Goal: Task Accomplishment & Management: Complete application form

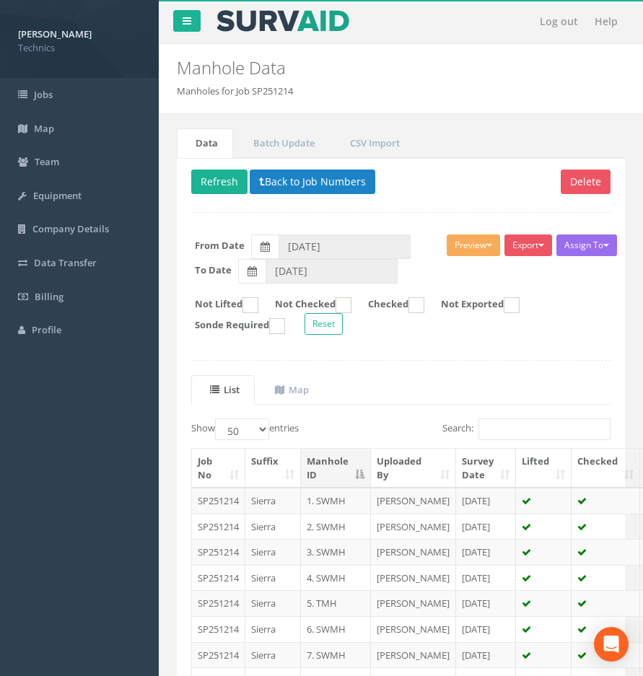
select select "50"
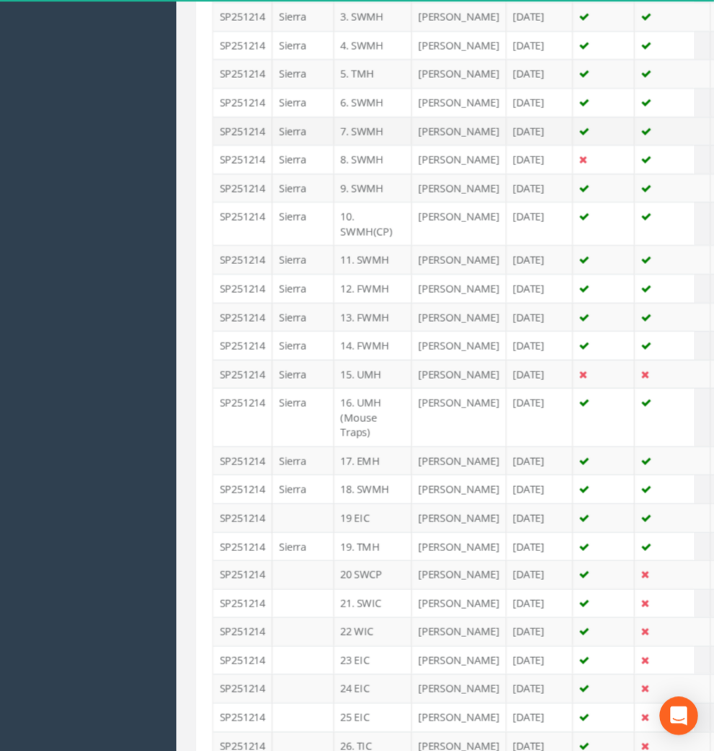
scroll to position [678, 0]
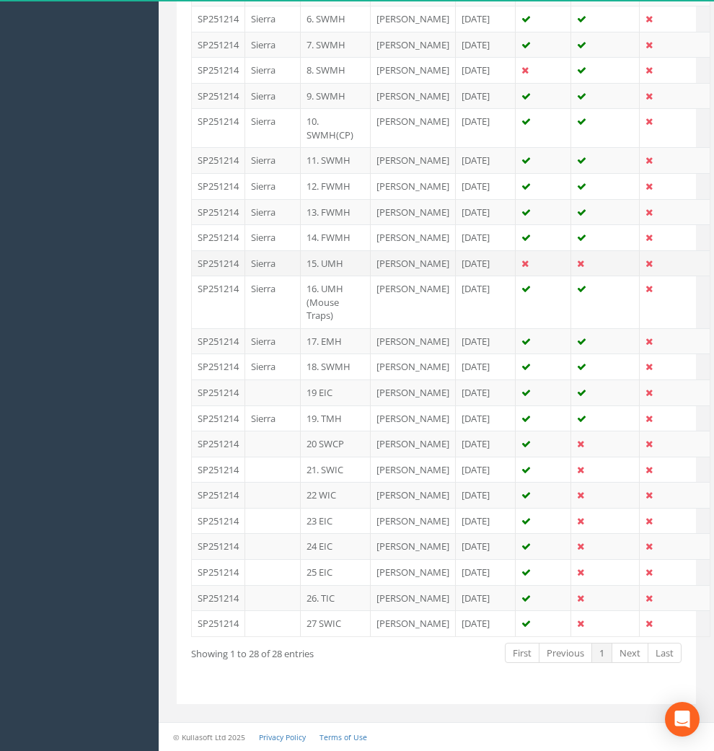
click at [385, 276] on td "[PERSON_NAME]" at bounding box center [413, 263] width 85 height 26
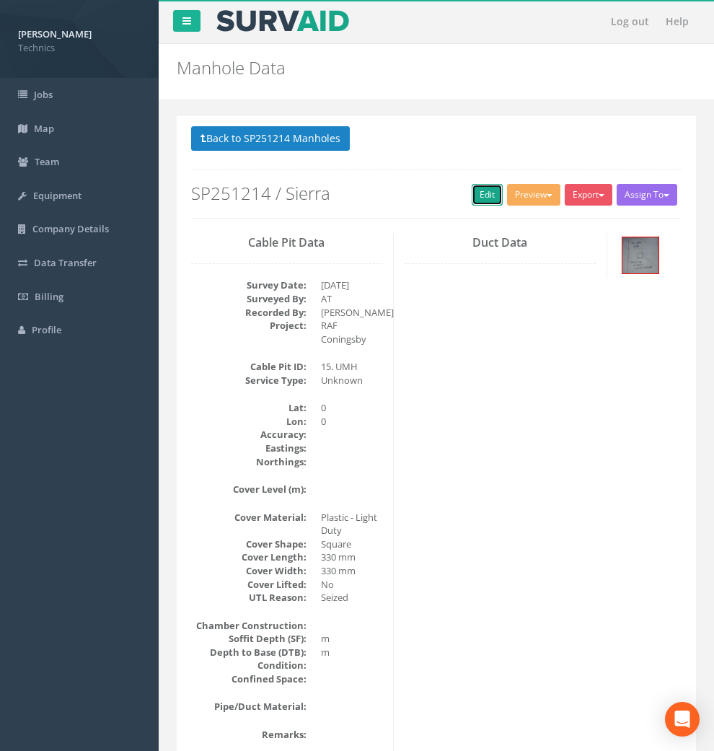
click at [472, 205] on link "Edit" at bounding box center [487, 195] width 31 height 22
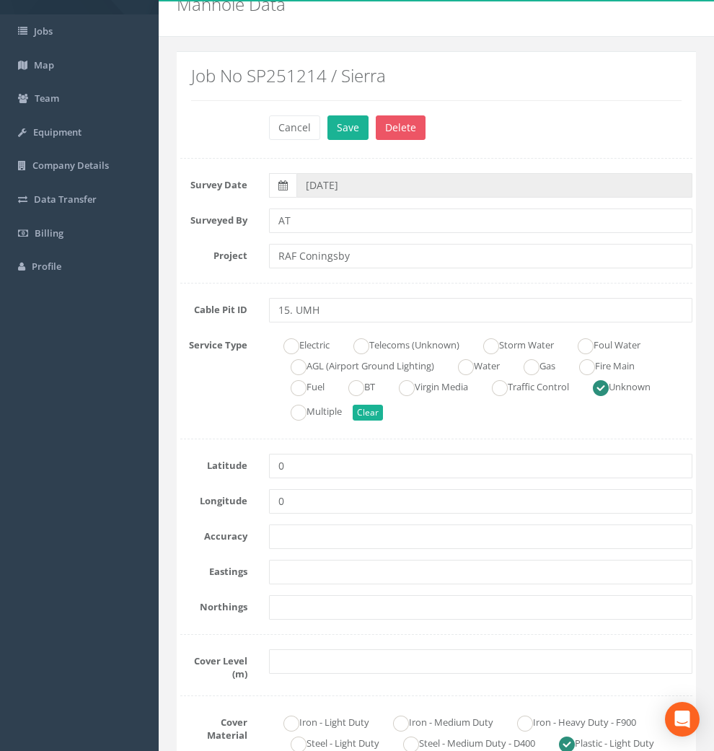
scroll to position [160, 0]
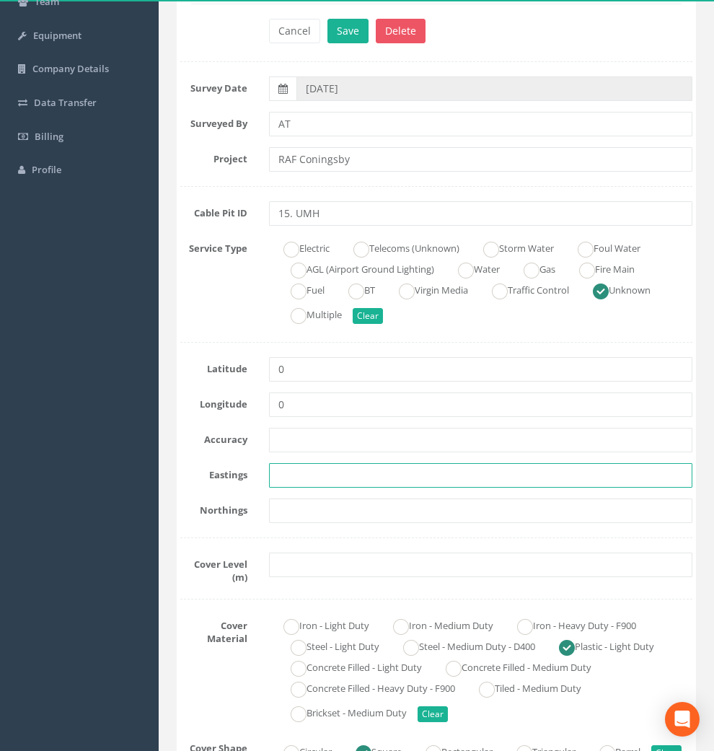
click at [305, 475] on input "text" at bounding box center [481, 475] width 424 height 25
paste input "523094.7984"
type input "523094.7984"
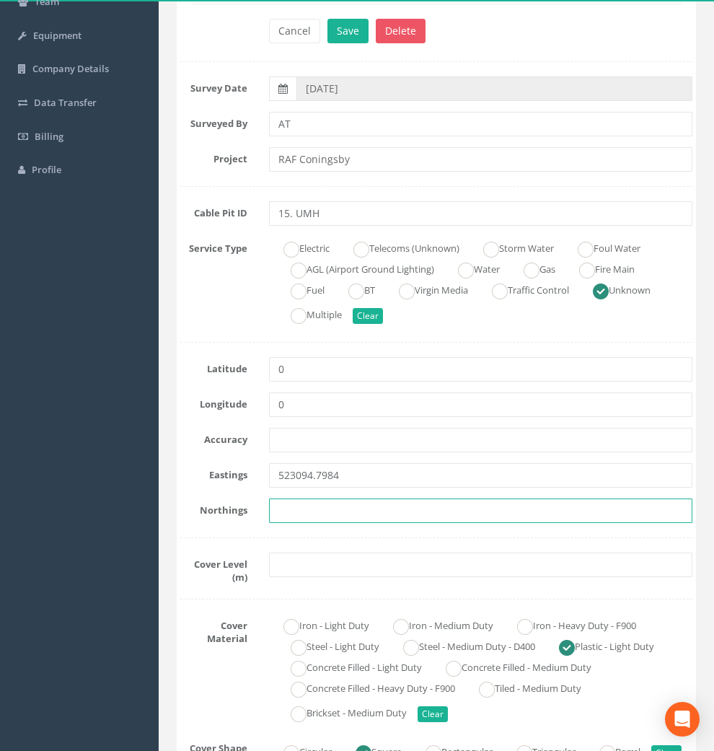
click at [304, 513] on input "text" at bounding box center [481, 511] width 424 height 25
paste input "355828.1854"
type input "355828.1854"
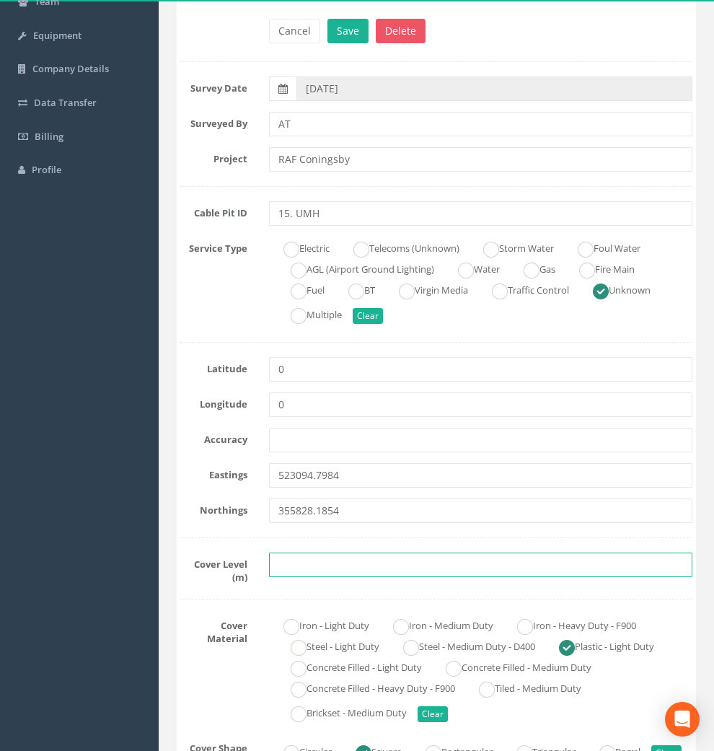
click at [305, 559] on input "text" at bounding box center [481, 565] width 424 height 25
paste input "4.67"
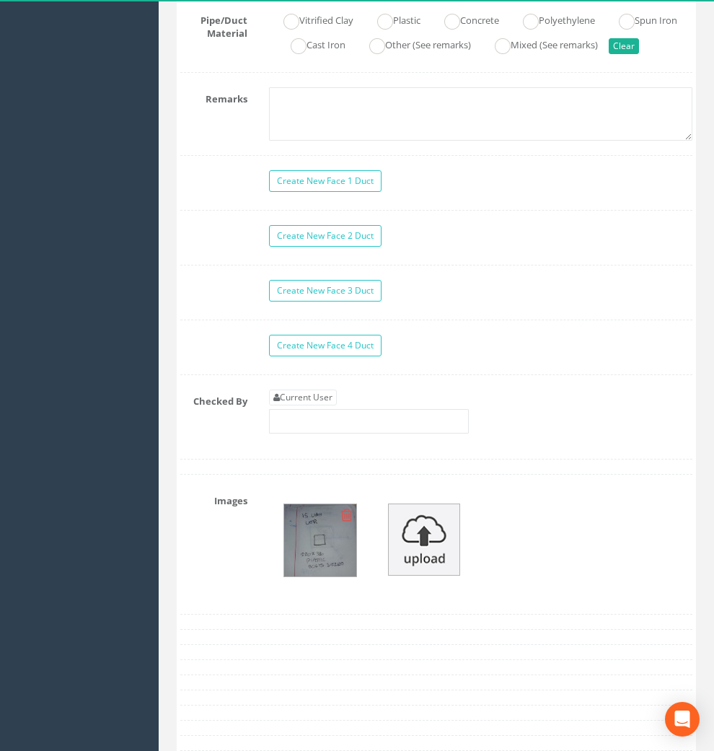
scroll to position [1523, 0]
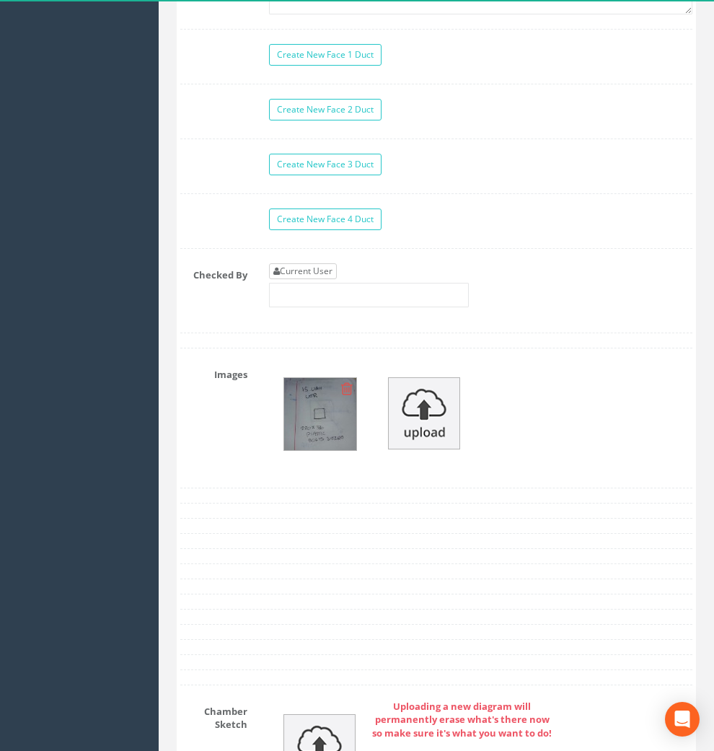
type input "4.67"
click at [312, 279] on link "Current User" at bounding box center [303, 271] width 68 height 16
type input "[PERSON_NAME]"
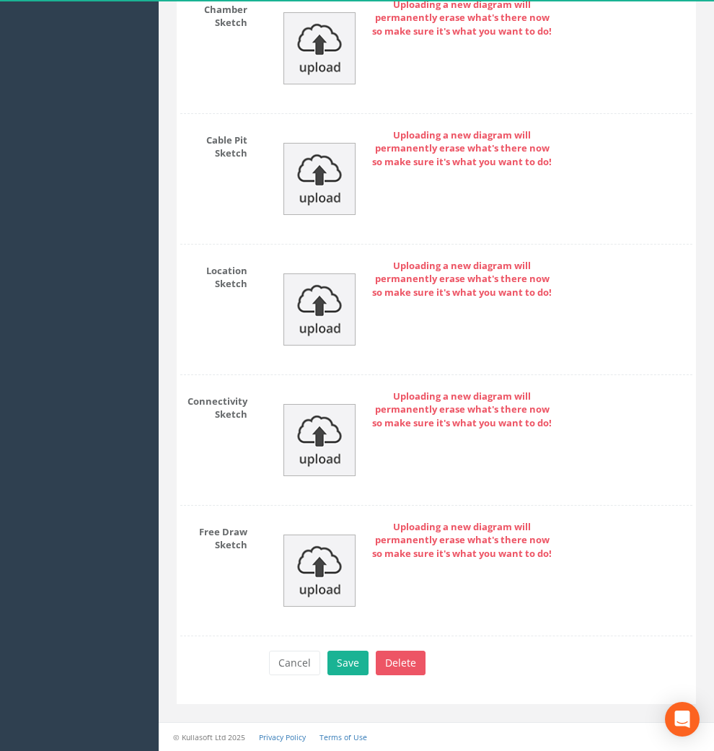
scroll to position [2251, 0]
click at [332, 666] on button "Save" at bounding box center [348, 663] width 41 height 25
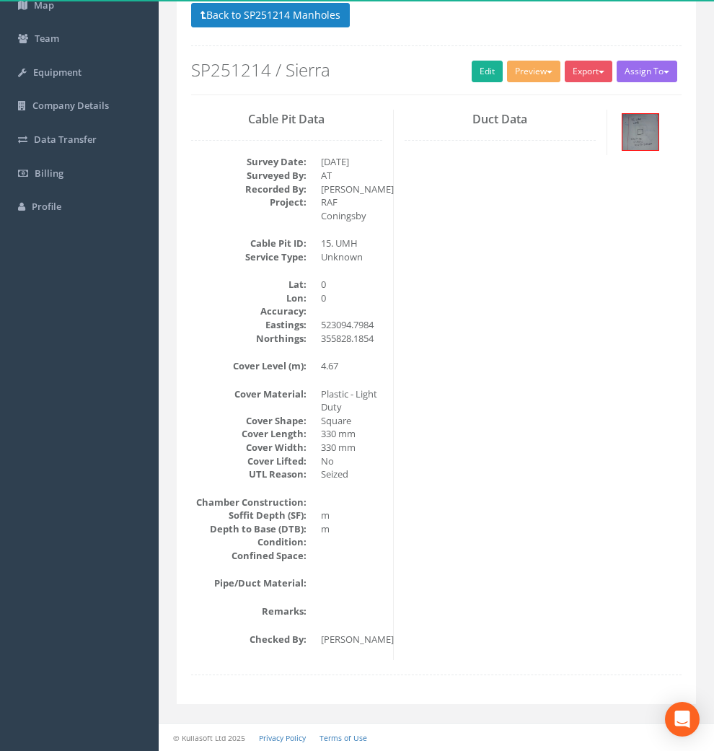
scroll to position [0, 0]
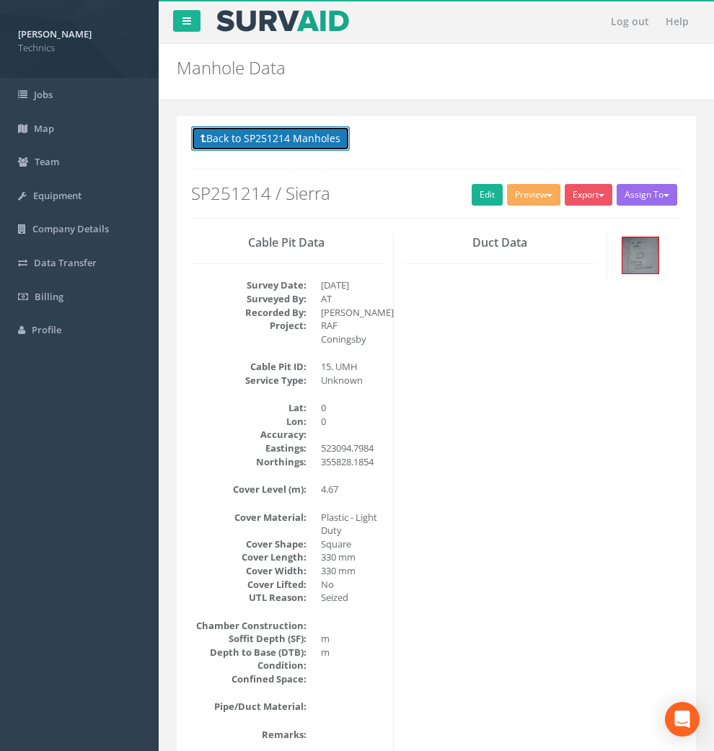
click at [269, 138] on button "Back to SP251214 Manholes" at bounding box center [270, 138] width 159 height 25
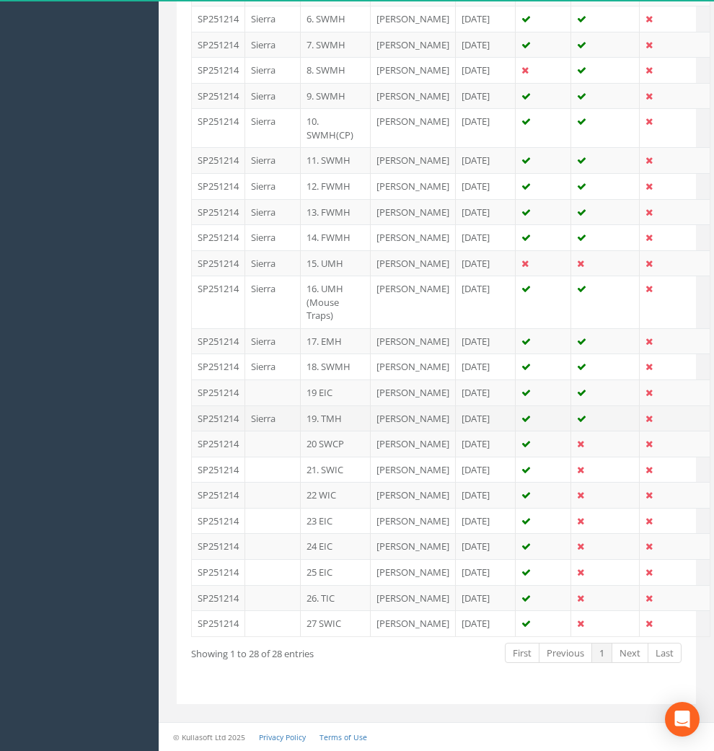
scroll to position [882, 0]
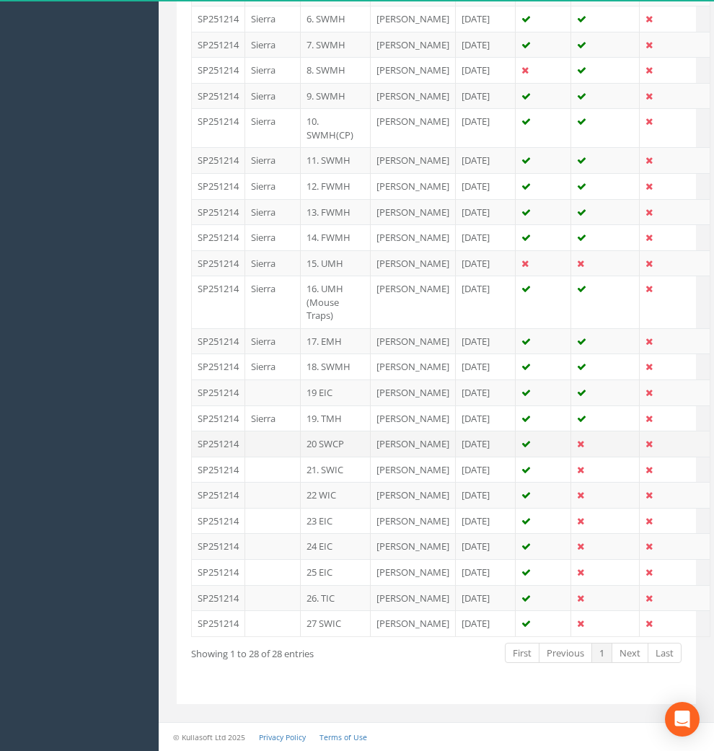
click at [333, 431] on td "20 SWCP" at bounding box center [336, 444] width 70 height 26
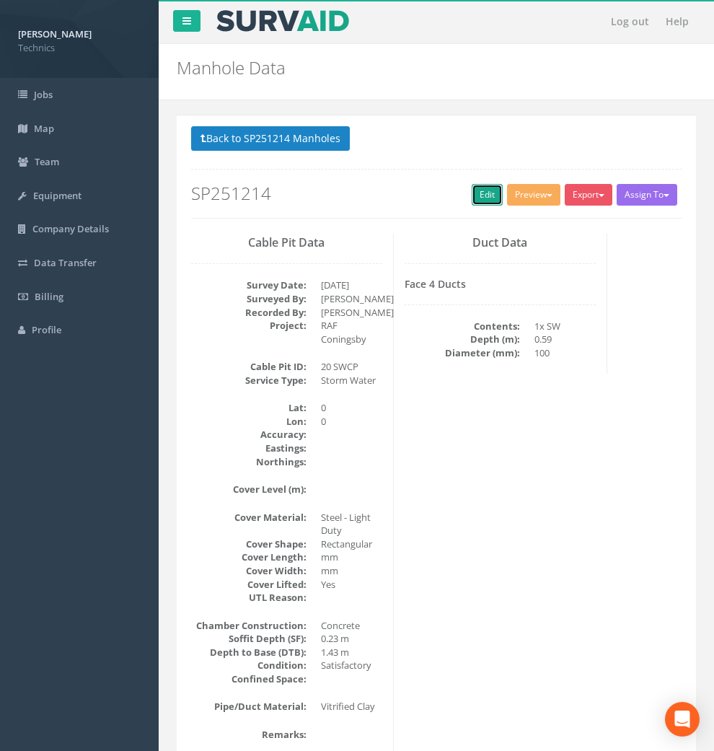
click at [472, 193] on link "Edit" at bounding box center [487, 195] width 31 height 22
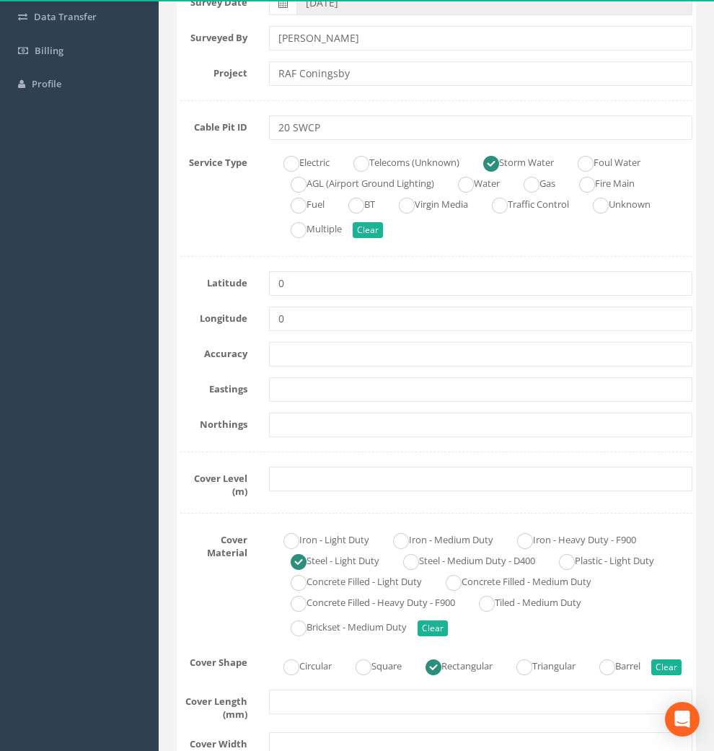
scroll to position [80, 0]
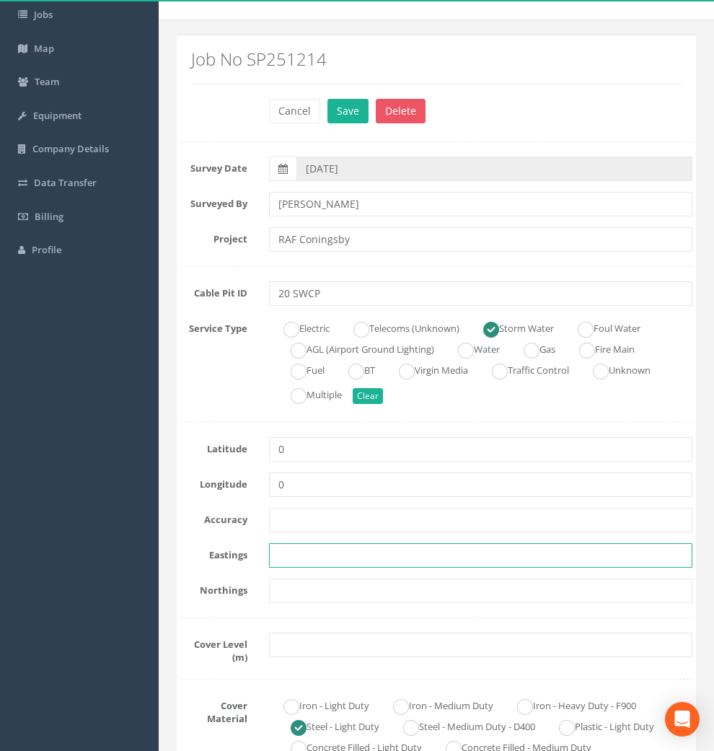
click at [299, 551] on input "text" at bounding box center [481, 555] width 424 height 25
paste input "523116.4524"
type input "523116.4524"
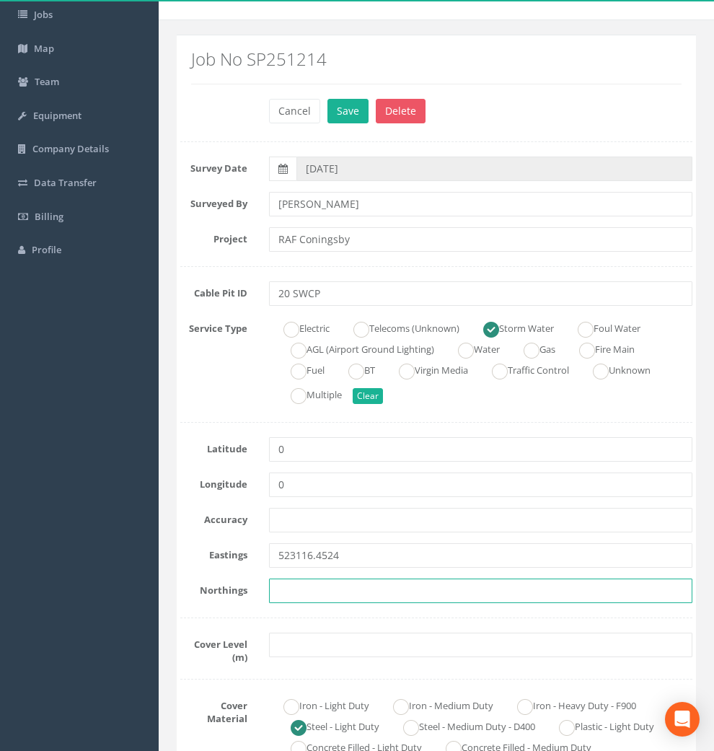
click at [320, 590] on input "text" at bounding box center [481, 591] width 424 height 25
paste input "355865.1734"
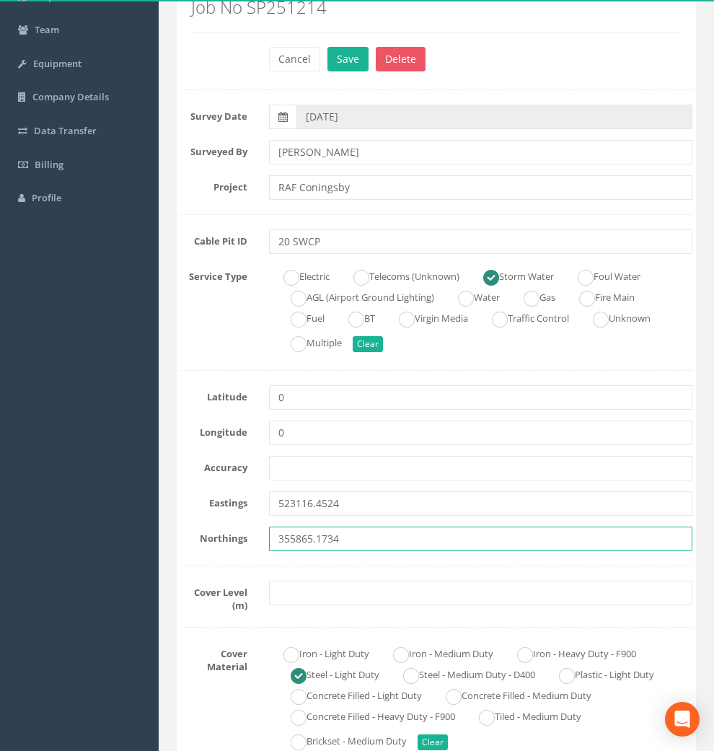
scroll to position [160, 0]
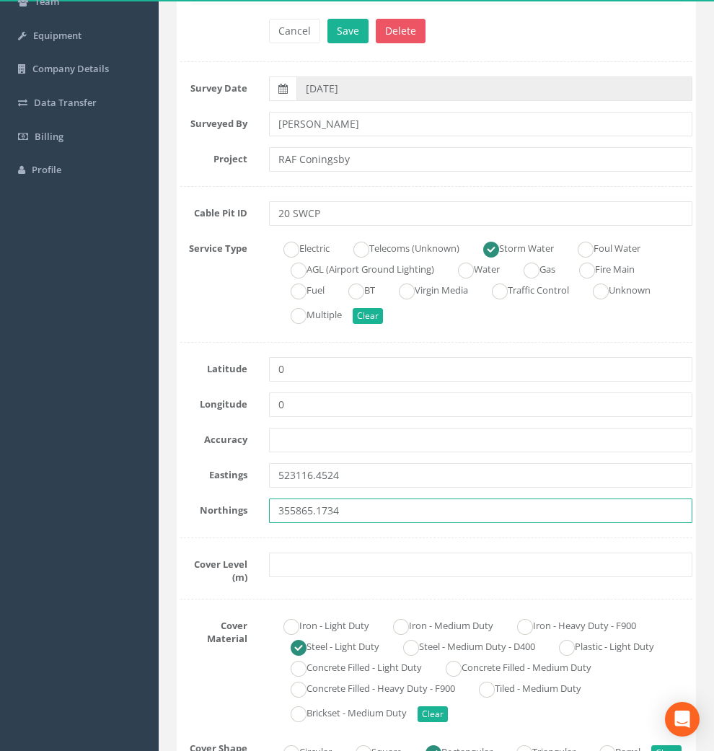
type input "355865.1734"
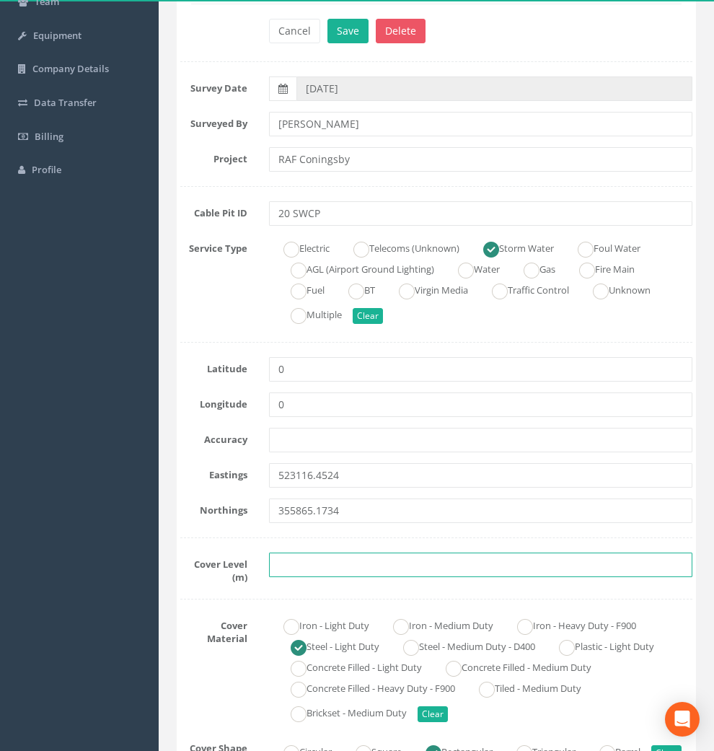
click at [333, 565] on input "text" at bounding box center [481, 565] width 424 height 25
paste input "4.54"
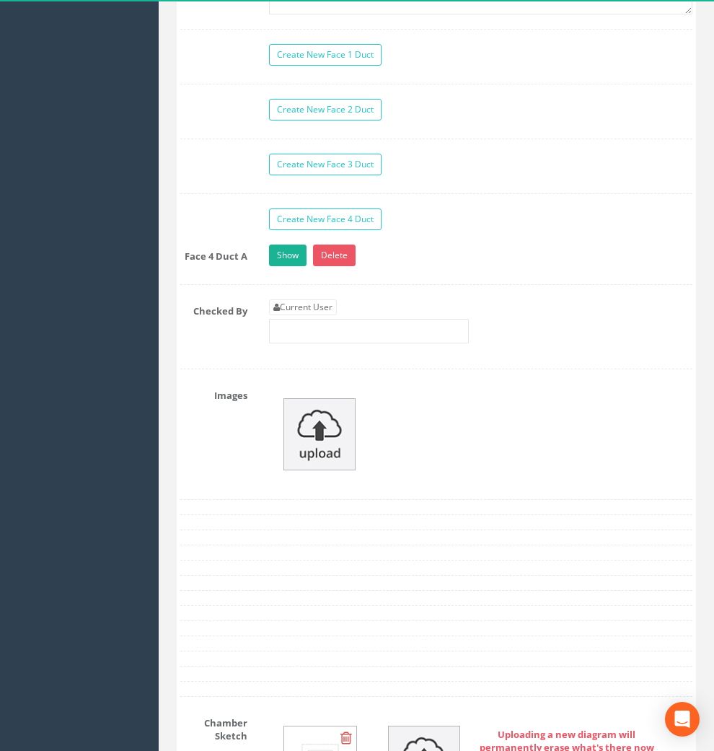
scroll to position [1683, 0]
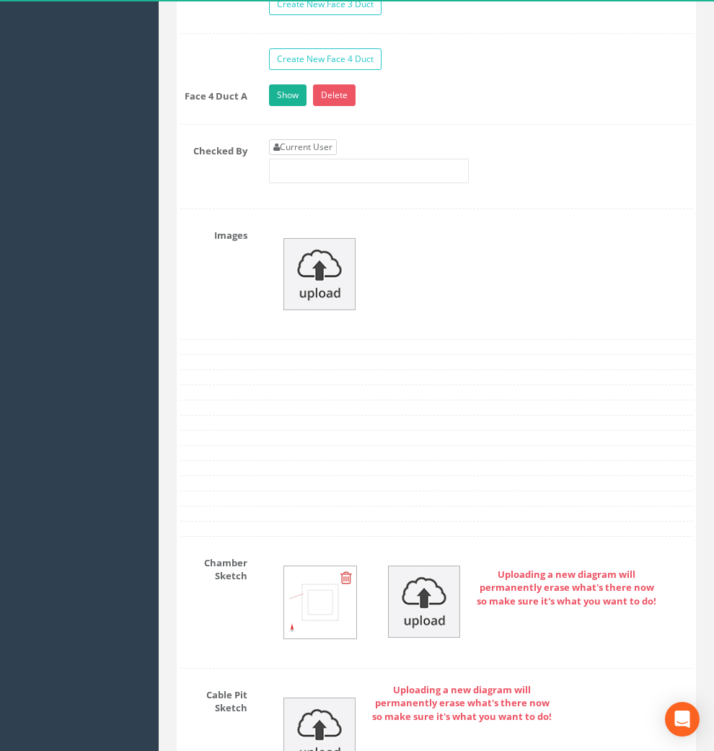
type input "4.54"
click at [317, 155] on link "Current User" at bounding box center [303, 147] width 68 height 16
type input "[PERSON_NAME]"
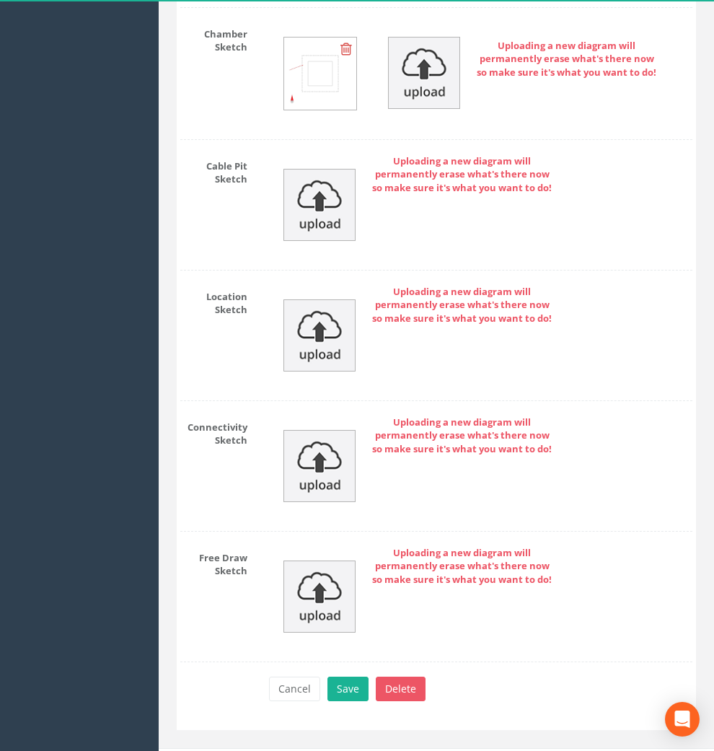
scroll to position [2264, 0]
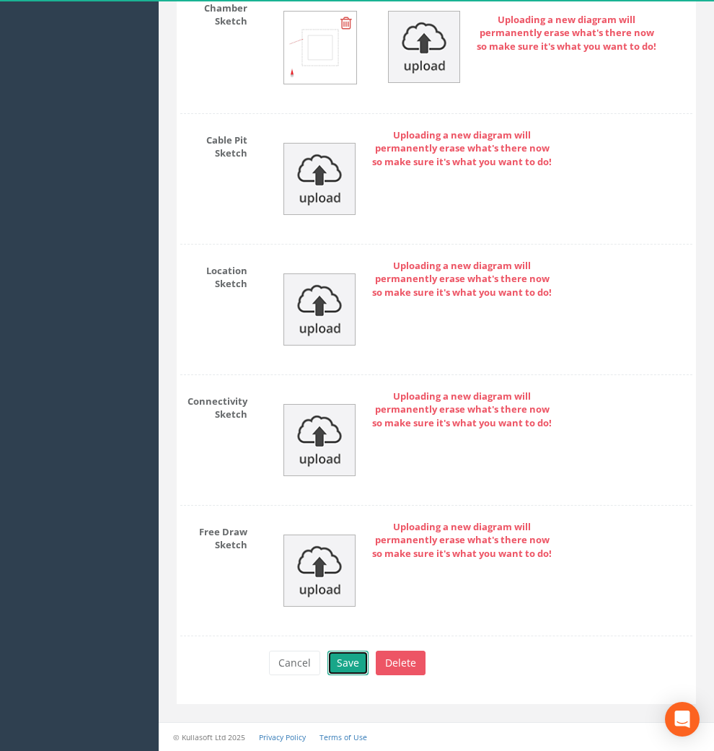
click at [341, 660] on button "Save" at bounding box center [348, 663] width 41 height 25
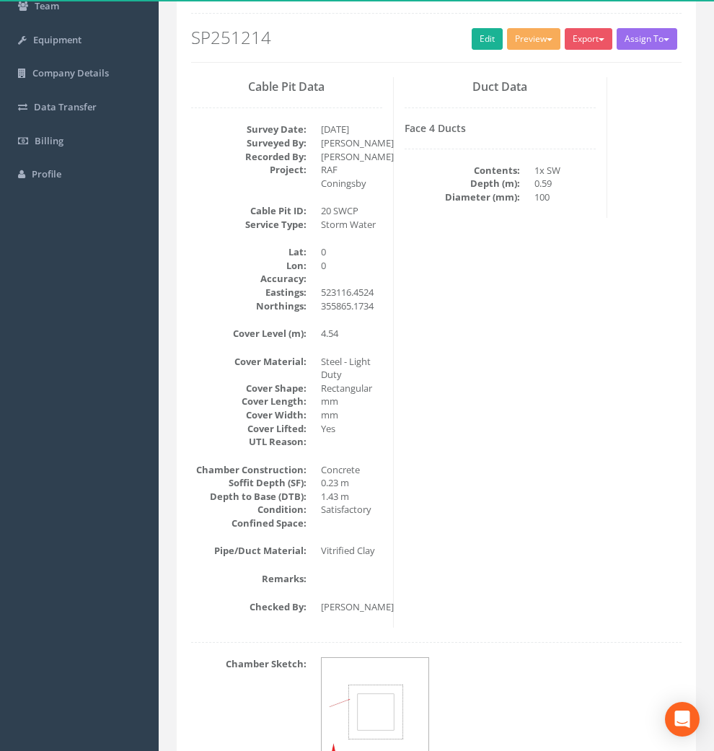
scroll to position [155, 0]
click at [472, 40] on link "Edit" at bounding box center [487, 40] width 31 height 22
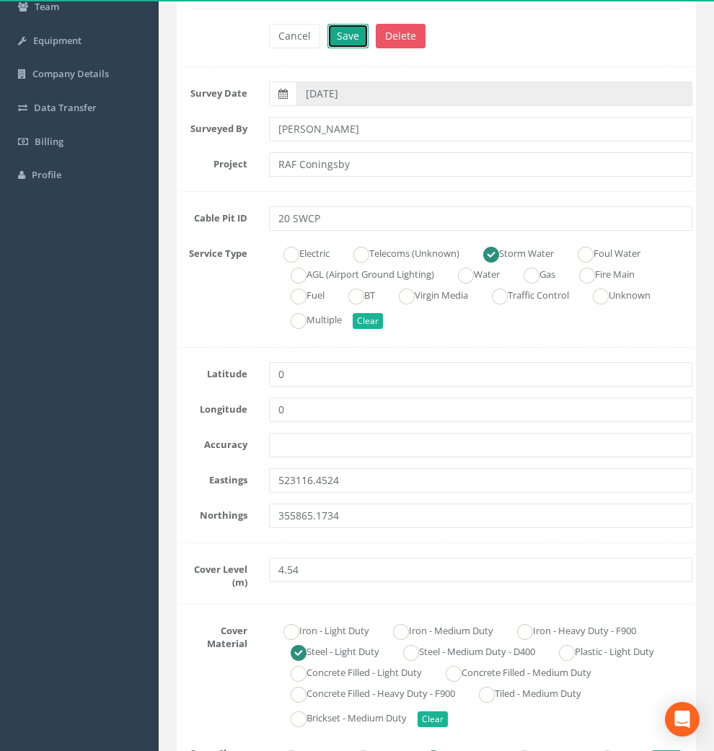
click at [339, 40] on button "Save" at bounding box center [348, 36] width 41 height 25
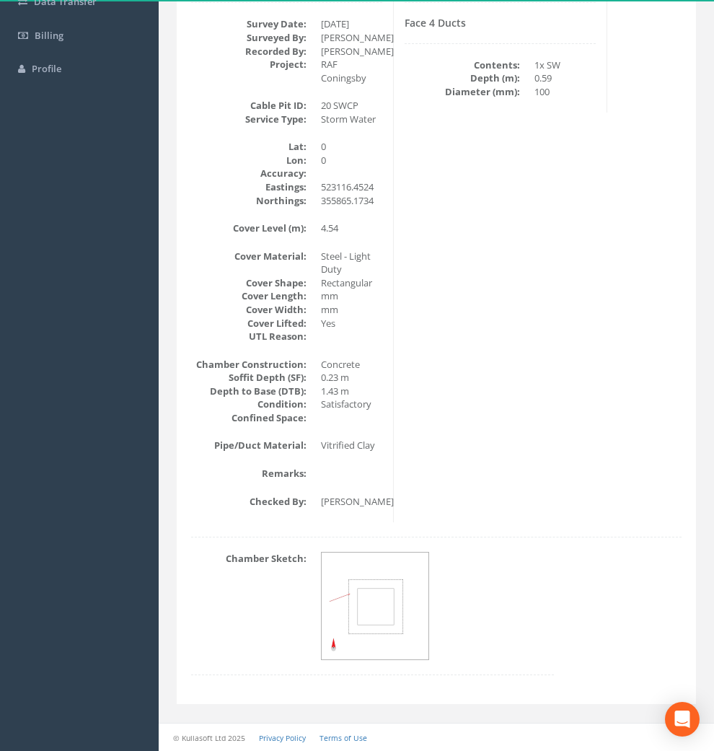
scroll to position [15, 0]
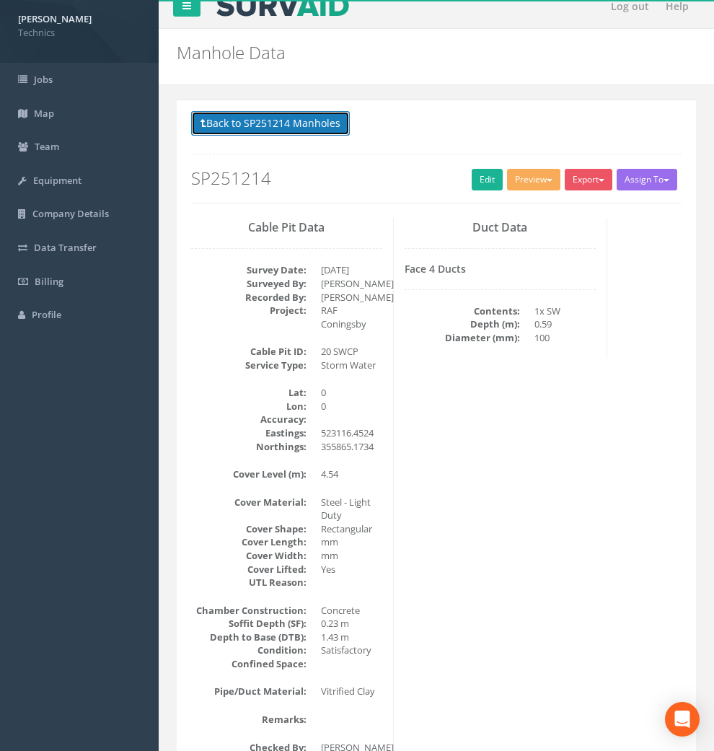
click at [306, 120] on button "Back to SP251214 Manholes" at bounding box center [270, 123] width 159 height 25
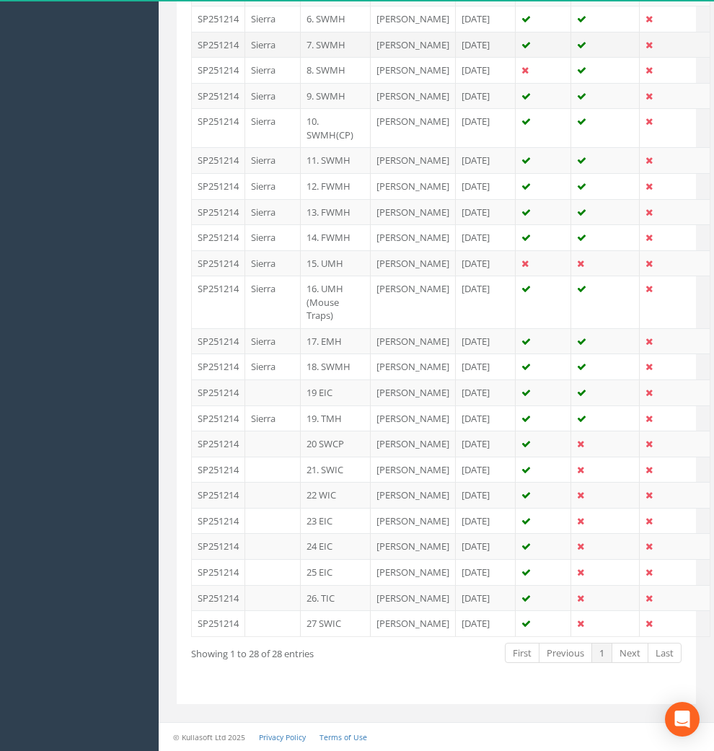
scroll to position [817, 0]
click at [335, 483] on td "21. SWIC" at bounding box center [336, 470] width 70 height 26
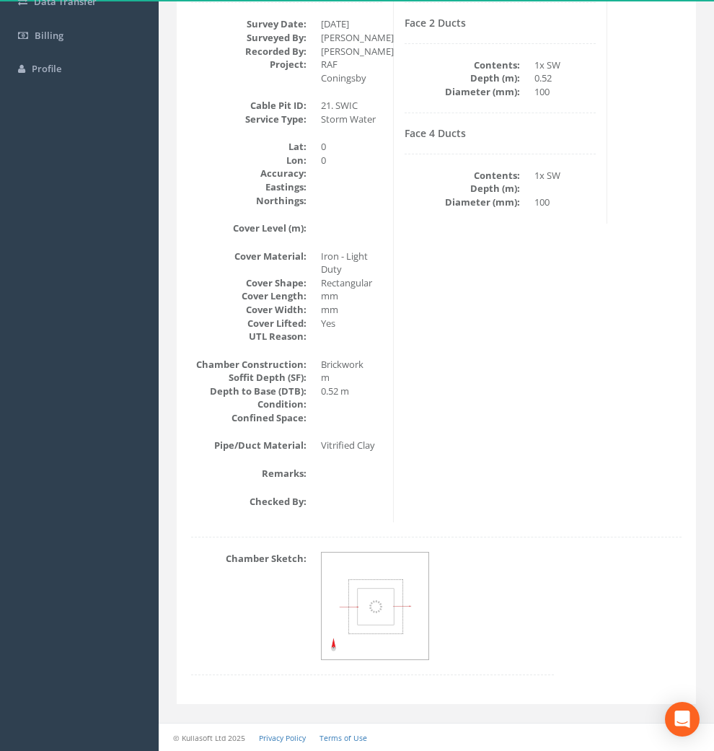
scroll to position [0, 0]
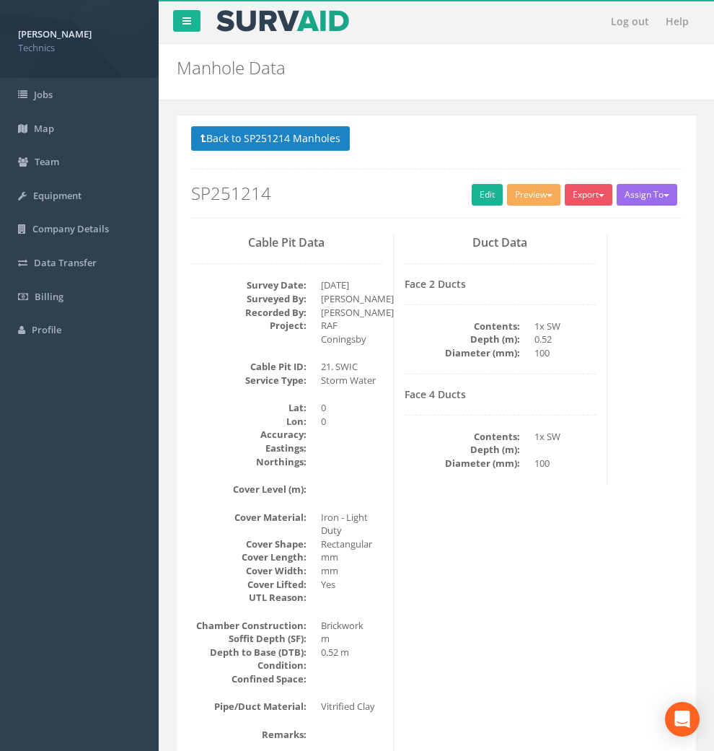
click at [340, 206] on div "Back to SP251214 Manholes Back to Map Assign To No Companies Added Export Techn…" at bounding box center [436, 172] width 491 height 92
click at [472, 196] on link "Edit" at bounding box center [487, 195] width 31 height 22
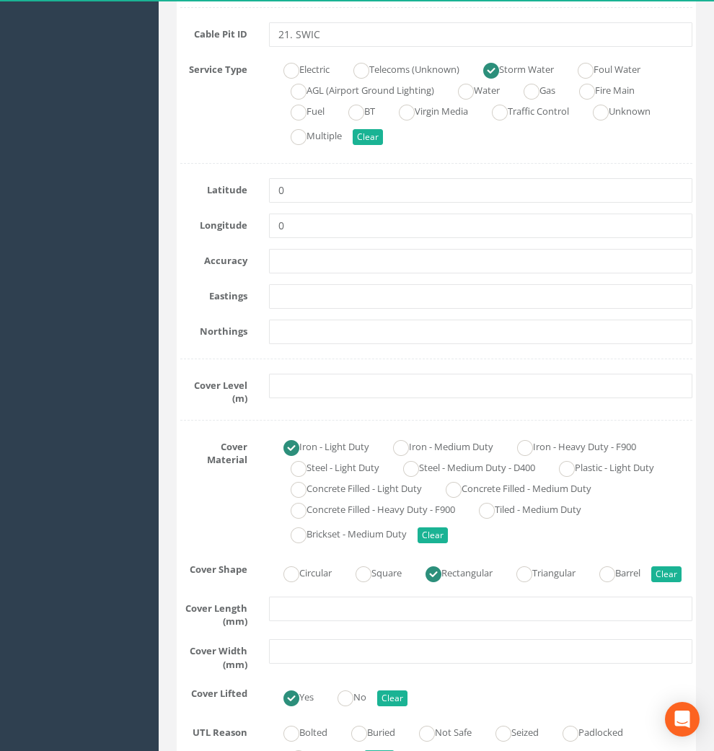
scroll to position [320, 0]
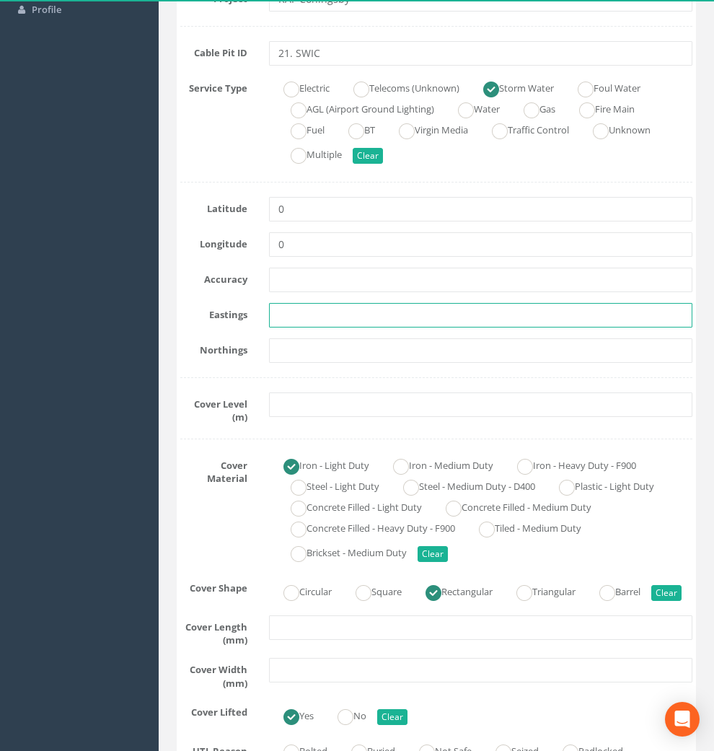
click at [302, 319] on input "text" at bounding box center [481, 315] width 424 height 25
paste input "523115.0694"
type input "523115.0694"
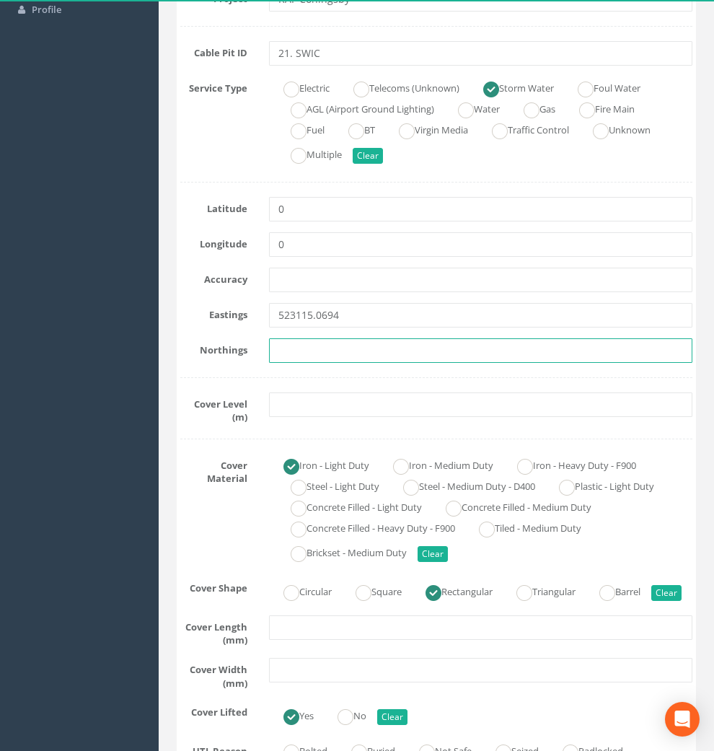
click at [309, 341] on input "text" at bounding box center [481, 350] width 424 height 25
paste input "355859.3154"
type input "355859.3154"
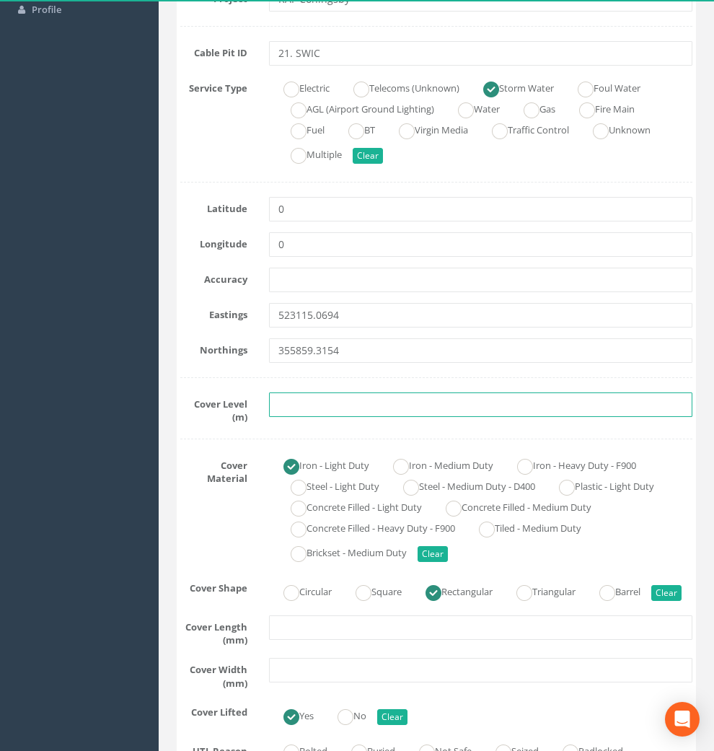
click at [374, 401] on input "text" at bounding box center [481, 405] width 424 height 25
paste input "4.57"
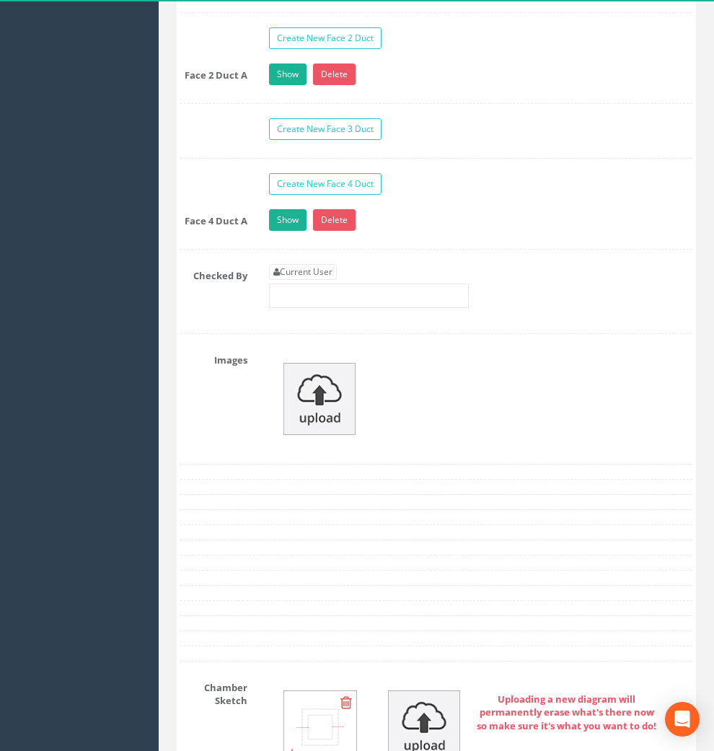
scroll to position [1603, 0]
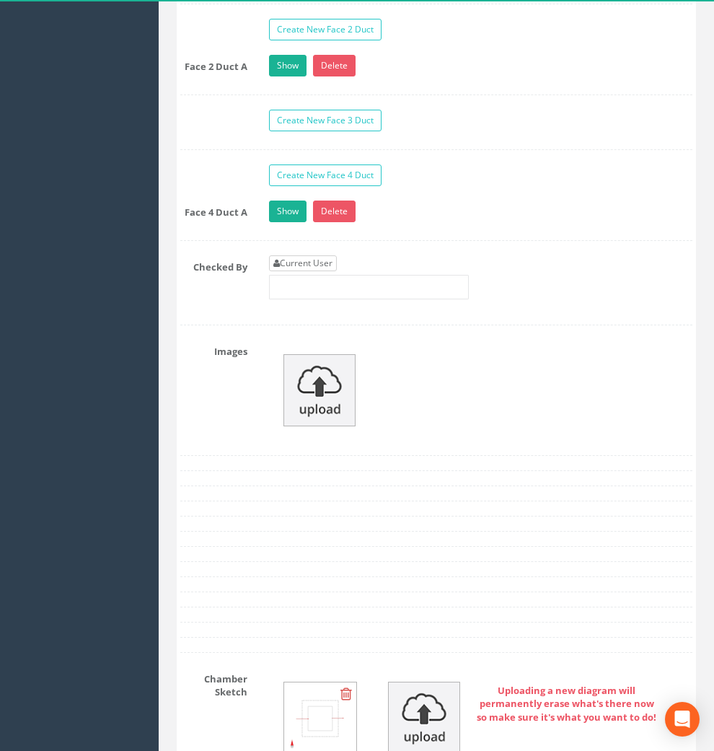
type input "4.57"
click at [312, 271] on link "Current User" at bounding box center [303, 263] width 68 height 16
type input "[PERSON_NAME]"
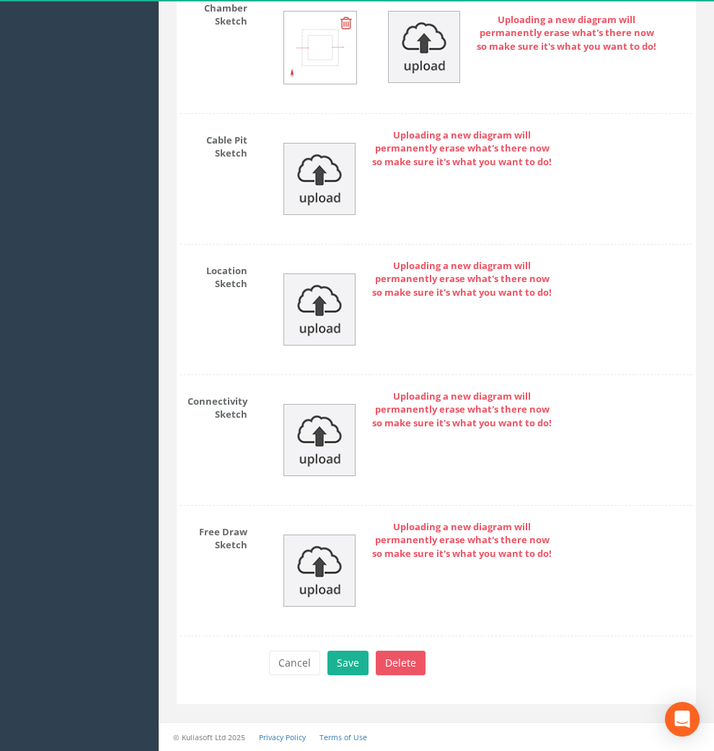
scroll to position [2300, 0]
click at [337, 652] on button "Save" at bounding box center [348, 663] width 41 height 25
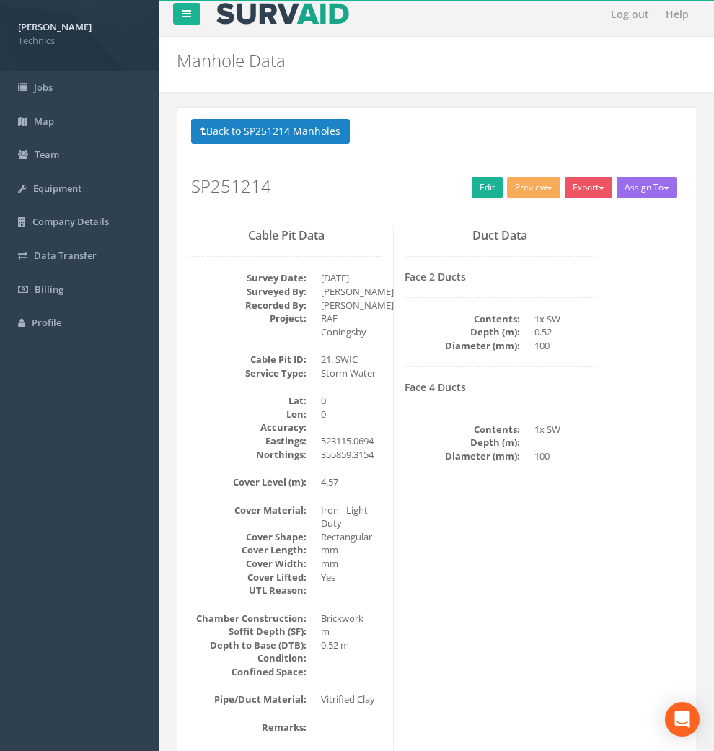
scroll to position [0, 0]
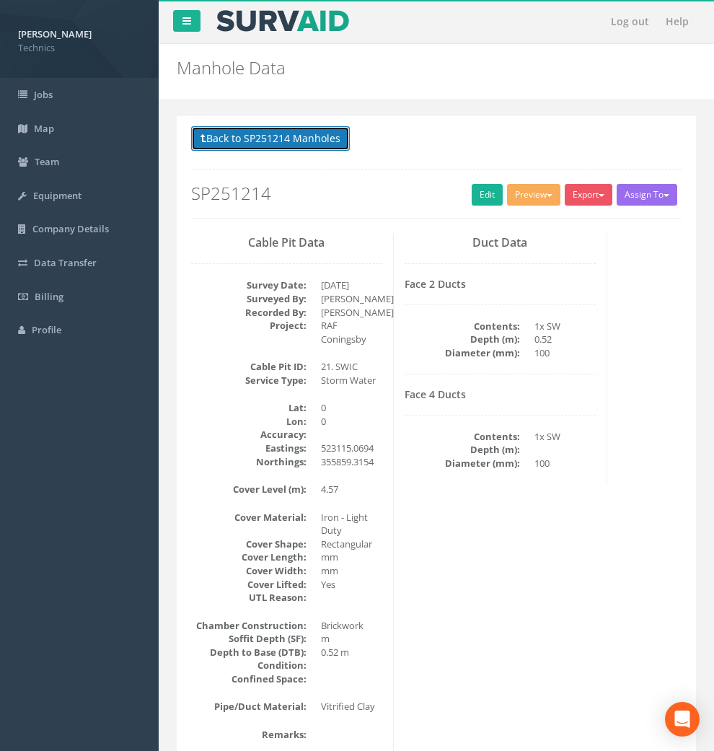
click at [268, 137] on button "Back to SP251214 Manholes" at bounding box center [270, 138] width 159 height 25
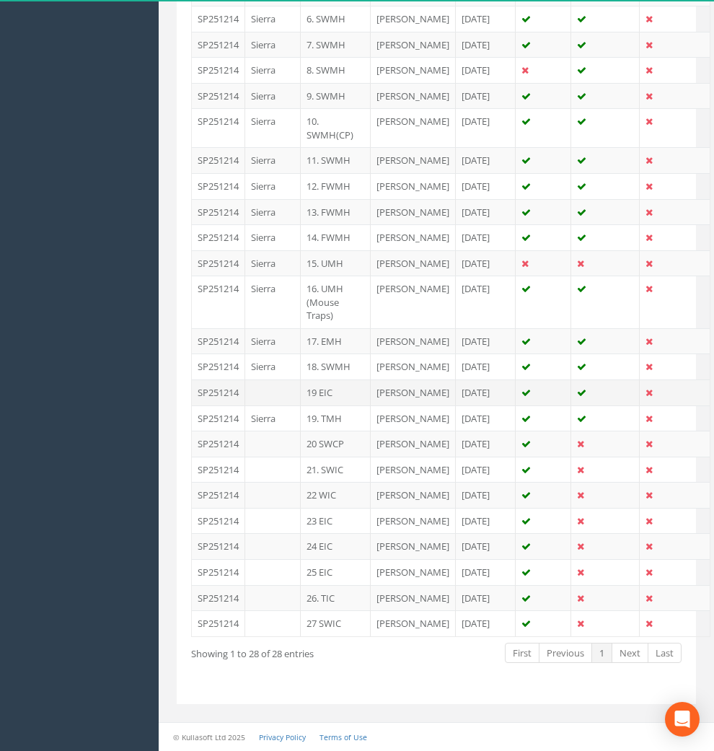
scroll to position [722, 0]
click at [330, 406] on td "19 EIC" at bounding box center [336, 393] width 70 height 26
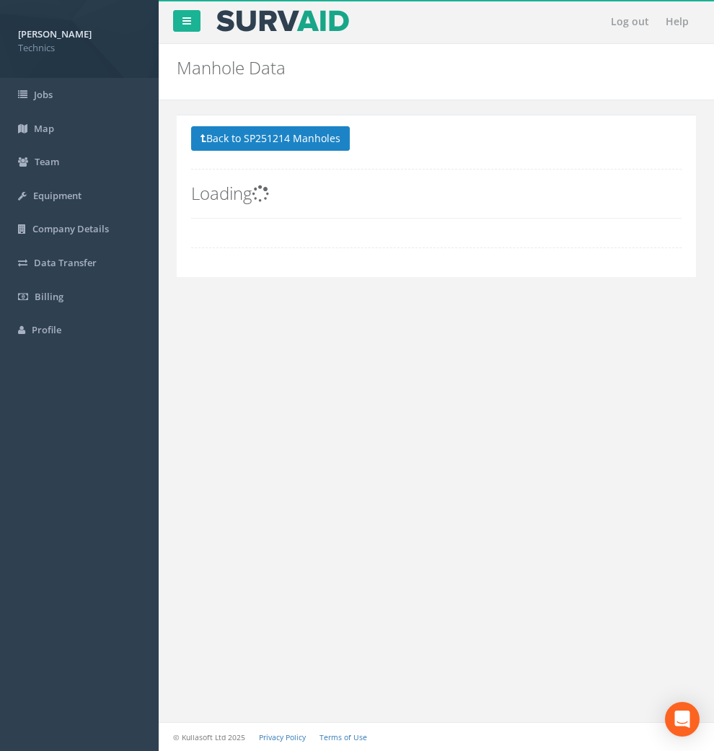
scroll to position [0, 0]
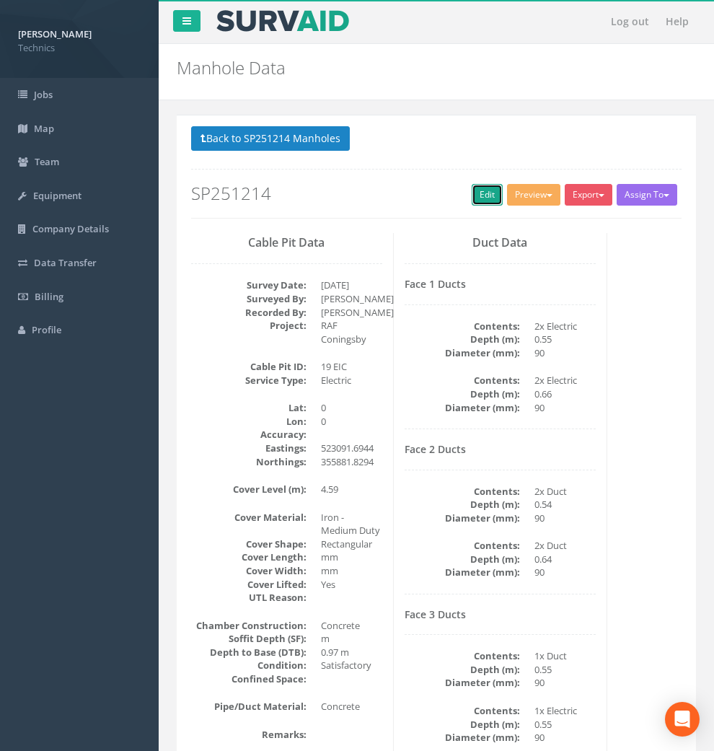
click at [472, 196] on link "Edit" at bounding box center [487, 195] width 31 height 22
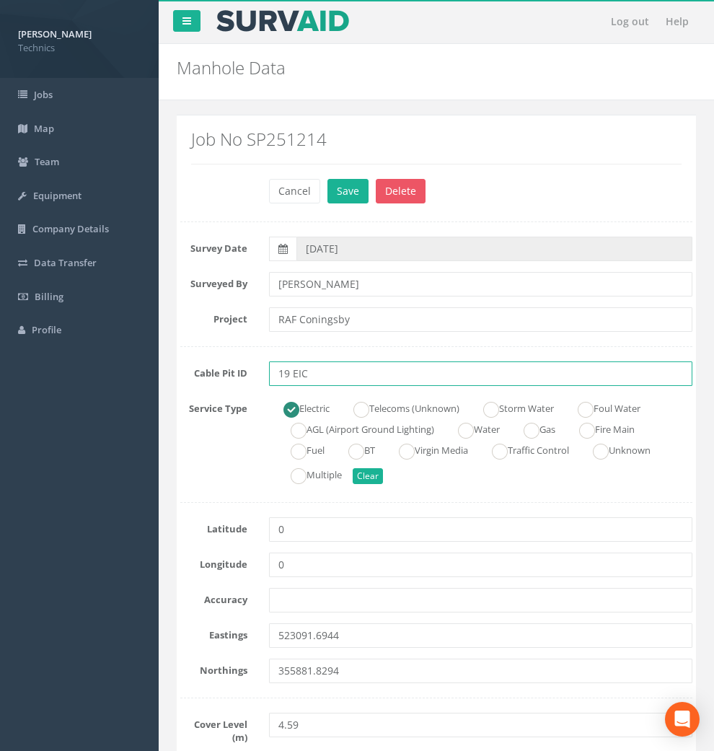
click at [289, 372] on input "19 EIC" at bounding box center [481, 374] width 424 height 25
type input "29 EIC"
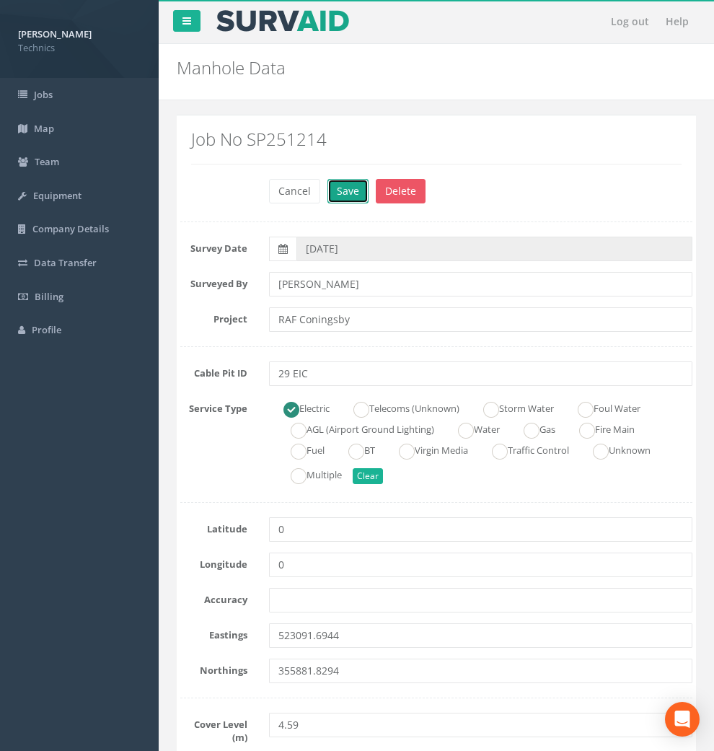
click at [343, 193] on button "Save" at bounding box center [348, 191] width 41 height 25
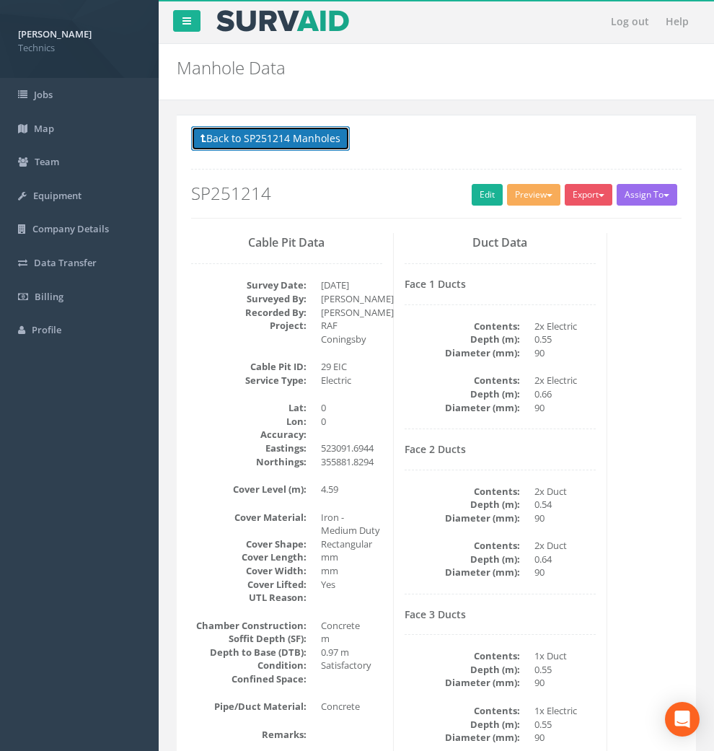
click at [291, 138] on button "Back to SP251214 Manholes" at bounding box center [270, 138] width 159 height 25
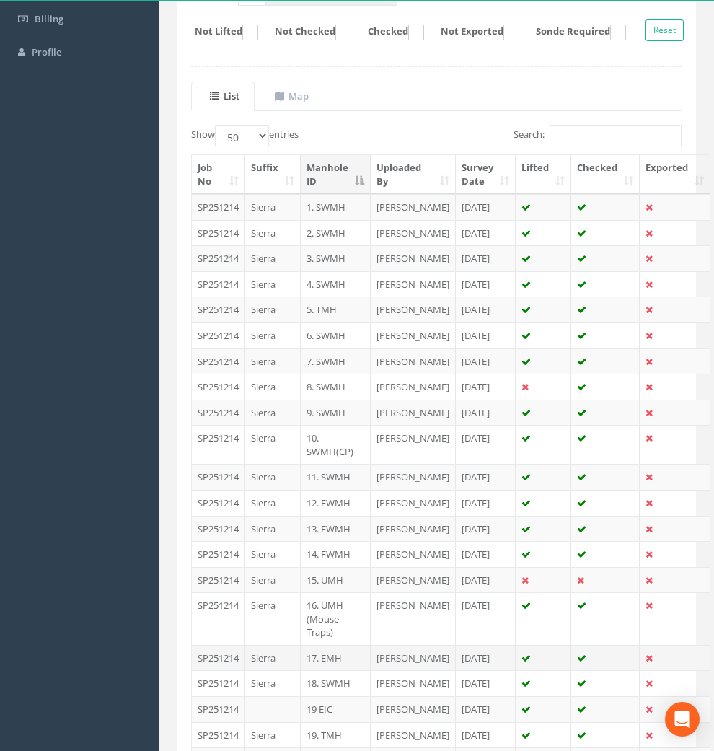
scroll to position [80, 0]
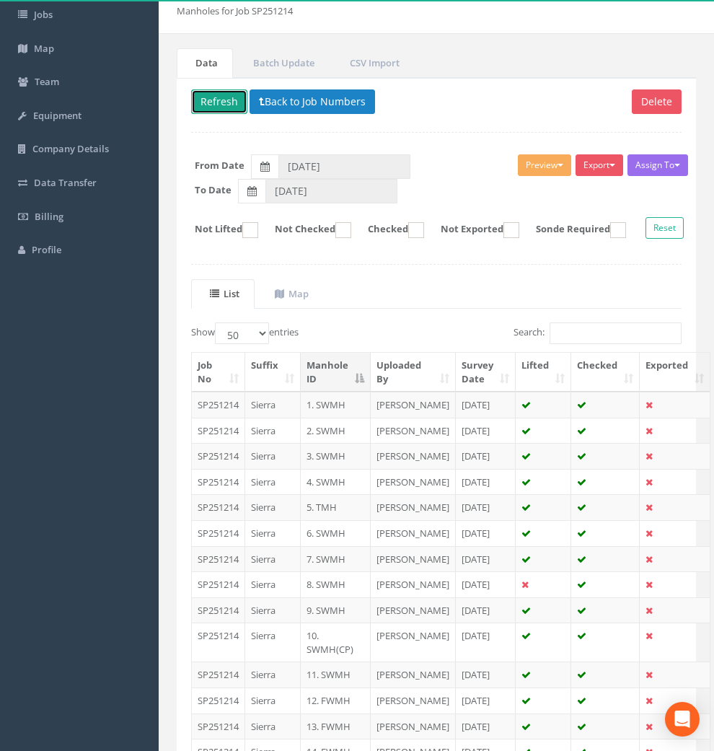
click at [222, 102] on button "Refresh" at bounding box center [219, 101] width 56 height 25
click at [228, 97] on button "Refresh" at bounding box center [219, 101] width 56 height 25
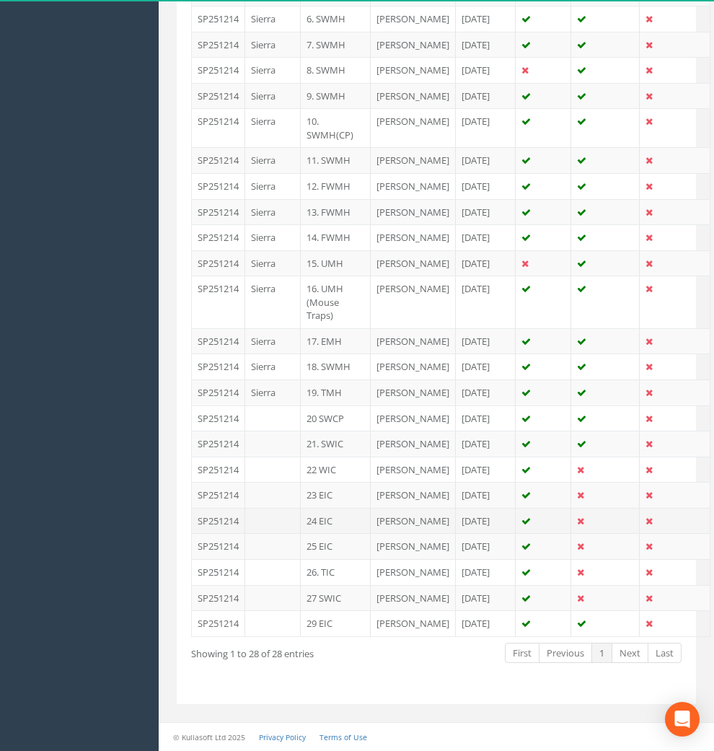
scroll to position [961, 0]
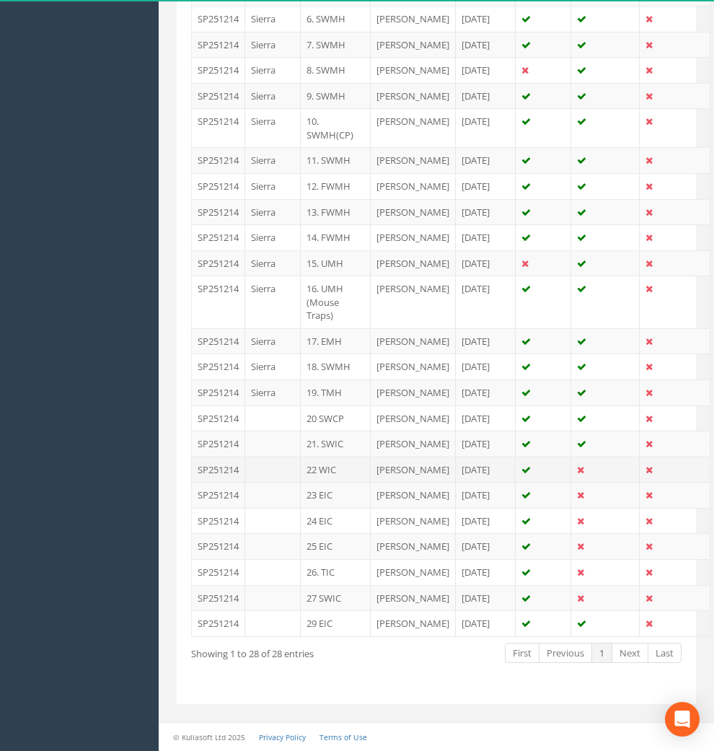
click at [329, 457] on td "22 WIC" at bounding box center [336, 470] width 70 height 26
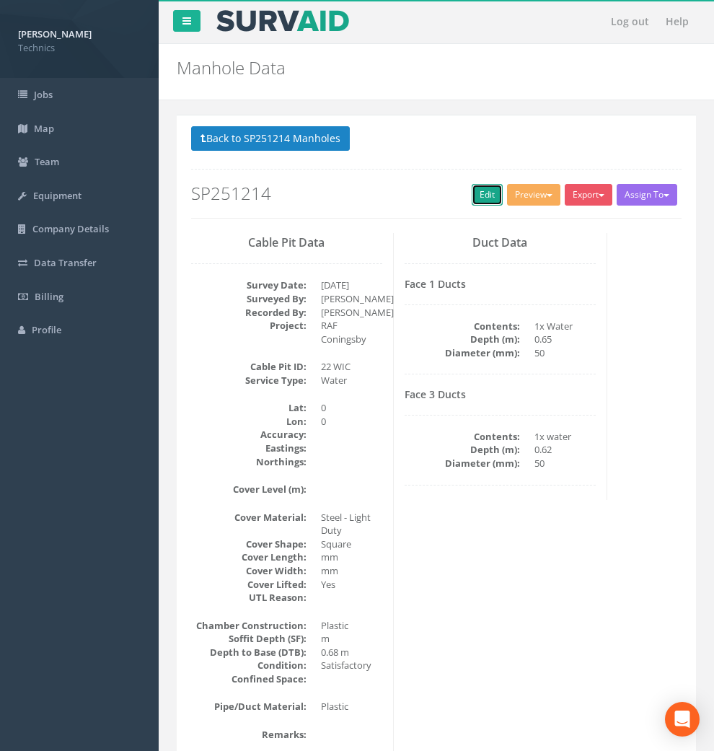
click at [472, 193] on link "Edit" at bounding box center [487, 195] width 31 height 22
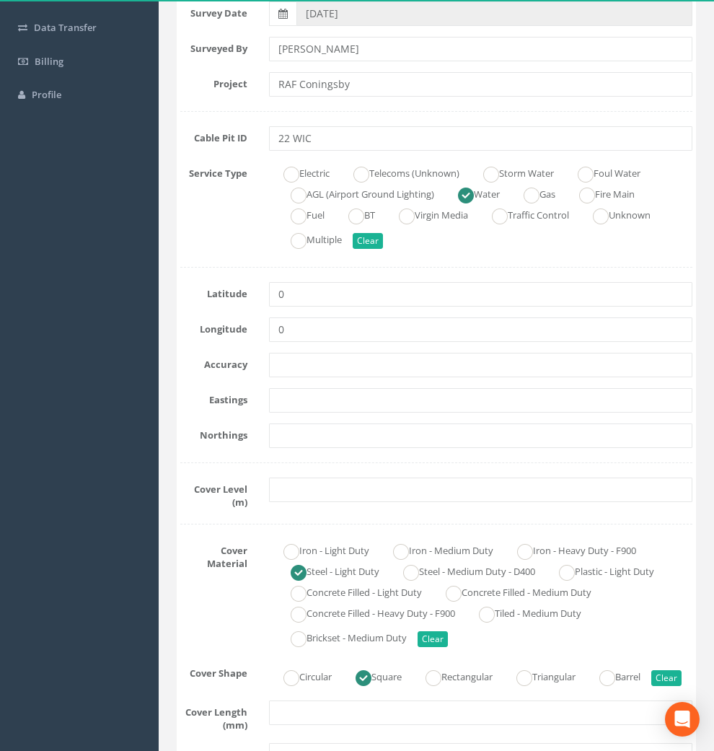
scroll to position [240, 0]
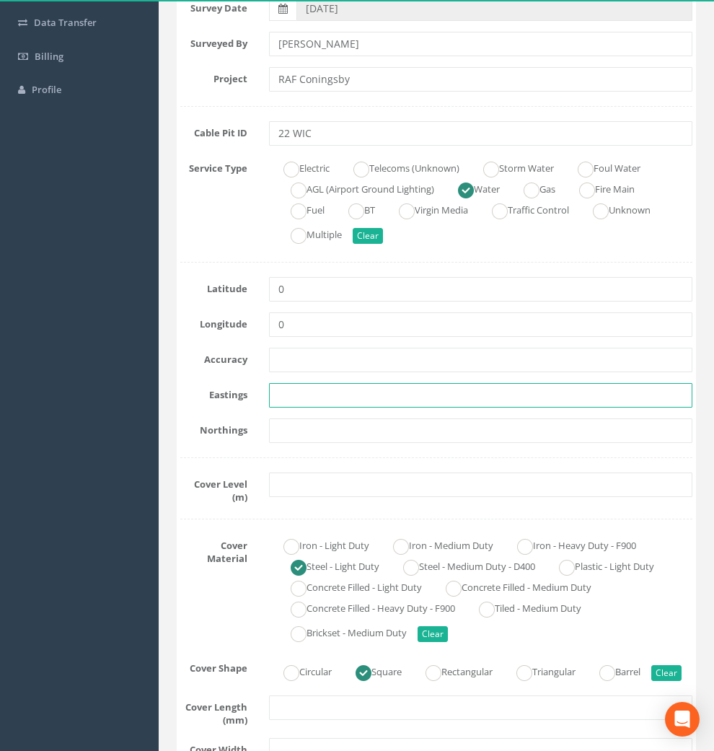
click at [289, 393] on input "text" at bounding box center [481, 395] width 424 height 25
paste input "523115.0754"
type input "523115.0754"
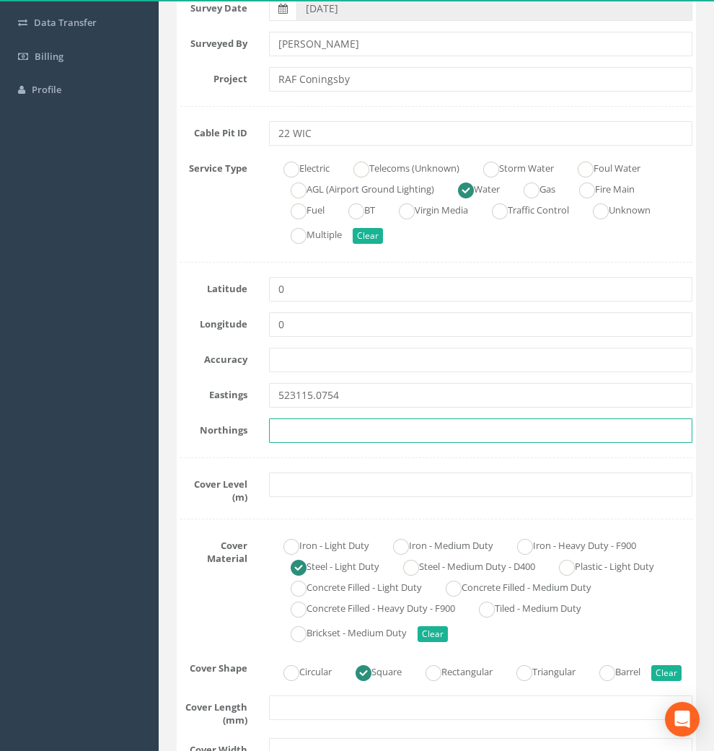
click at [316, 434] on input "text" at bounding box center [481, 431] width 424 height 25
paste input "355851.2754"
type input "355851.2754"
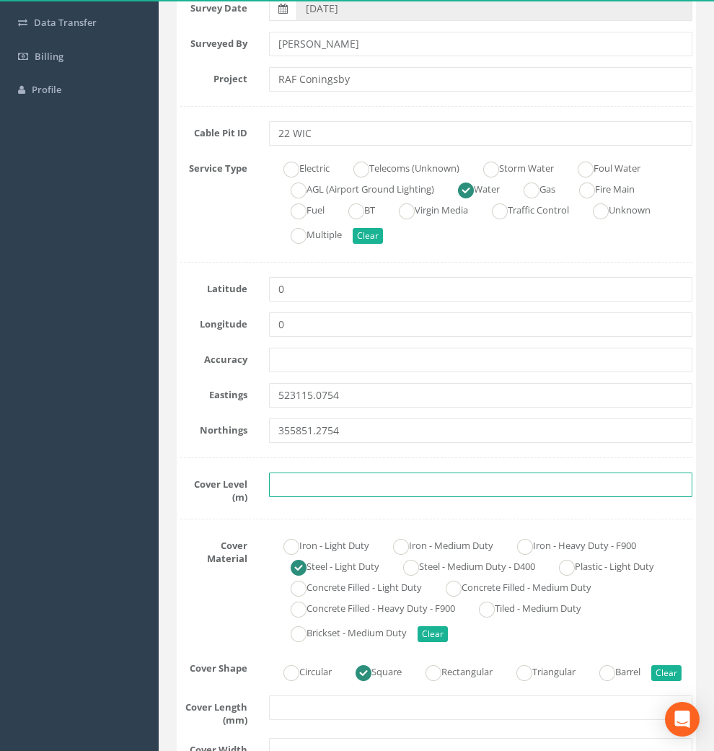
click at [330, 485] on input "text" at bounding box center [481, 485] width 424 height 25
paste input "4.59"
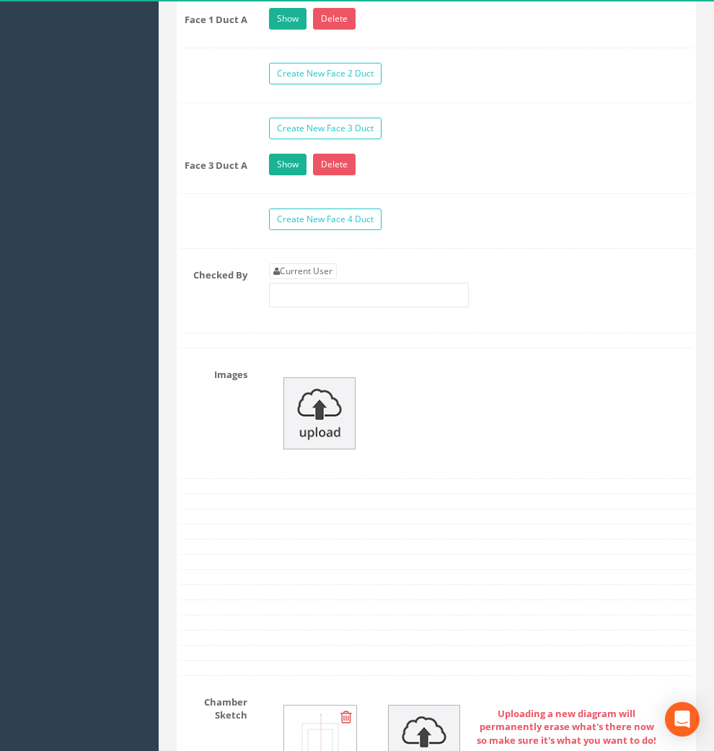
scroll to position [1603, 0]
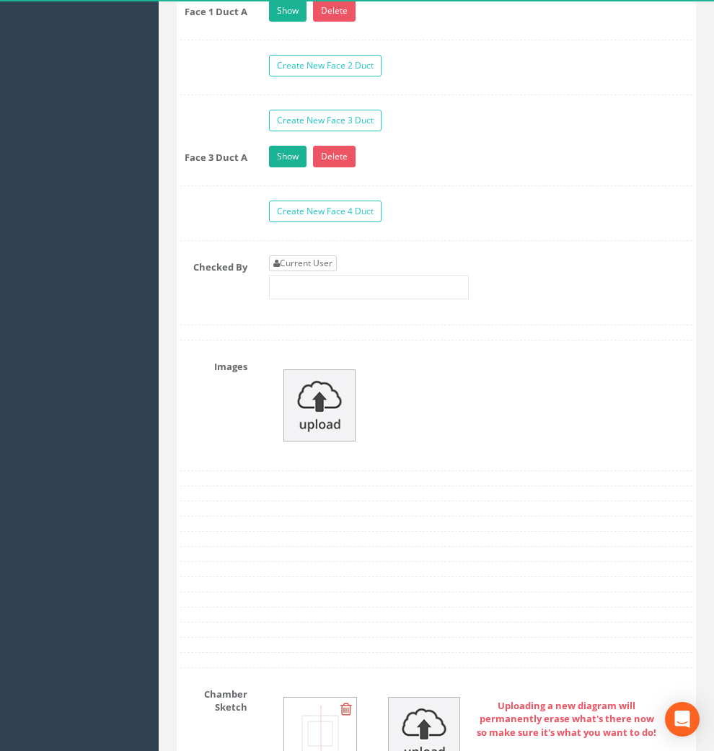
type input "4.59"
click at [311, 271] on link "Current User" at bounding box center [303, 263] width 68 height 16
type input "[PERSON_NAME]"
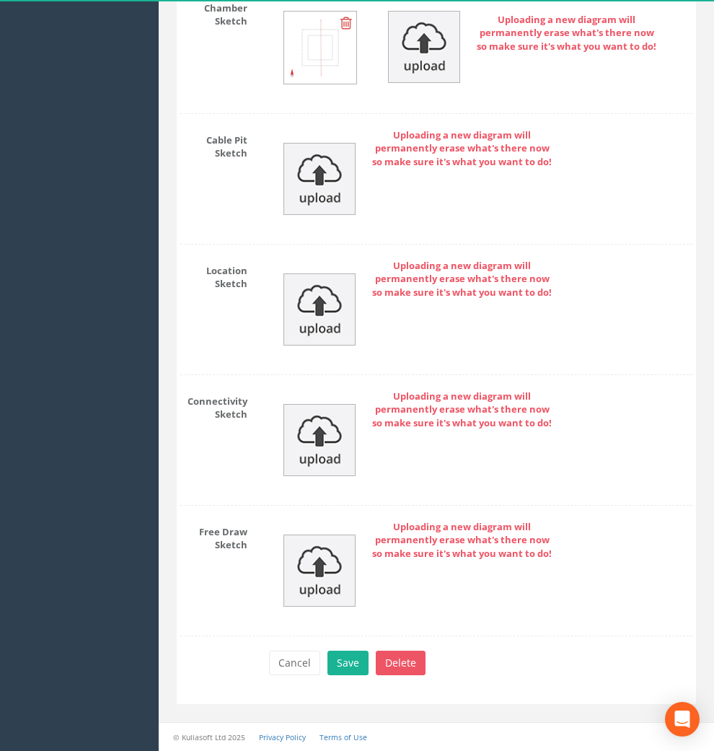
scroll to position [2315, 0]
click at [340, 669] on button "Save" at bounding box center [348, 663] width 41 height 25
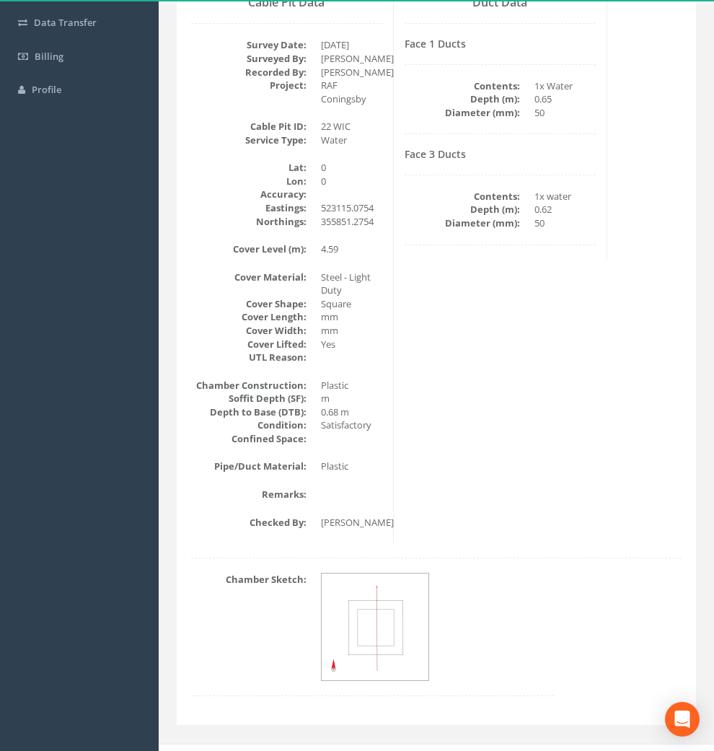
scroll to position [35, 0]
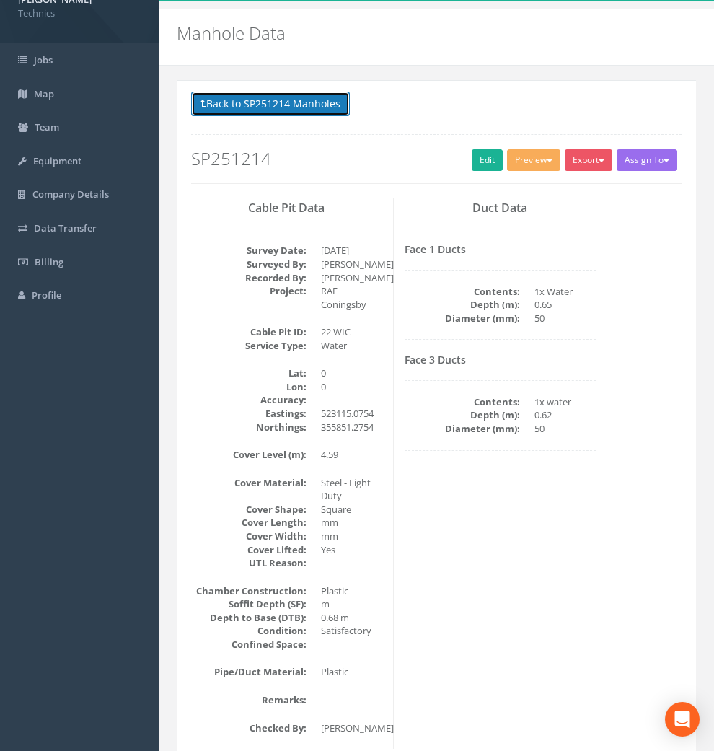
click at [284, 109] on button "Back to SP251214 Manholes" at bounding box center [270, 104] width 159 height 25
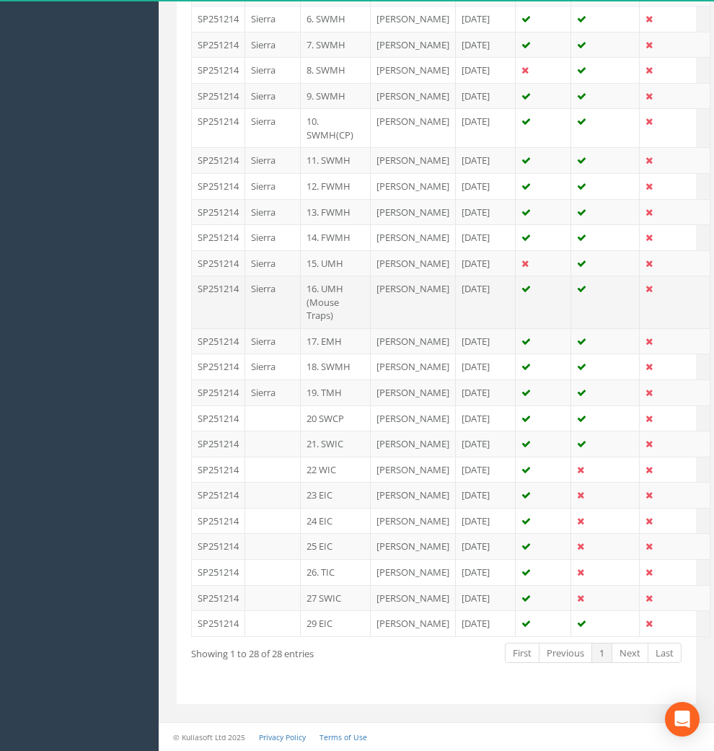
scroll to position [917, 0]
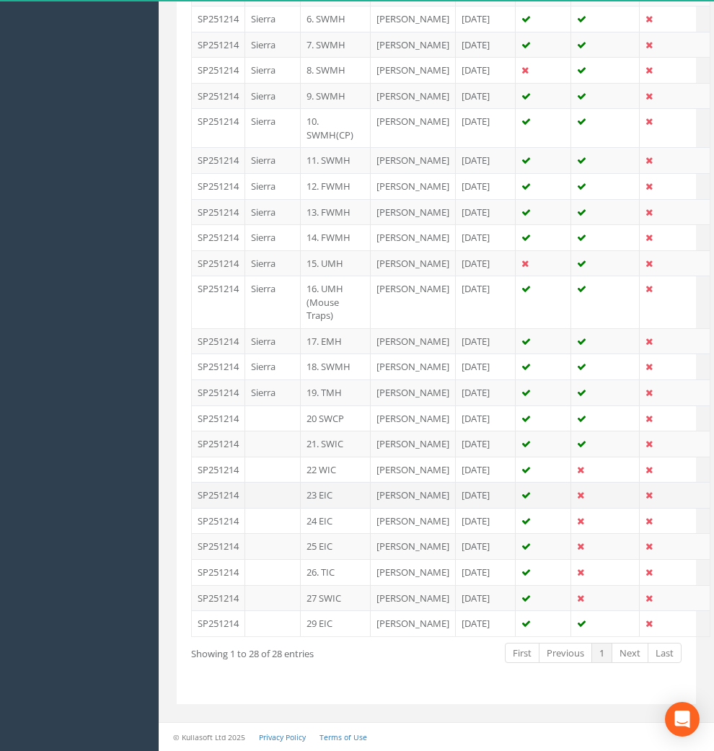
click at [326, 482] on td "23 EIC" at bounding box center [336, 495] width 70 height 26
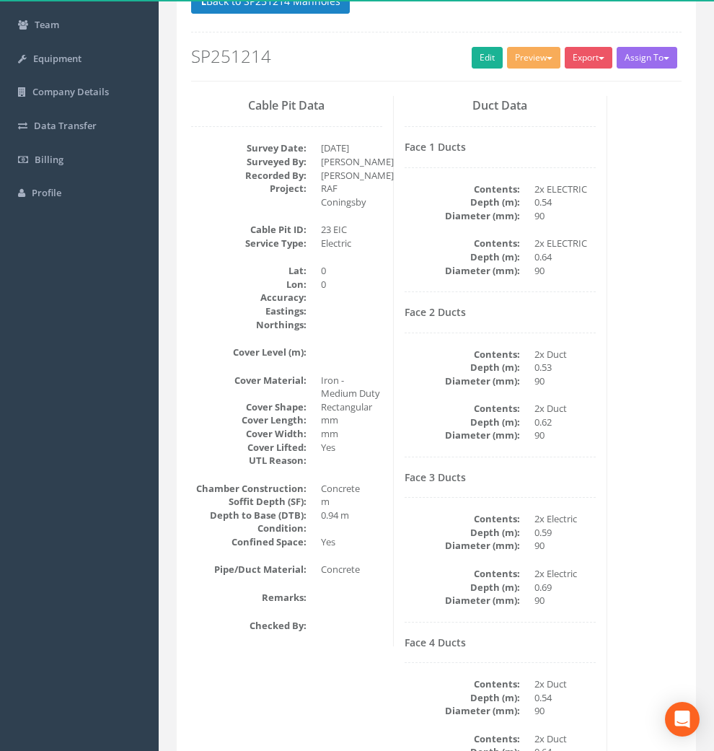
scroll to position [0, 0]
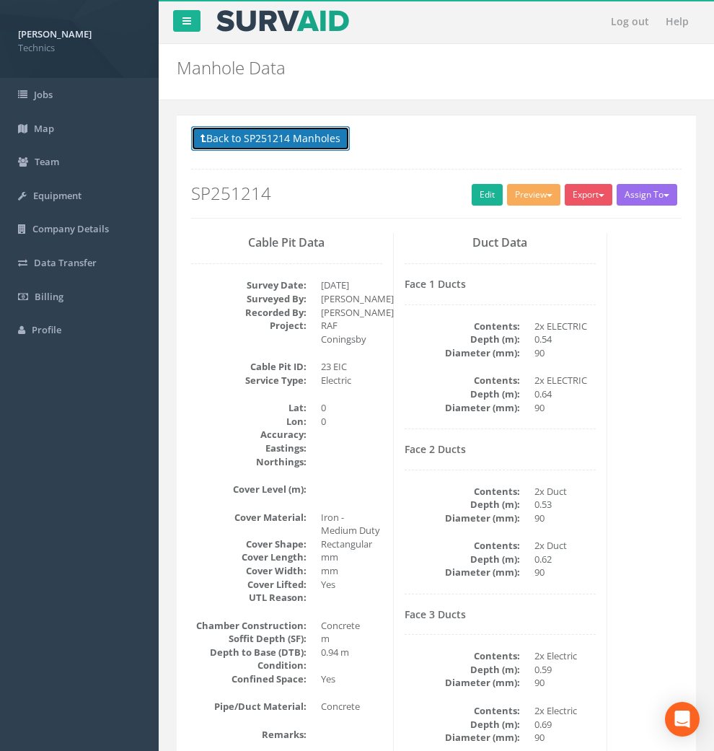
click at [264, 139] on button "Back to SP251214 Manholes" at bounding box center [270, 138] width 159 height 25
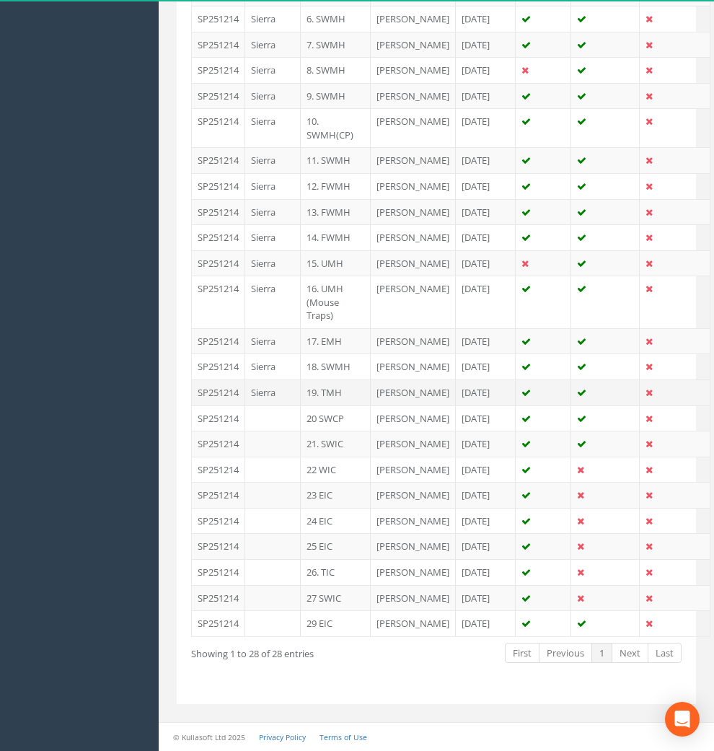
scroll to position [961, 0]
click at [320, 610] on td "29 EIC" at bounding box center [336, 623] width 70 height 26
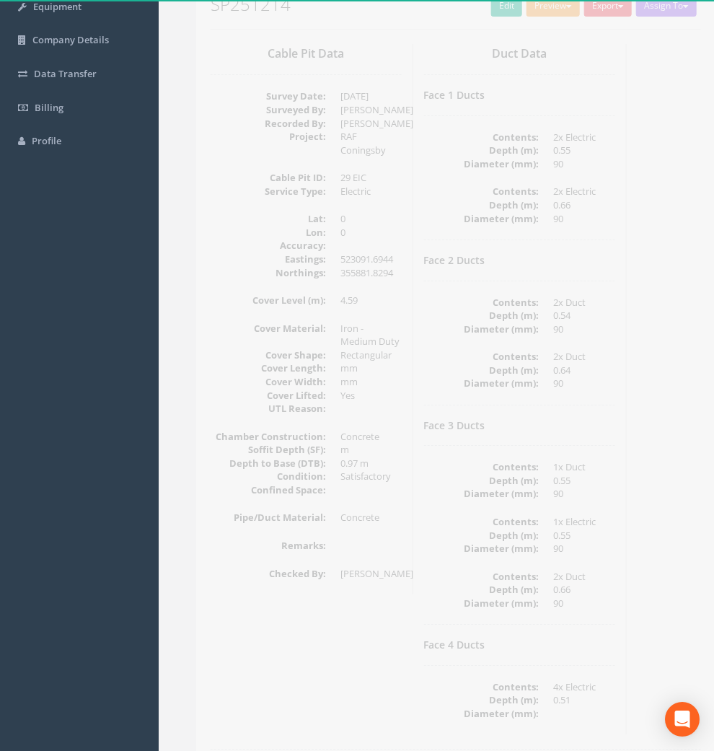
scroll to position [0, 0]
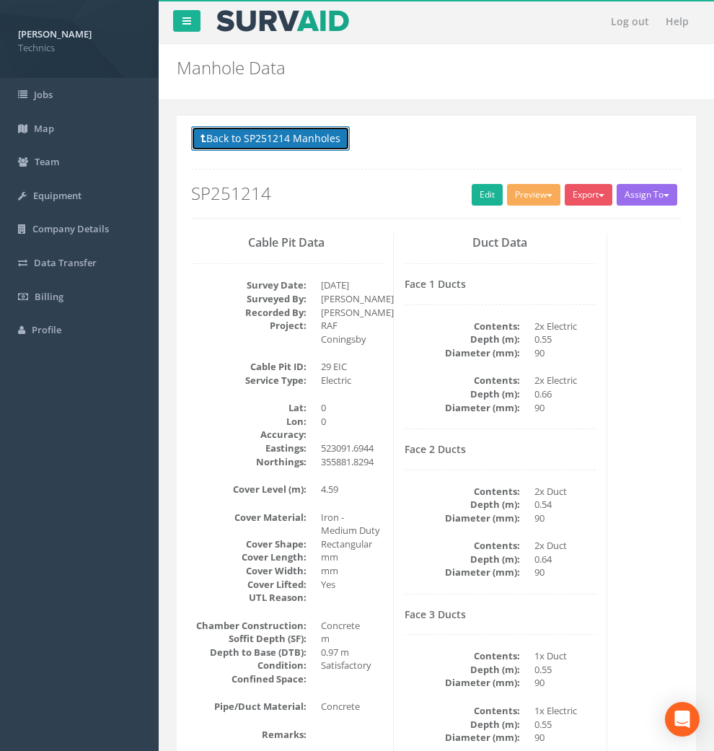
drag, startPoint x: 268, startPoint y: 133, endPoint x: 268, endPoint y: 143, distance: 9.4
click at [268, 133] on button "Back to SP251214 Manholes" at bounding box center [270, 138] width 159 height 25
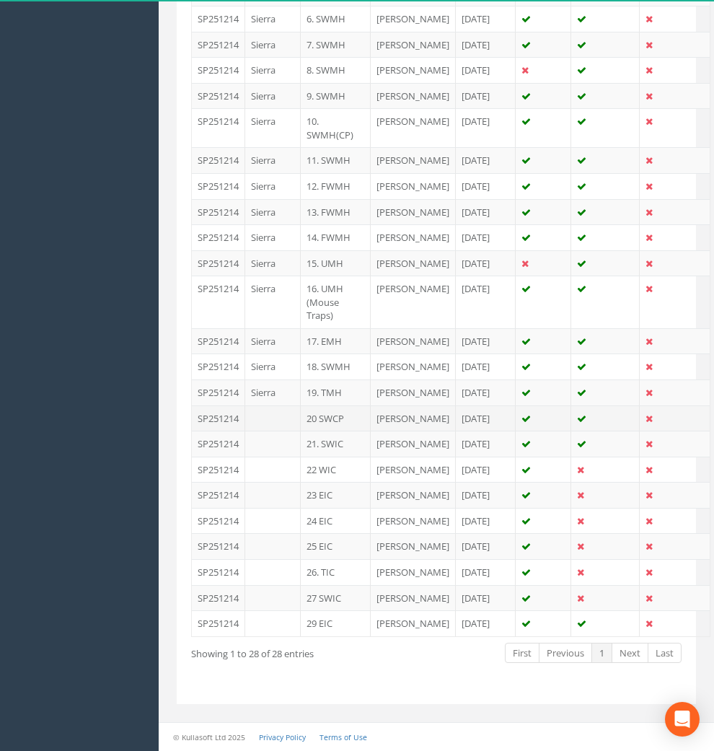
scroll to position [961, 0]
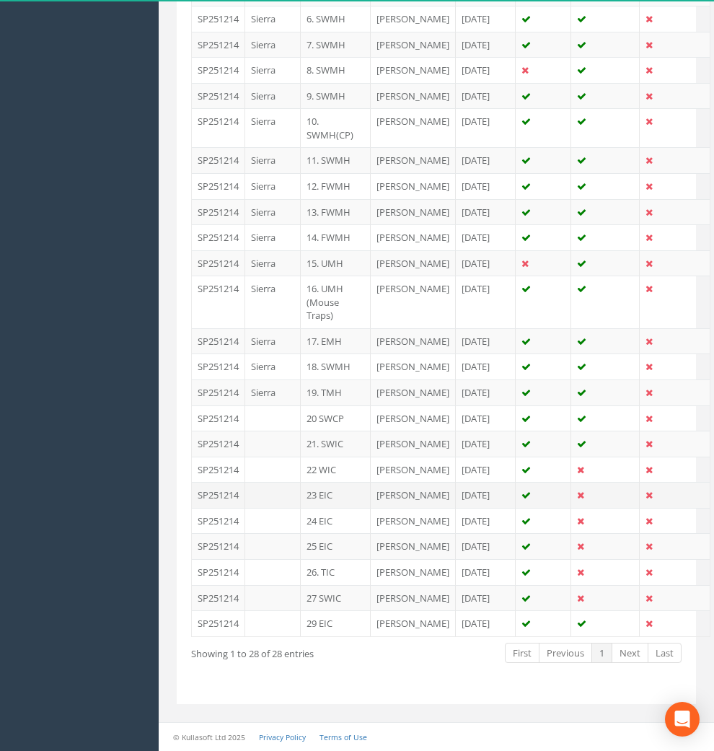
click at [328, 482] on td "23 EIC" at bounding box center [336, 495] width 70 height 26
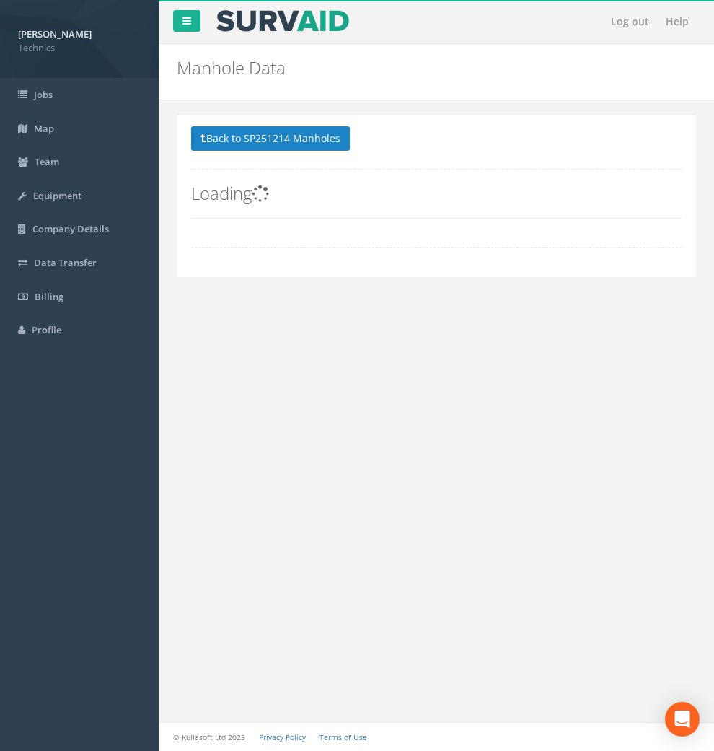
scroll to position [0, 0]
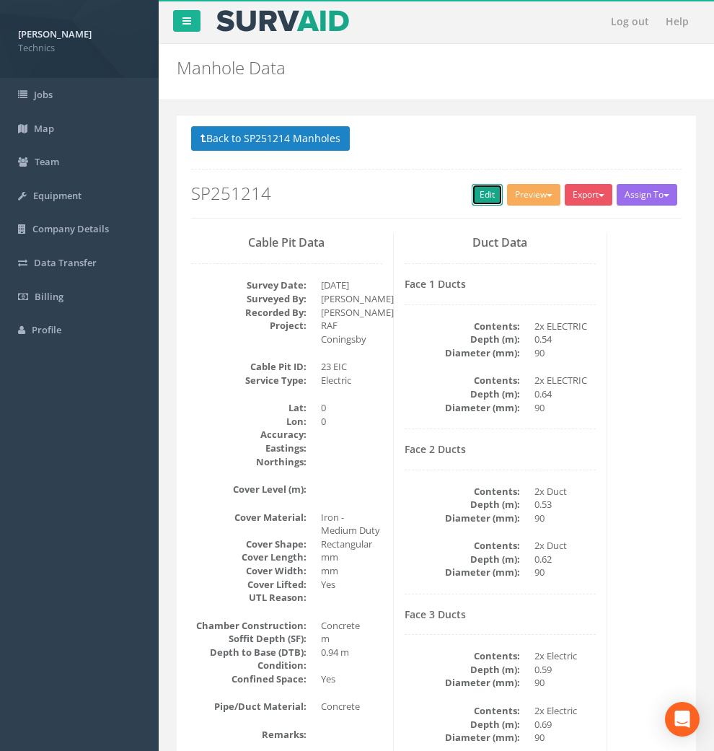
click at [472, 199] on link "Edit" at bounding box center [487, 195] width 31 height 22
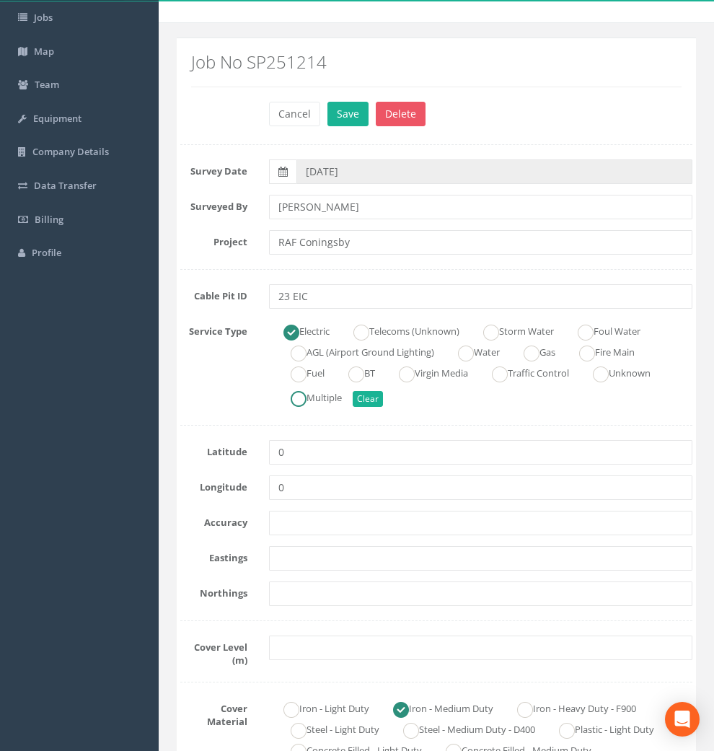
scroll to position [240, 0]
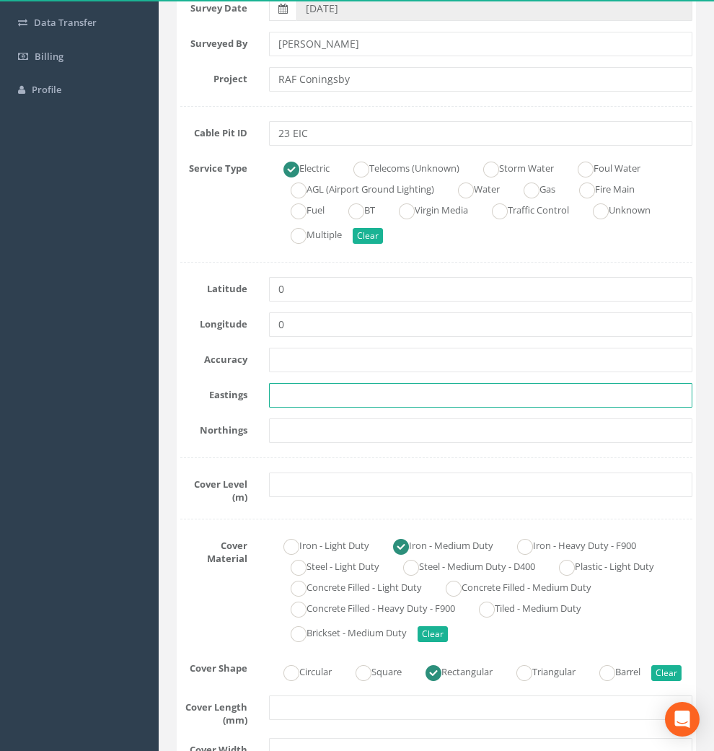
click at [311, 397] on input "text" at bounding box center [481, 395] width 424 height 25
paste input "523061.3544"
type input "523061.3544"
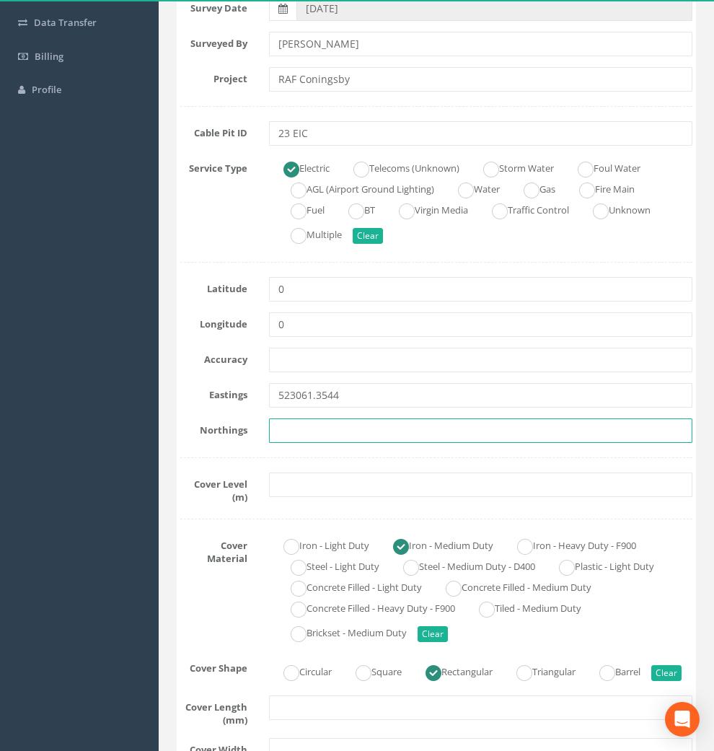
click at [312, 427] on input "text" at bounding box center [481, 431] width 424 height 25
paste input "355915.0454"
type input "355915.0454"
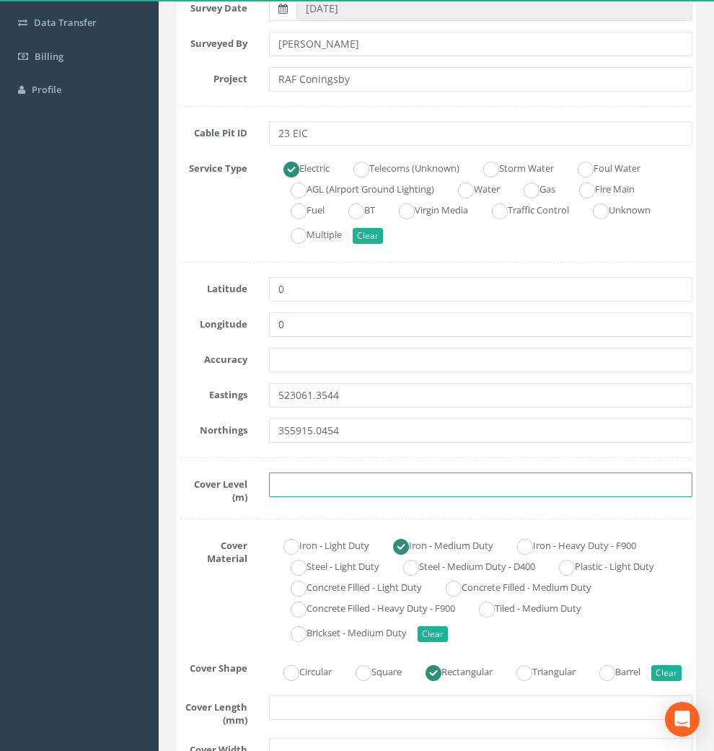
click at [320, 482] on input "text" at bounding box center [481, 485] width 424 height 25
paste input "4.62"
type input "4.62"
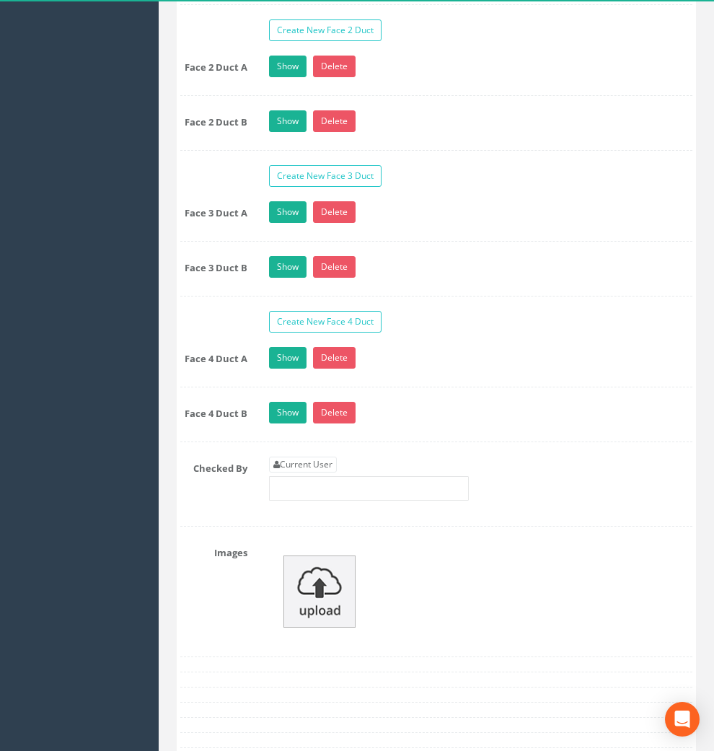
scroll to position [1844, 0]
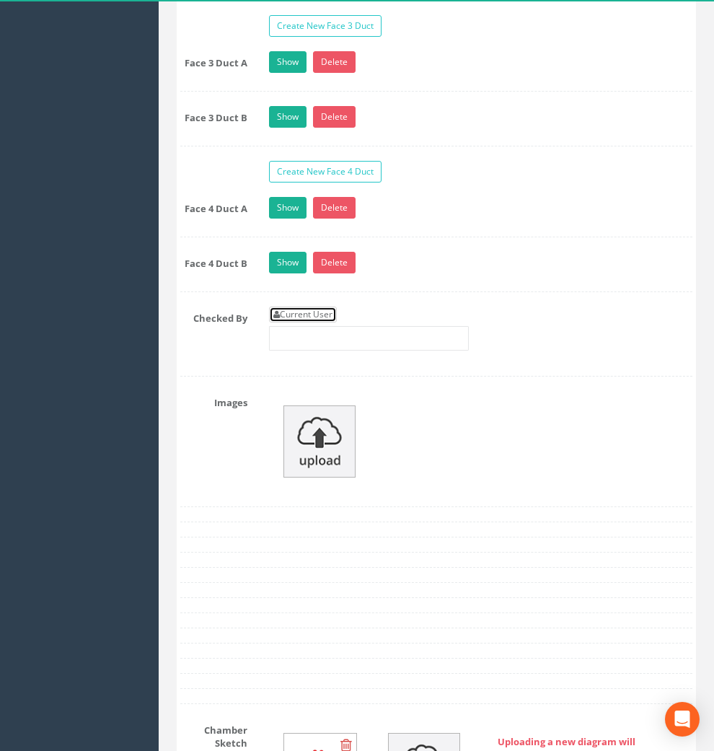
click at [333, 323] on link "Current User" at bounding box center [303, 315] width 68 height 16
type input "[PERSON_NAME]"
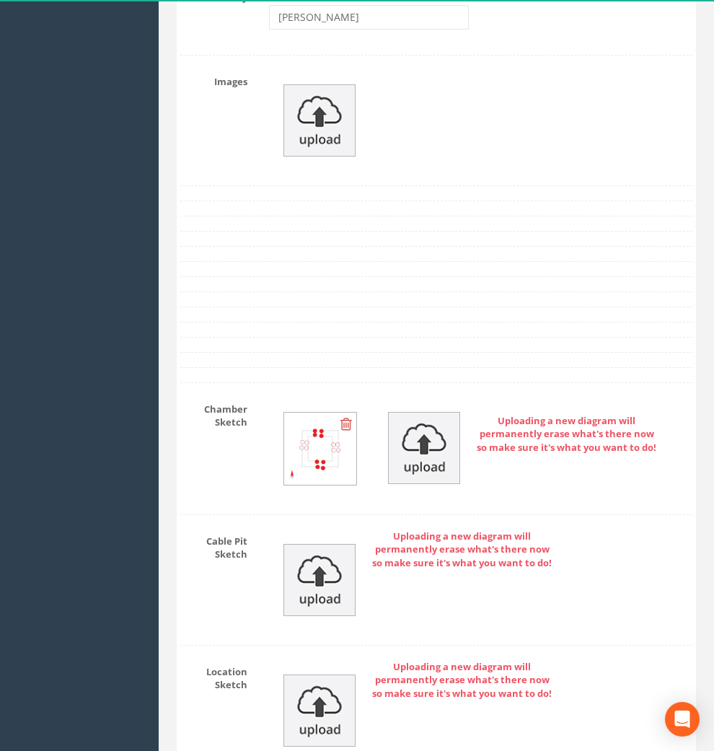
scroll to position [2325, 0]
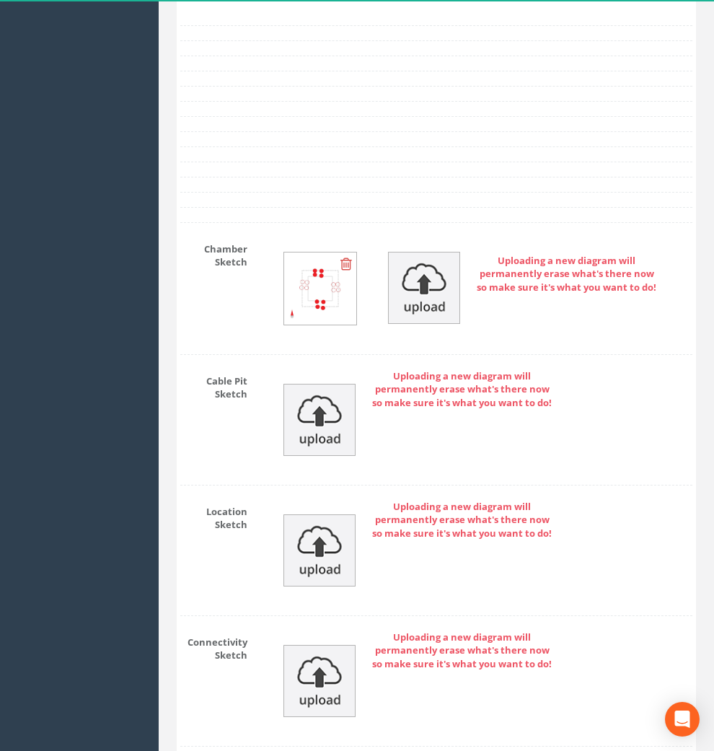
click at [619, 408] on div "Uploading a new diagram will permanently erase what's there now so make sure it…" at bounding box center [480, 419] width 445 height 101
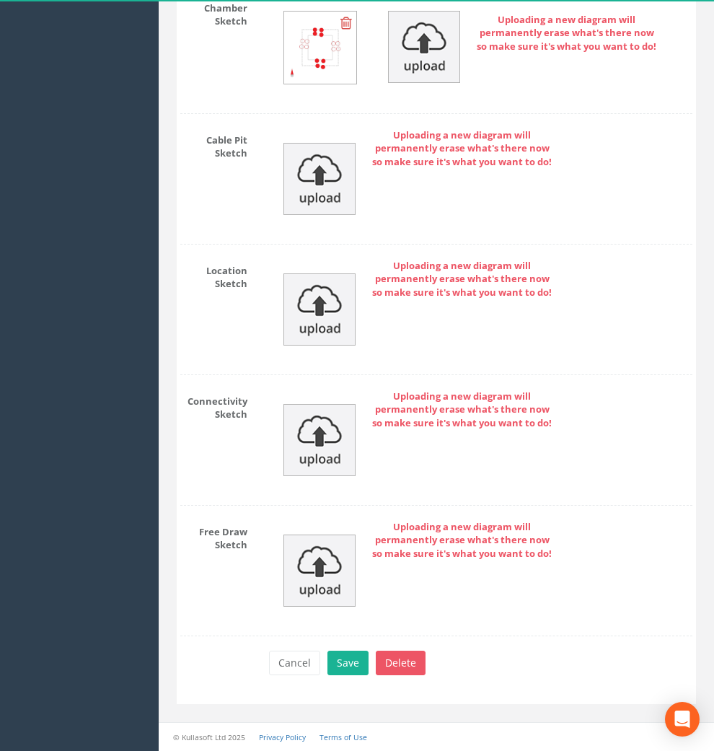
scroll to position [2593, 0]
click at [354, 655] on button "Save" at bounding box center [348, 663] width 41 height 25
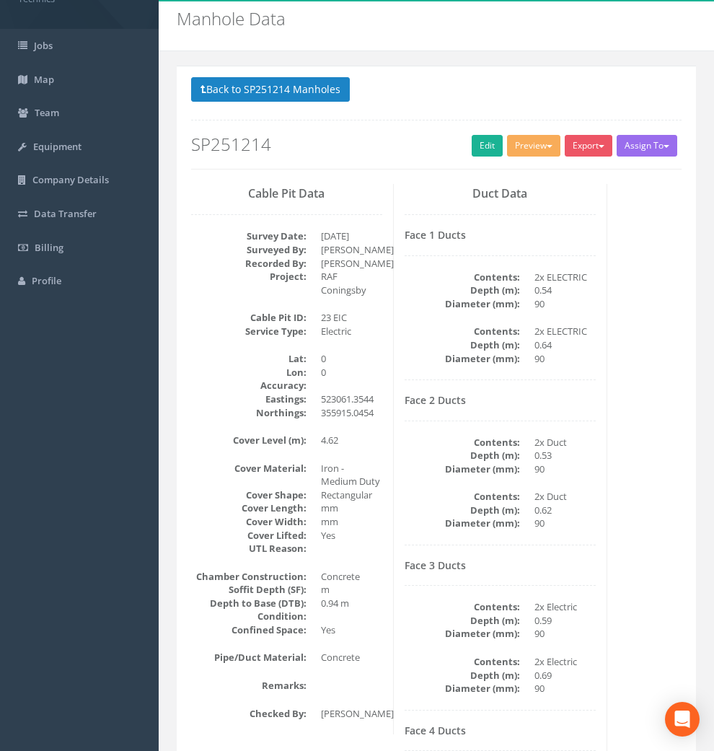
scroll to position [0, 0]
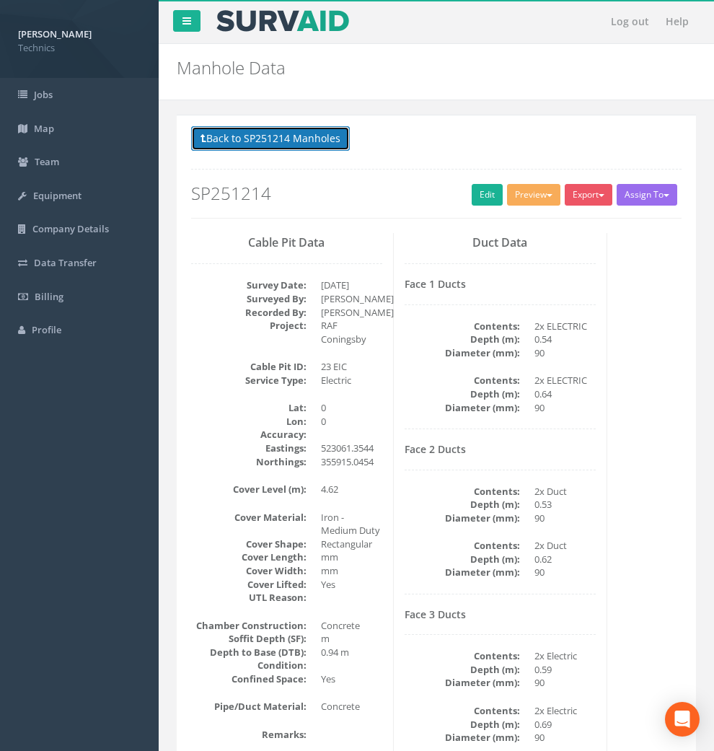
click at [266, 135] on button "Back to SP251214 Manholes" at bounding box center [270, 138] width 159 height 25
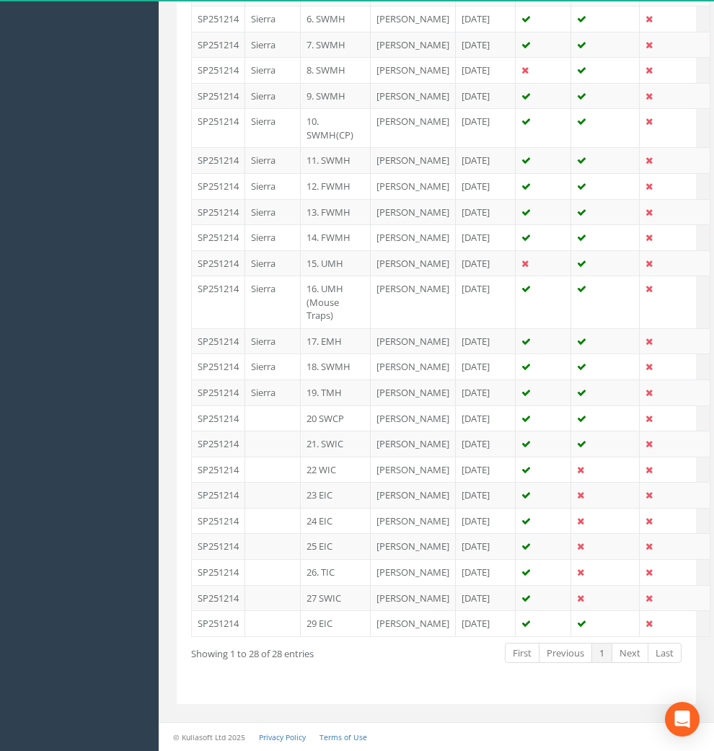
scroll to position [722, 0]
click at [333, 380] on td "18. SWMH" at bounding box center [336, 367] width 70 height 26
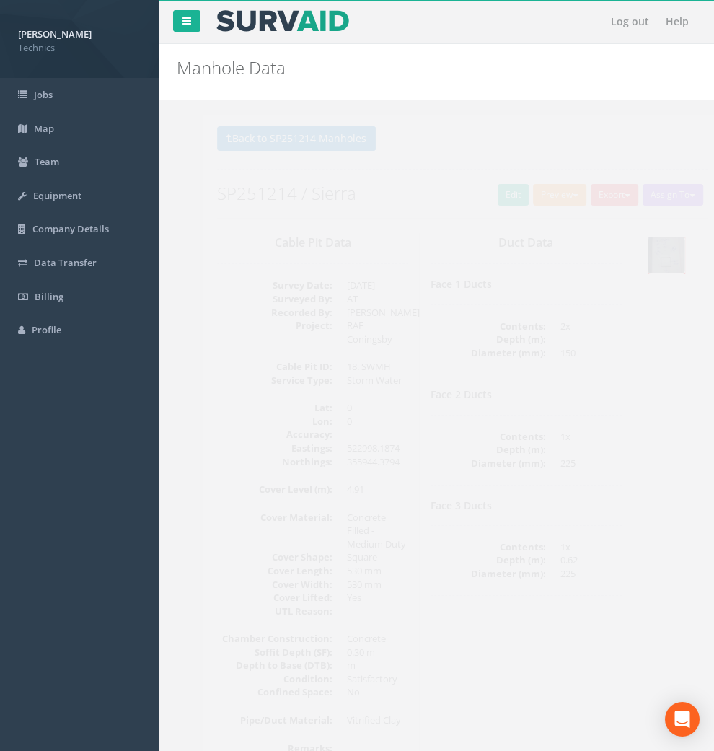
click at [623, 273] on img at bounding box center [641, 255] width 36 height 36
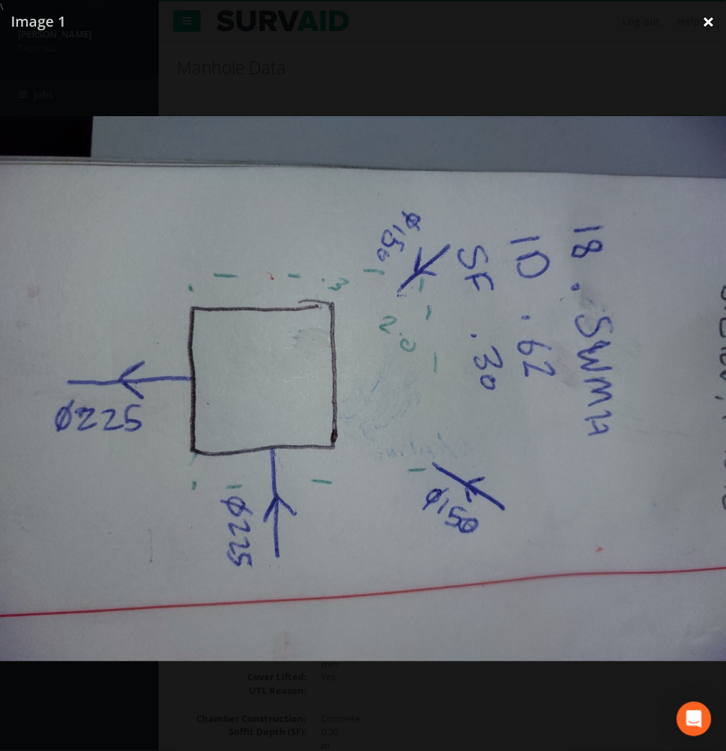
click at [642, 22] on link "×" at bounding box center [709, 21] width 34 height 43
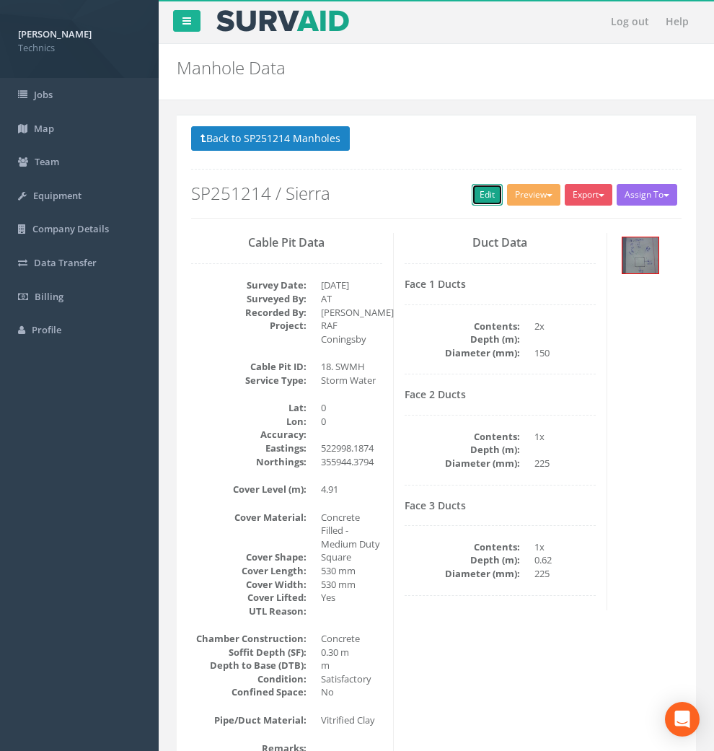
click at [472, 192] on link "Edit" at bounding box center [487, 195] width 31 height 22
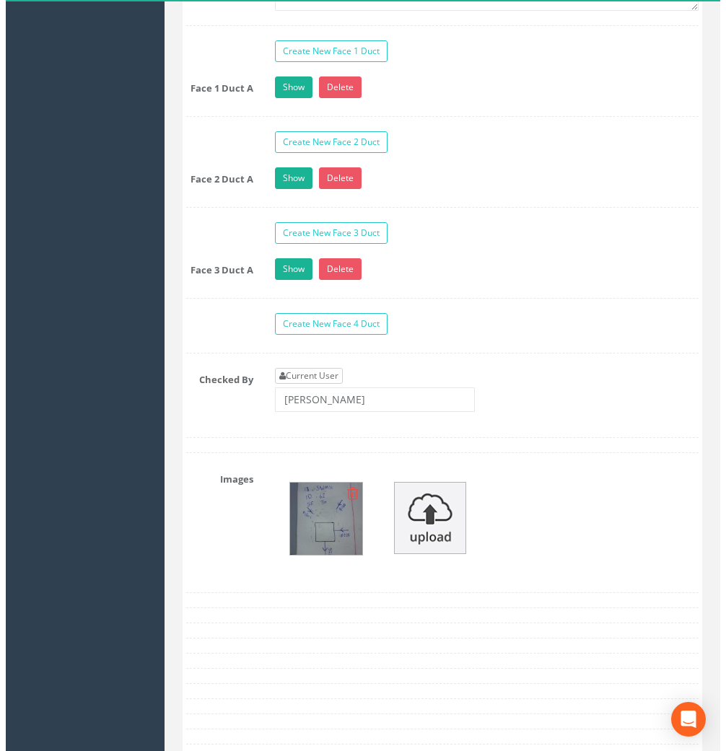
scroll to position [1477, 0]
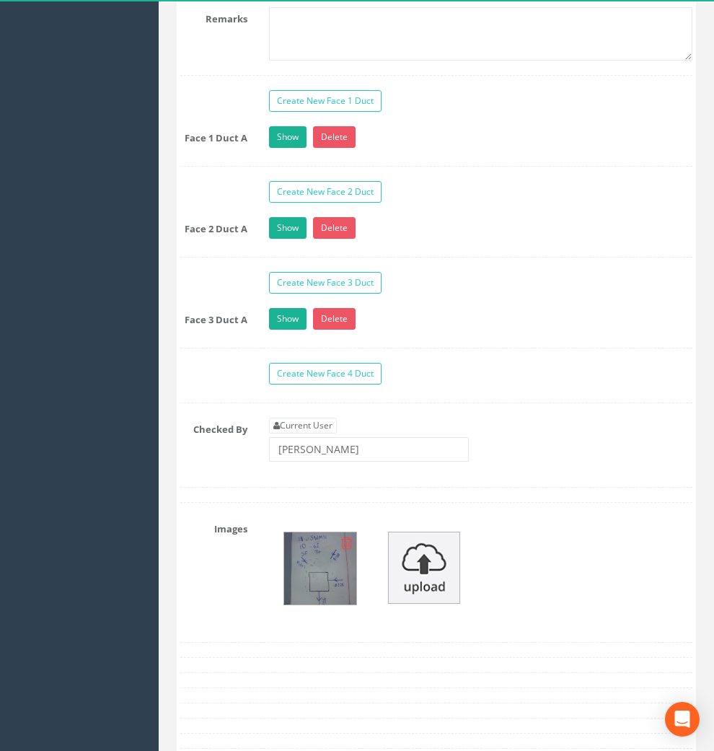
click at [330, 596] on img at bounding box center [320, 569] width 72 height 72
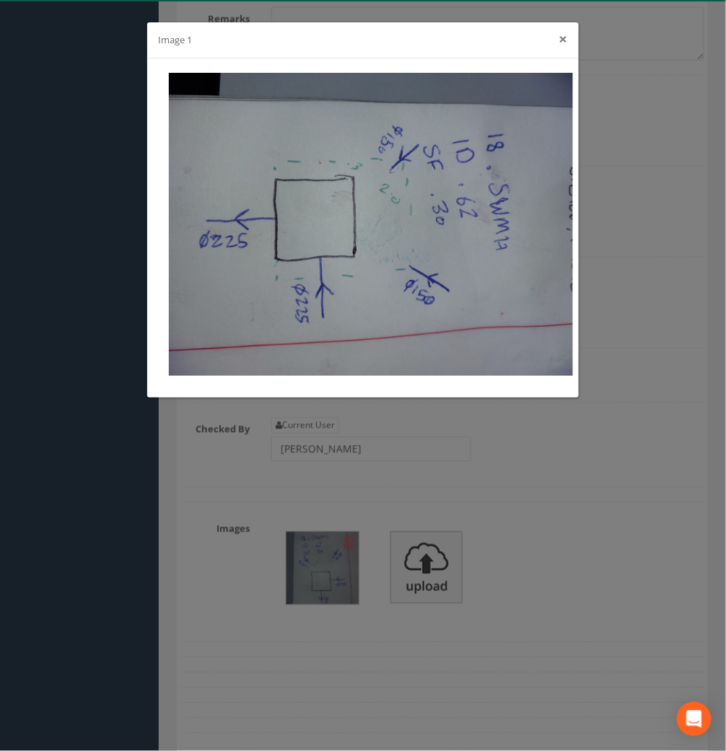
click at [559, 37] on button "×" at bounding box center [563, 39] width 9 height 15
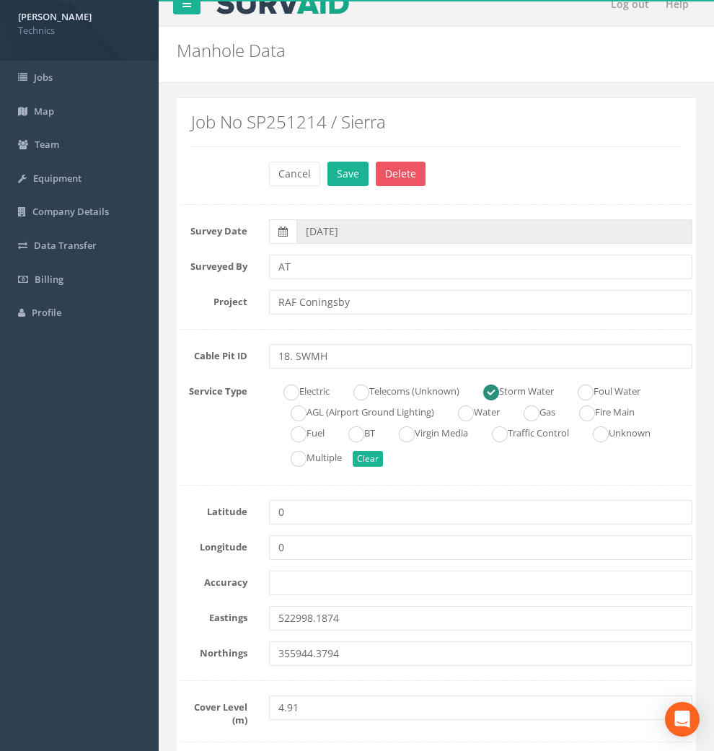
scroll to position [0, 0]
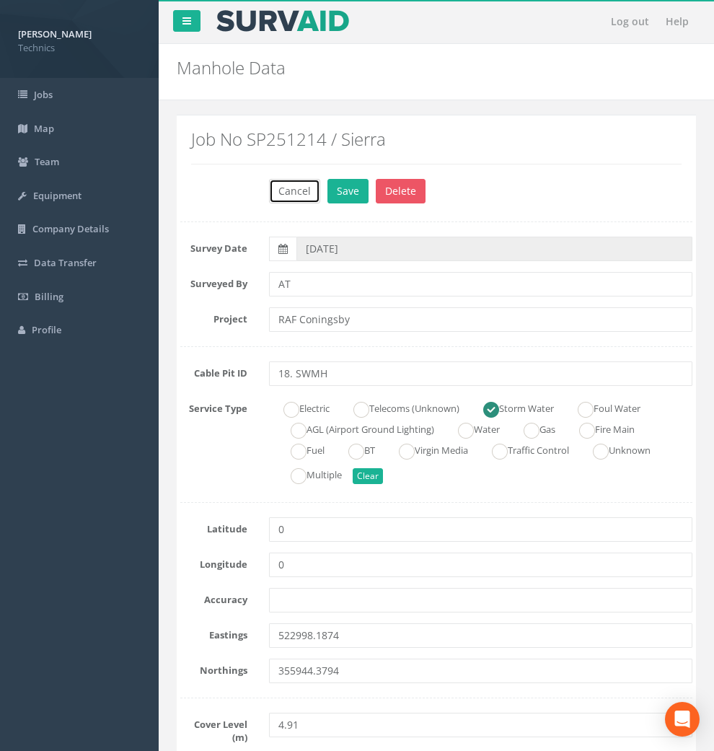
click at [297, 189] on button "Cancel" at bounding box center [294, 191] width 51 height 25
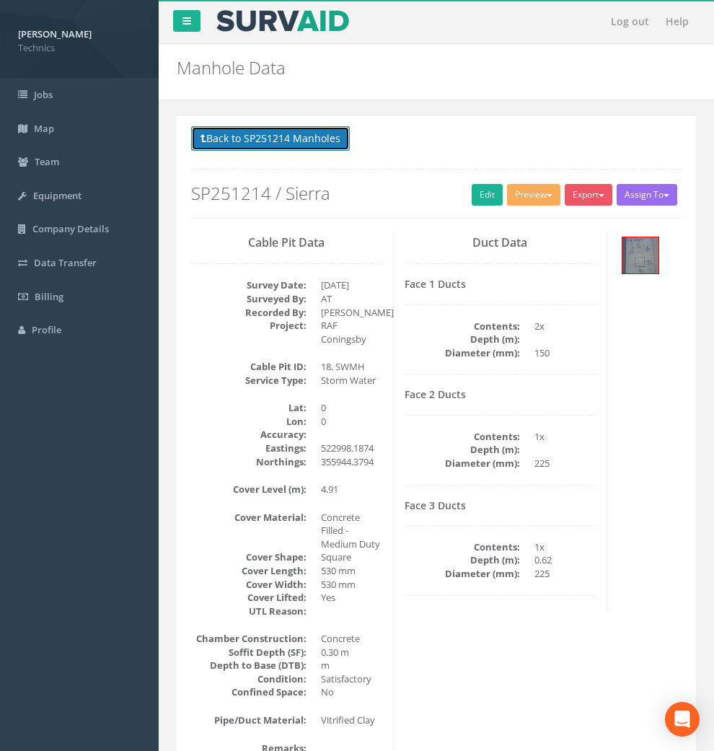
click at [263, 139] on button "Back to SP251214 Manholes" at bounding box center [270, 138] width 159 height 25
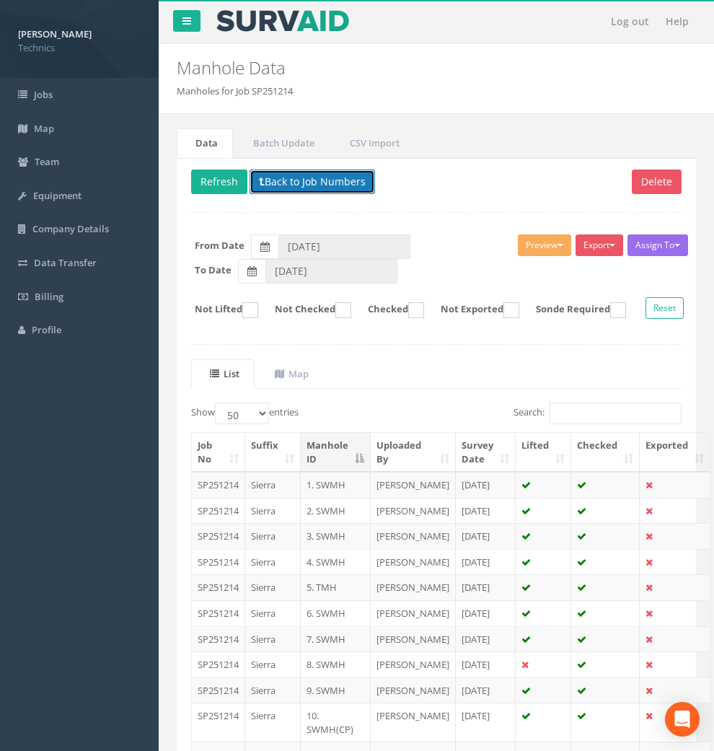
click at [292, 180] on button "Back to Job Numbers" at bounding box center [313, 182] width 126 height 25
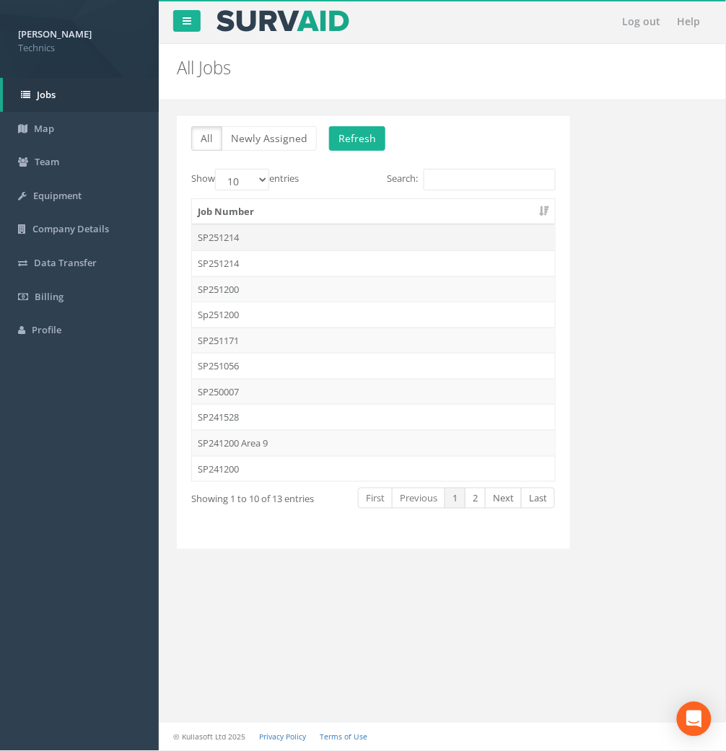
click at [242, 235] on td "SP251214" at bounding box center [373, 237] width 363 height 26
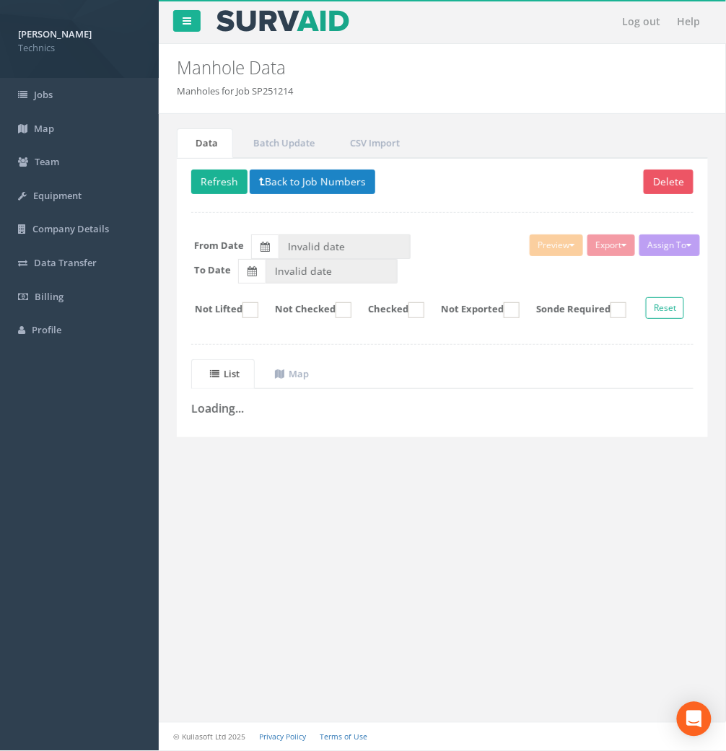
type input "[DATE]"
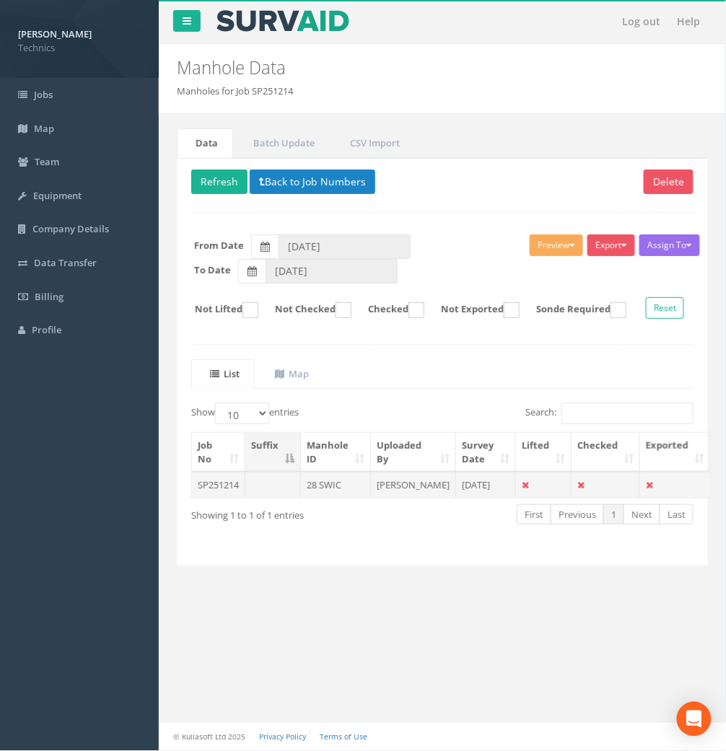
click at [337, 498] on td "28 SWIC" at bounding box center [336, 485] width 70 height 26
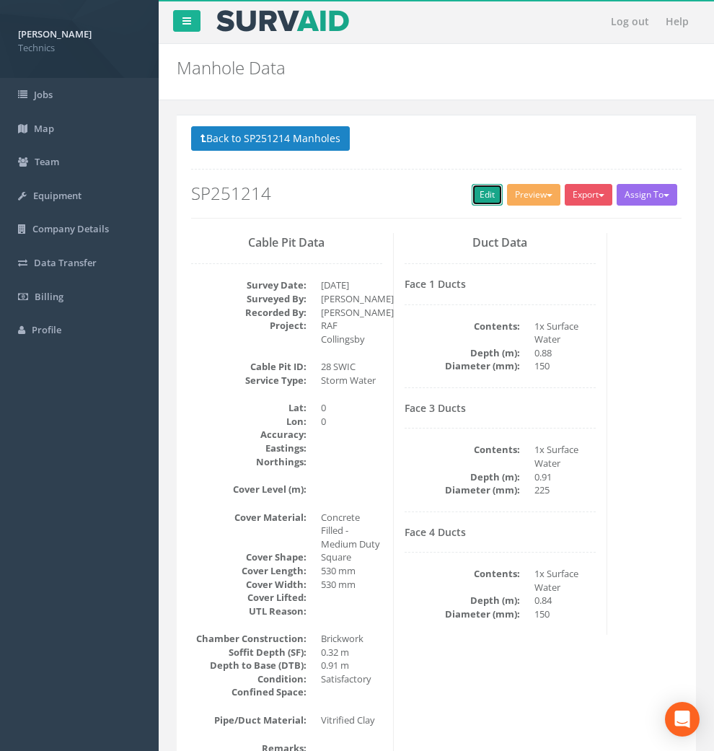
click at [472, 198] on link "Edit" at bounding box center [487, 195] width 31 height 22
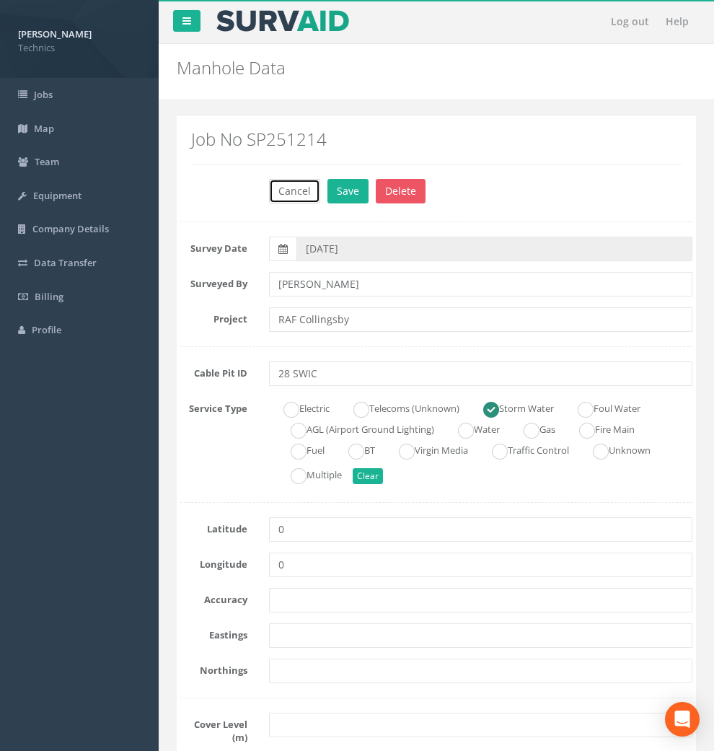
click at [297, 197] on button "Cancel" at bounding box center [294, 191] width 51 height 25
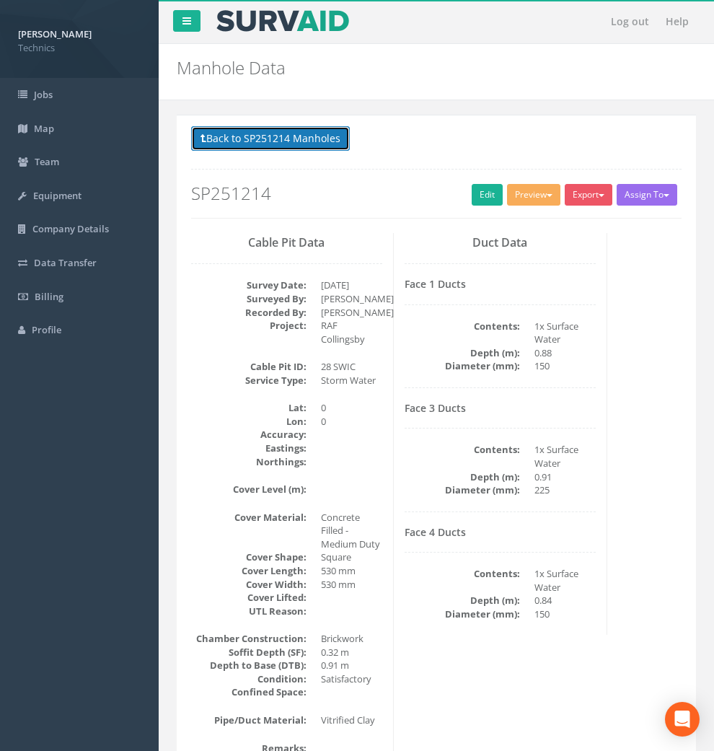
click at [278, 133] on button "Back to SP251214 Manholes" at bounding box center [270, 138] width 159 height 25
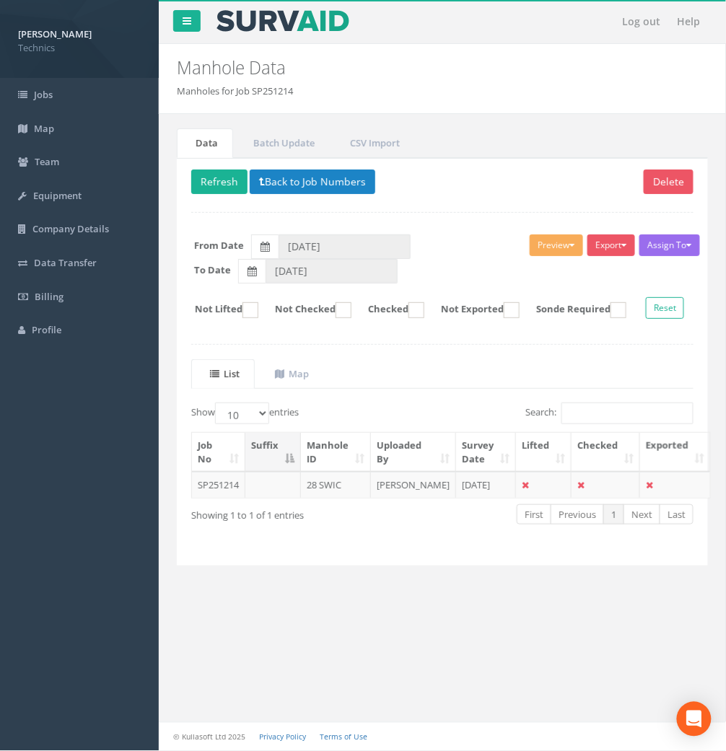
click at [300, 160] on div "Delete Refresh Back to Job Numbers Assign To No Companies Added Export Technics…" at bounding box center [442, 362] width 531 height 408
click at [294, 184] on button "Back to Job Numbers" at bounding box center [313, 182] width 126 height 25
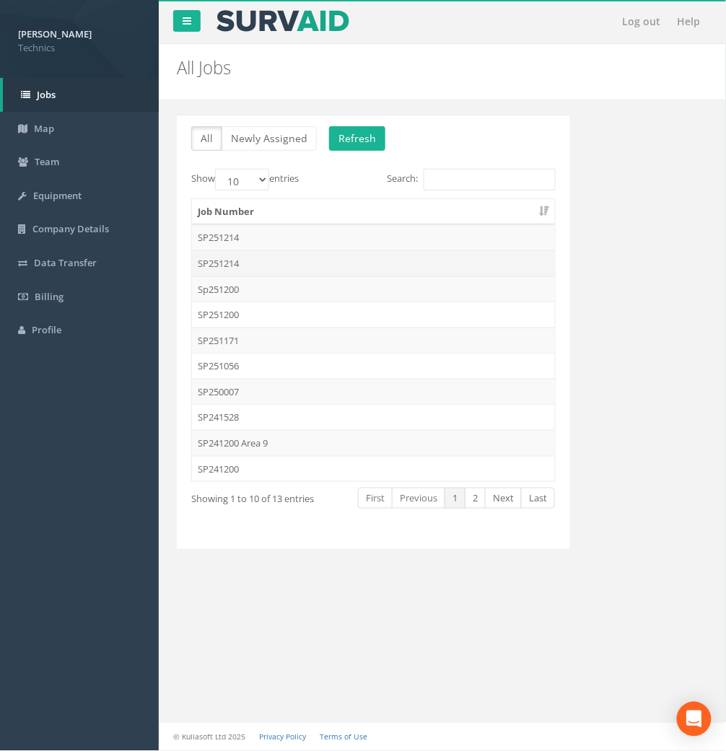
click at [235, 260] on td "SP251214" at bounding box center [373, 263] width 363 height 26
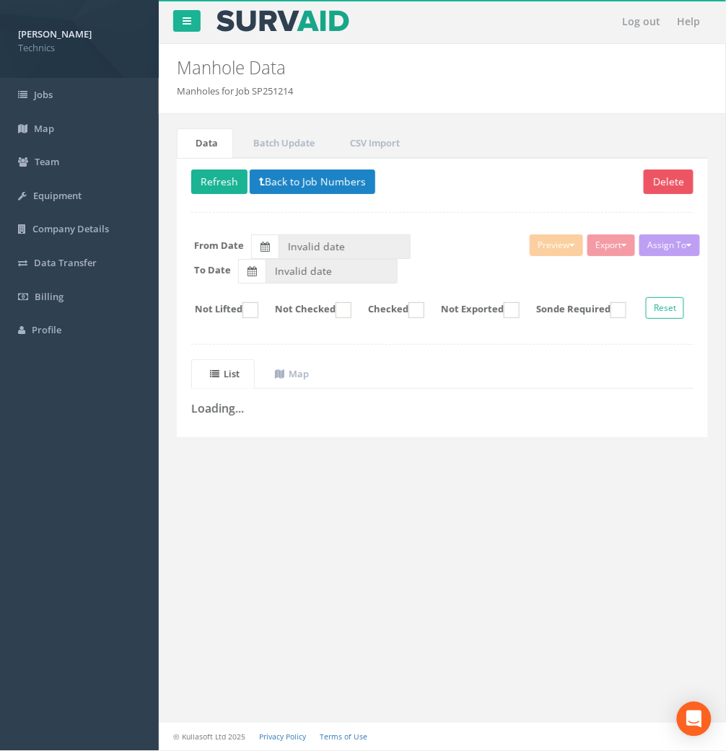
type input "[DATE]"
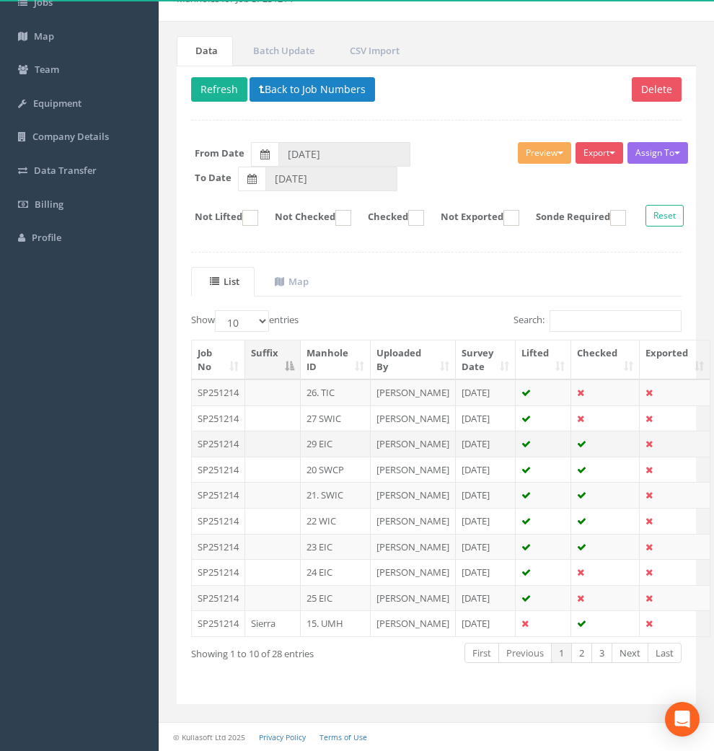
scroll to position [240, 0]
click at [561, 664] on link "1" at bounding box center [561, 653] width 21 height 21
click at [584, 660] on link "2" at bounding box center [581, 653] width 21 height 21
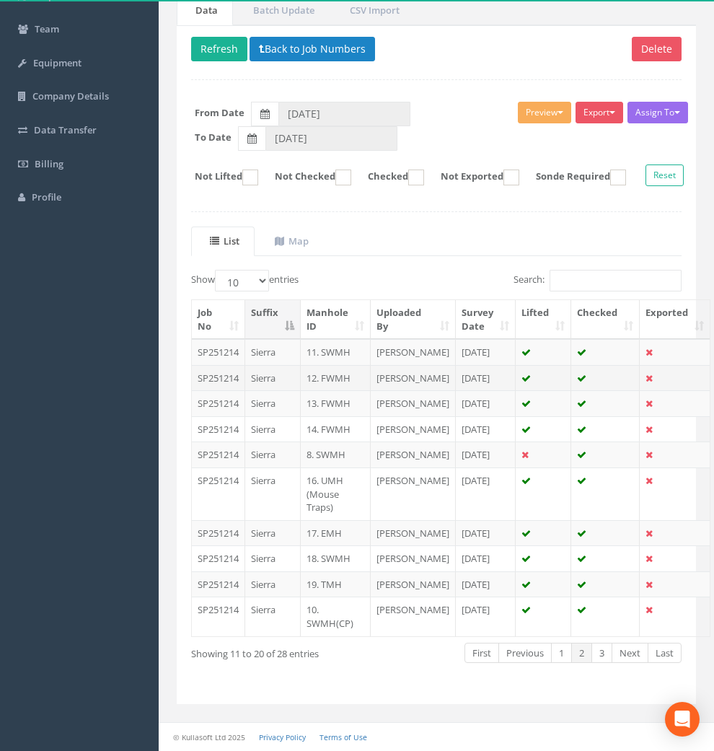
click at [406, 365] on td "[PERSON_NAME]" at bounding box center [413, 378] width 85 height 26
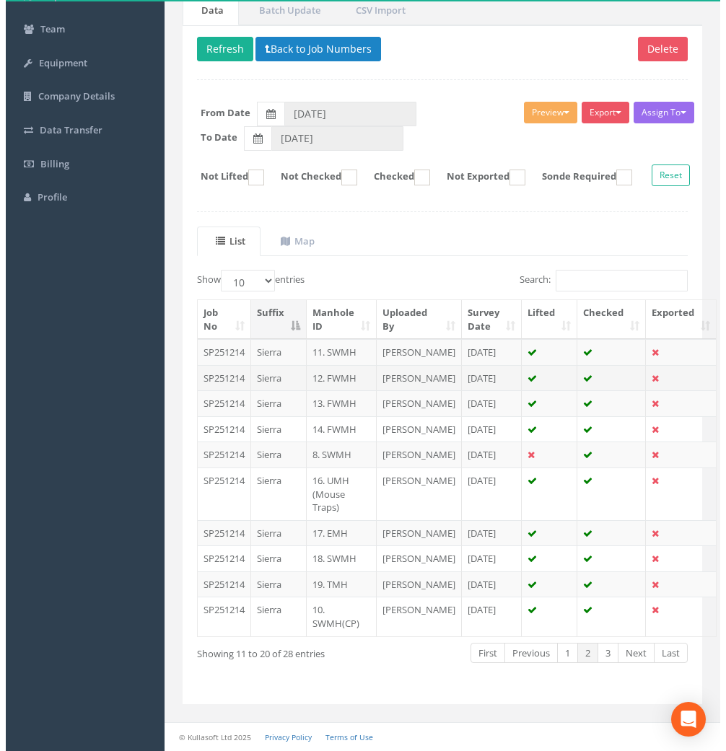
scroll to position [0, 0]
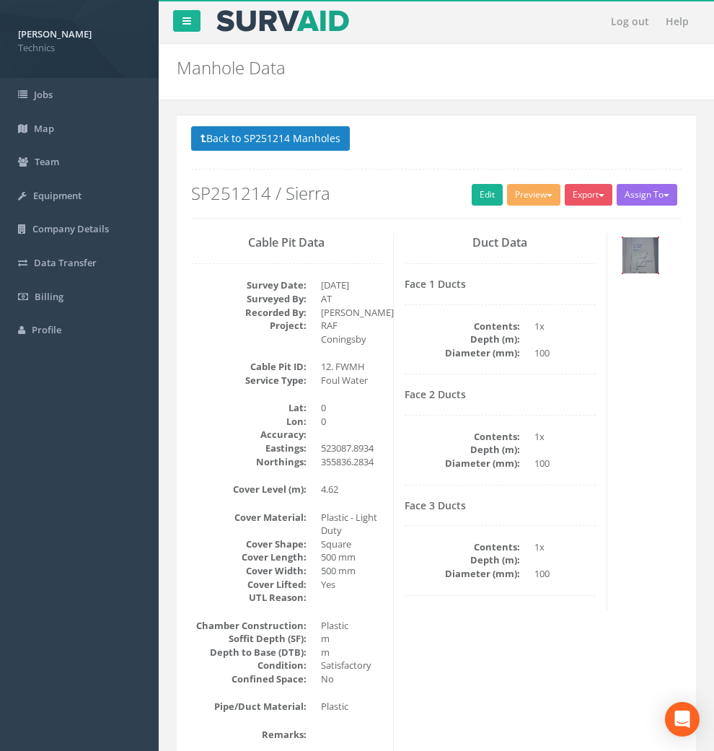
click at [623, 273] on img at bounding box center [641, 255] width 36 height 36
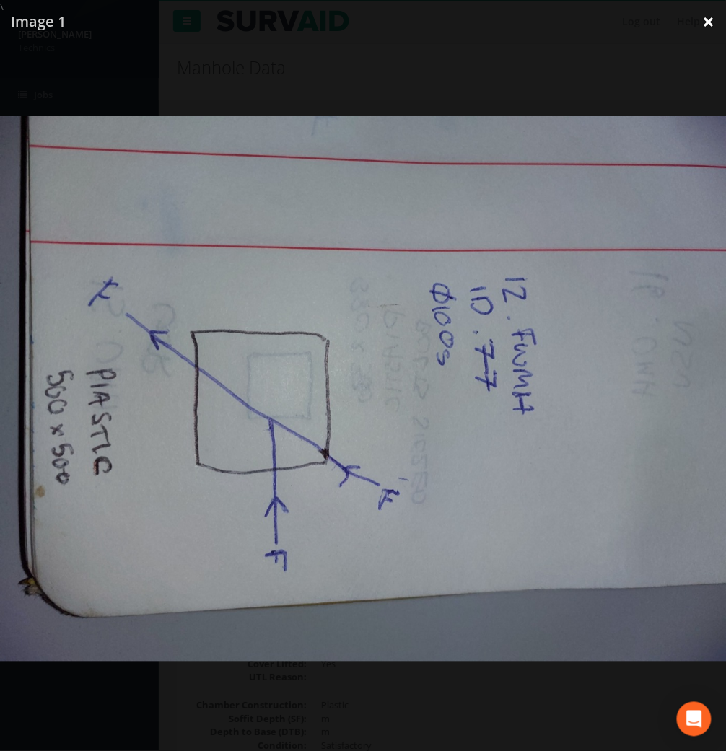
click at [642, 19] on link "×" at bounding box center [709, 21] width 34 height 43
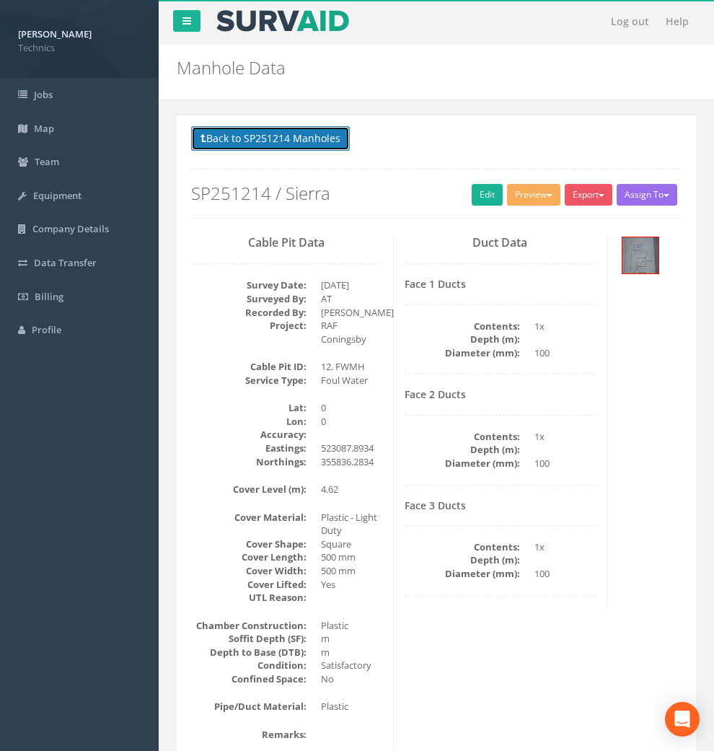
click at [279, 143] on button "Back to SP251214 Manholes" at bounding box center [270, 138] width 159 height 25
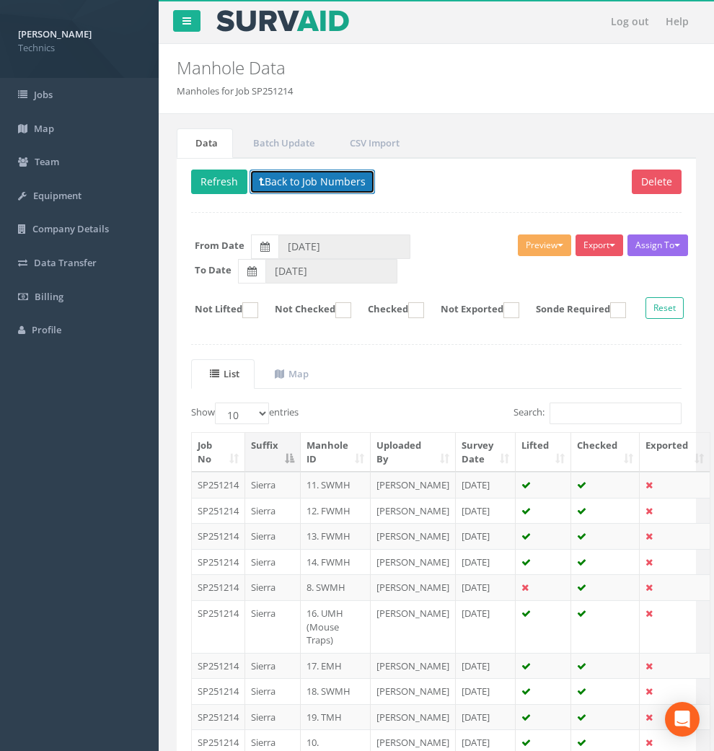
click at [307, 181] on button "Back to Job Numbers" at bounding box center [313, 182] width 126 height 25
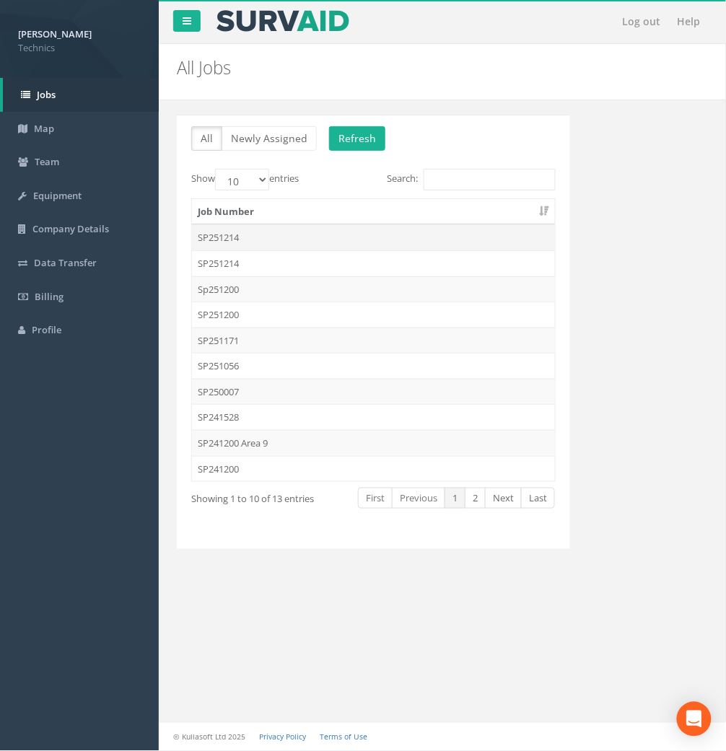
click at [235, 236] on td "SP251214" at bounding box center [373, 237] width 363 height 26
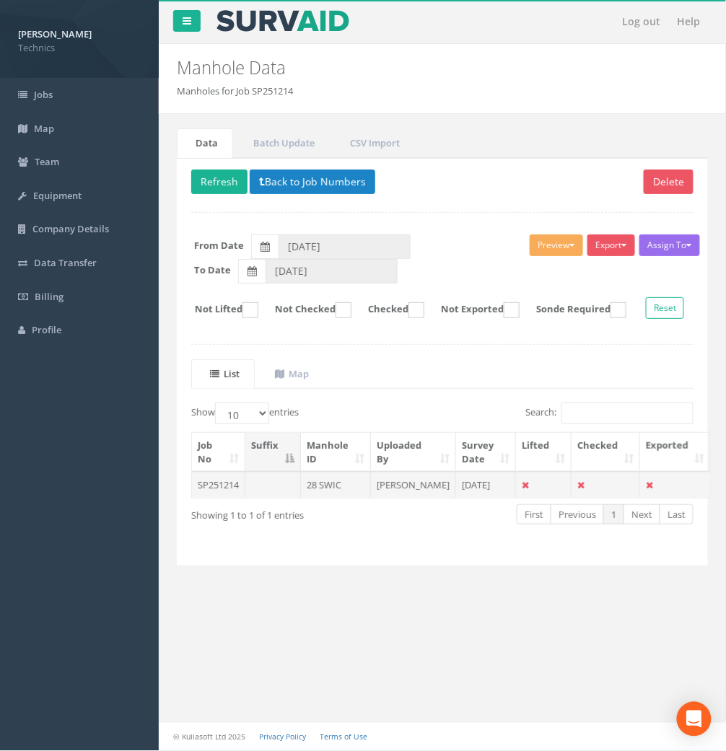
click at [395, 498] on td "[PERSON_NAME]" at bounding box center [413, 485] width 85 height 26
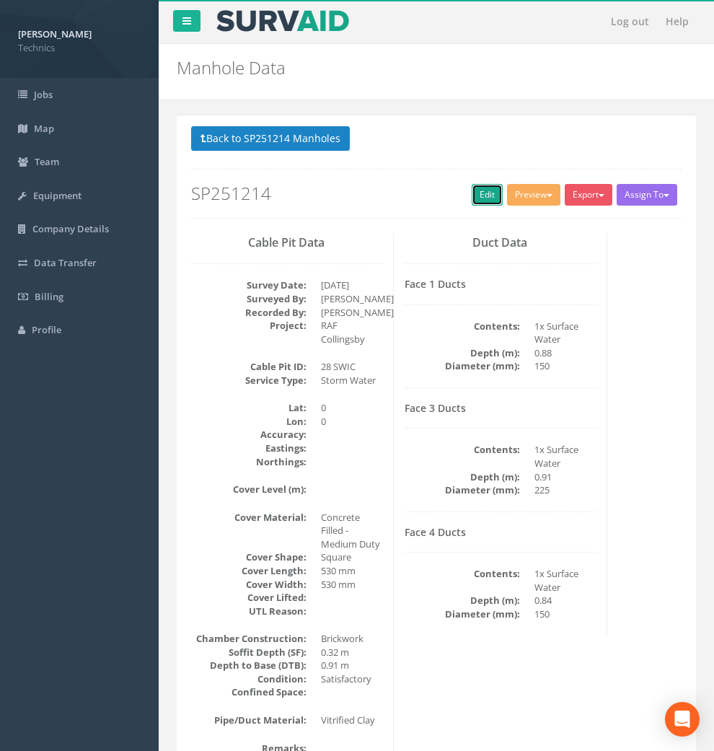
click at [472, 202] on link "Edit" at bounding box center [487, 195] width 31 height 22
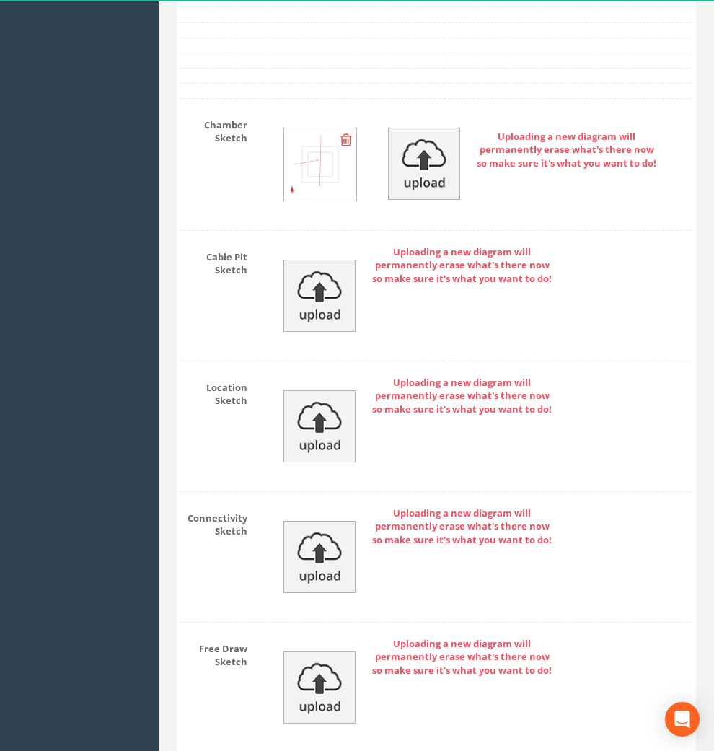
scroll to position [2165, 0]
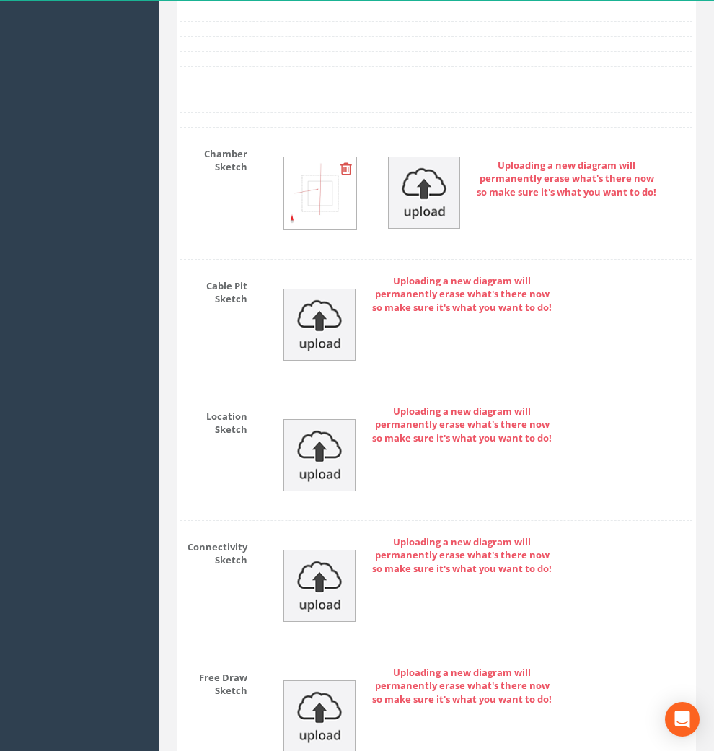
click at [312, 229] on img at bounding box center [320, 193] width 72 height 72
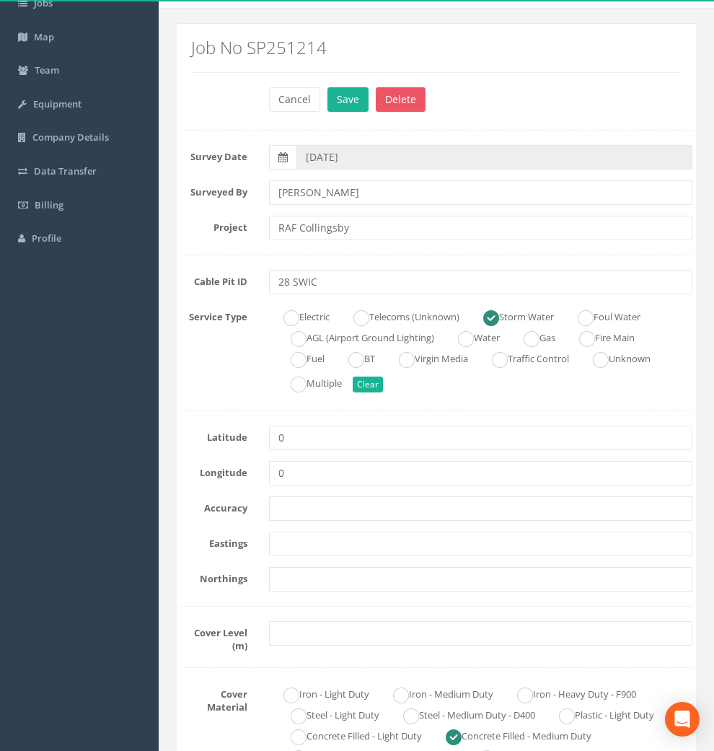
scroll to position [0, 0]
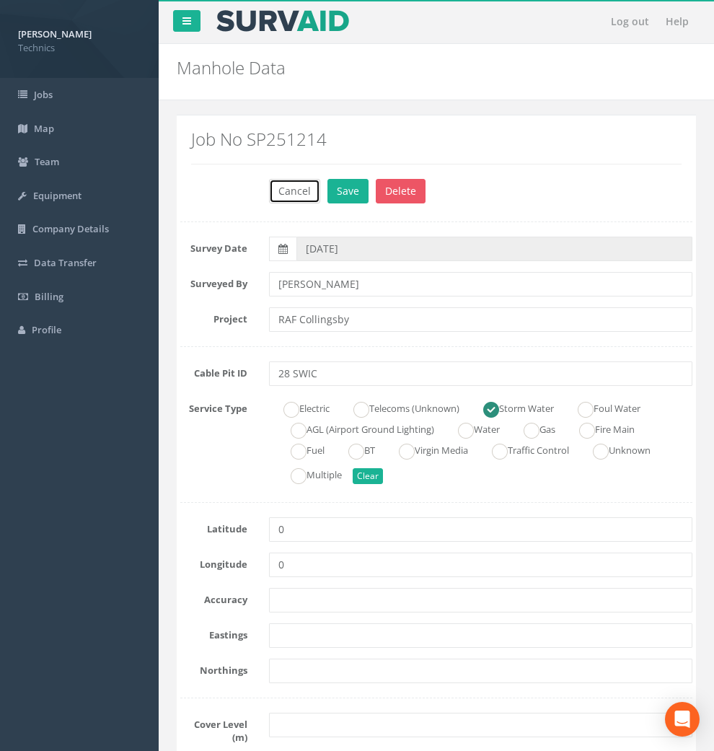
click at [294, 190] on button "Cancel" at bounding box center [294, 191] width 51 height 25
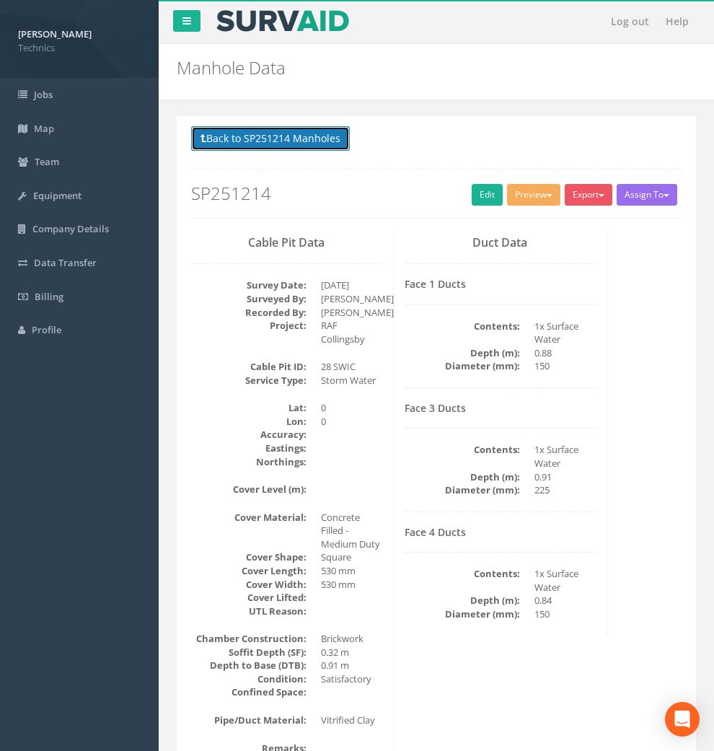
click at [287, 136] on button "Back to SP251214 Manholes" at bounding box center [270, 138] width 159 height 25
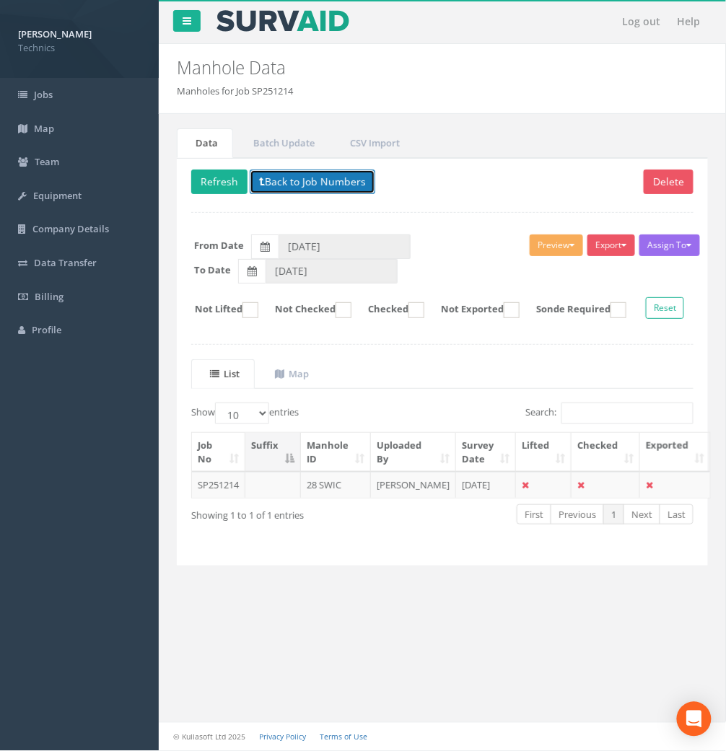
click at [305, 183] on button "Back to Job Numbers" at bounding box center [313, 182] width 126 height 25
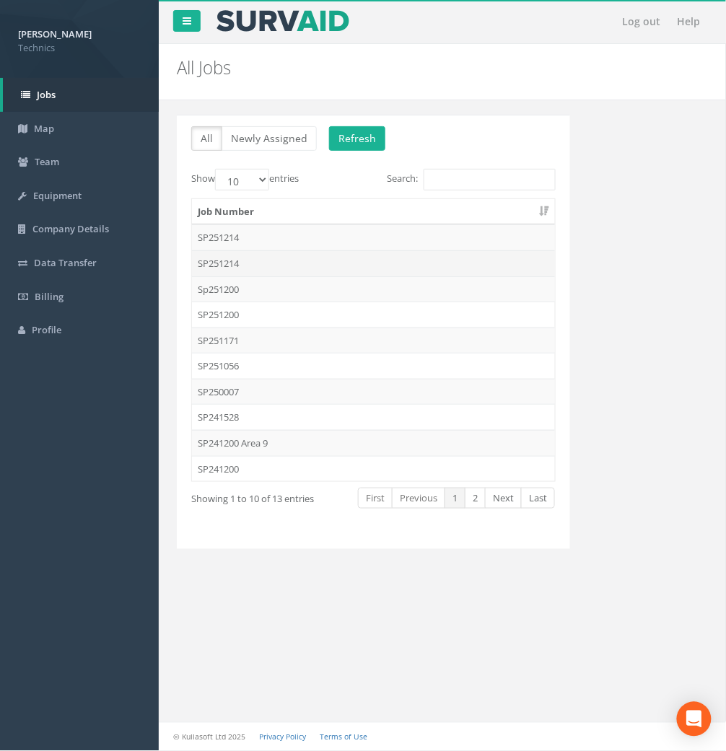
click at [244, 258] on td "SP251214" at bounding box center [373, 263] width 363 height 26
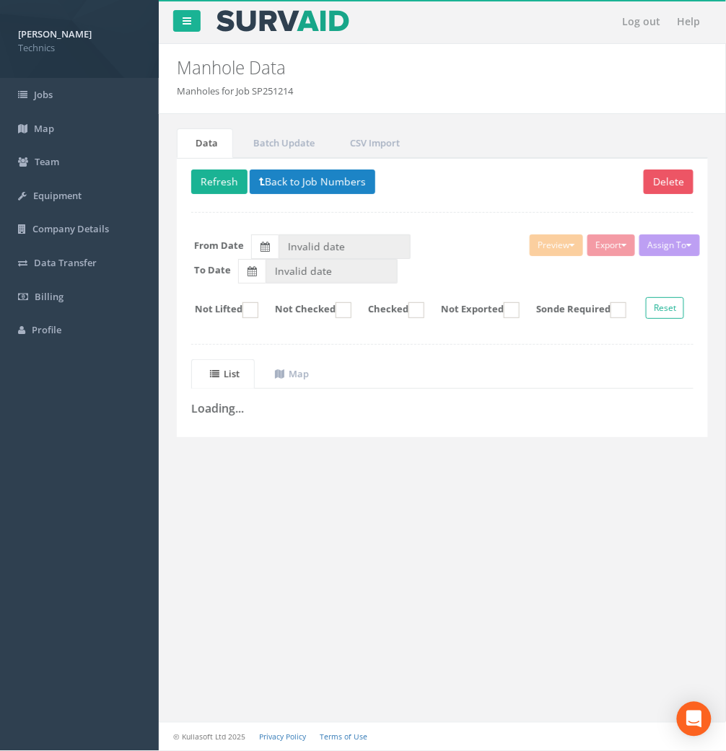
type input "[DATE]"
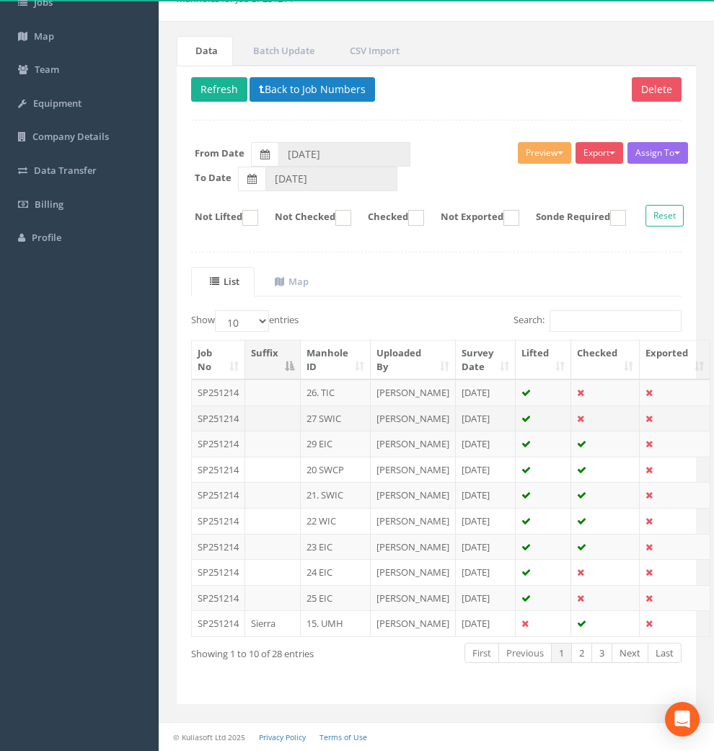
scroll to position [243, 0]
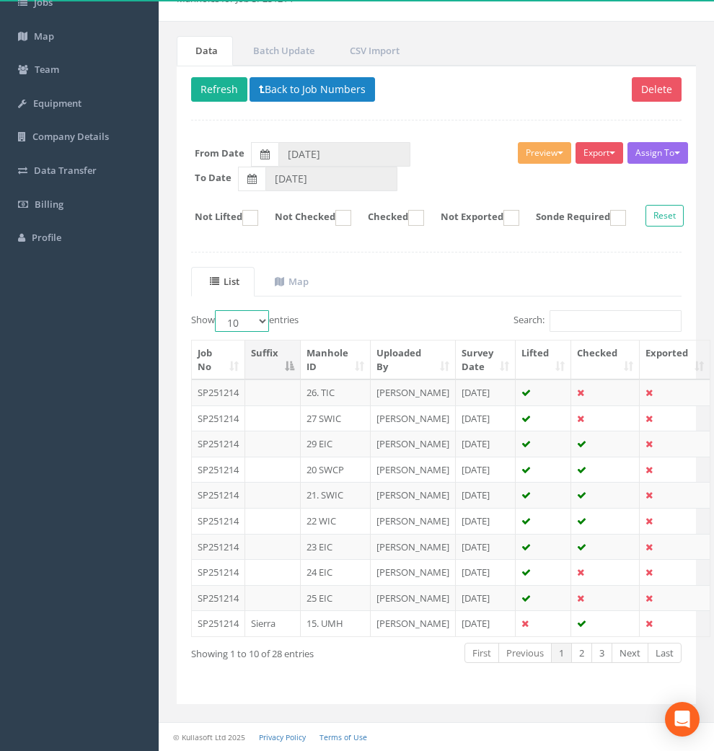
click at [260, 310] on select "10 25 50 100" at bounding box center [242, 321] width 54 height 22
select select "50"
click at [217, 310] on select "10 25 50 100" at bounding box center [242, 321] width 54 height 22
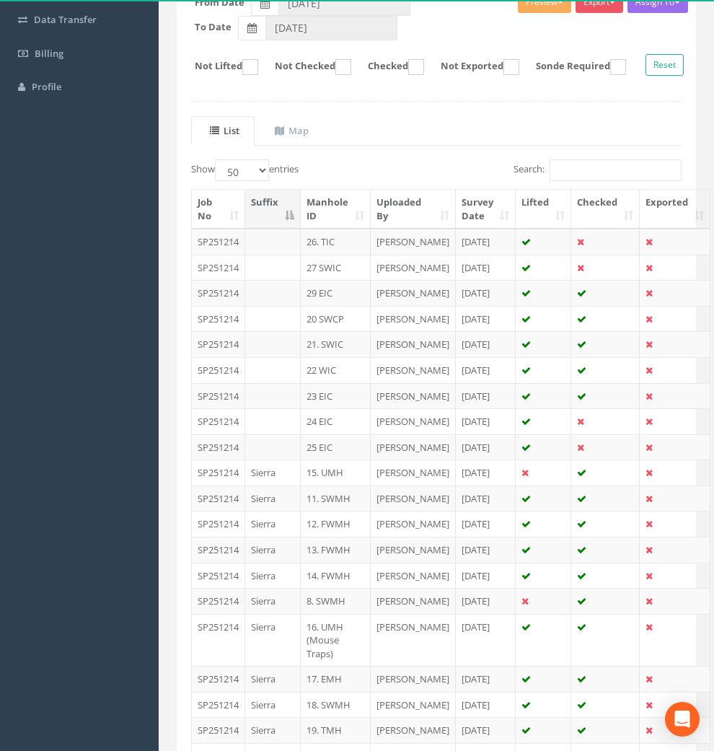
click at [332, 229] on th "Manhole ID" at bounding box center [336, 209] width 70 height 39
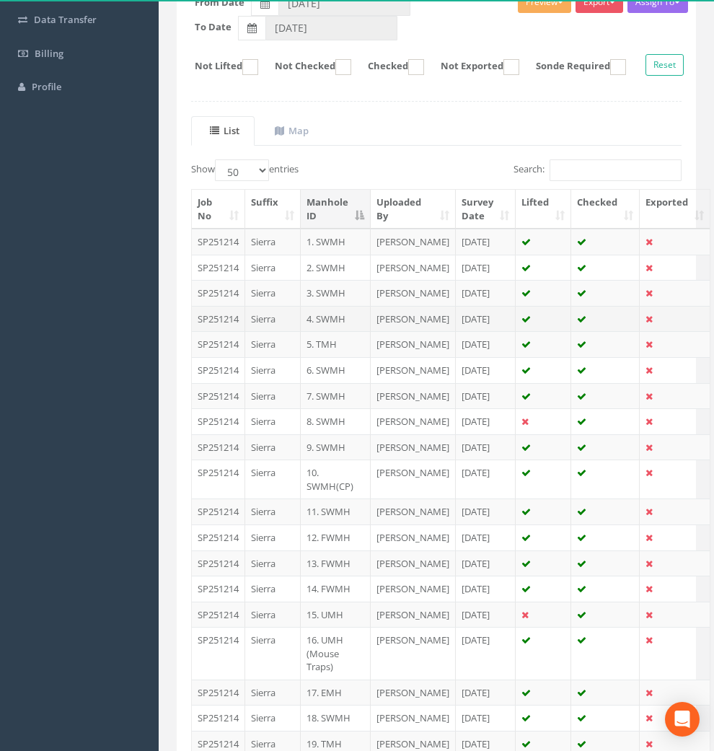
click at [325, 332] on td "4. SWMH" at bounding box center [336, 319] width 70 height 26
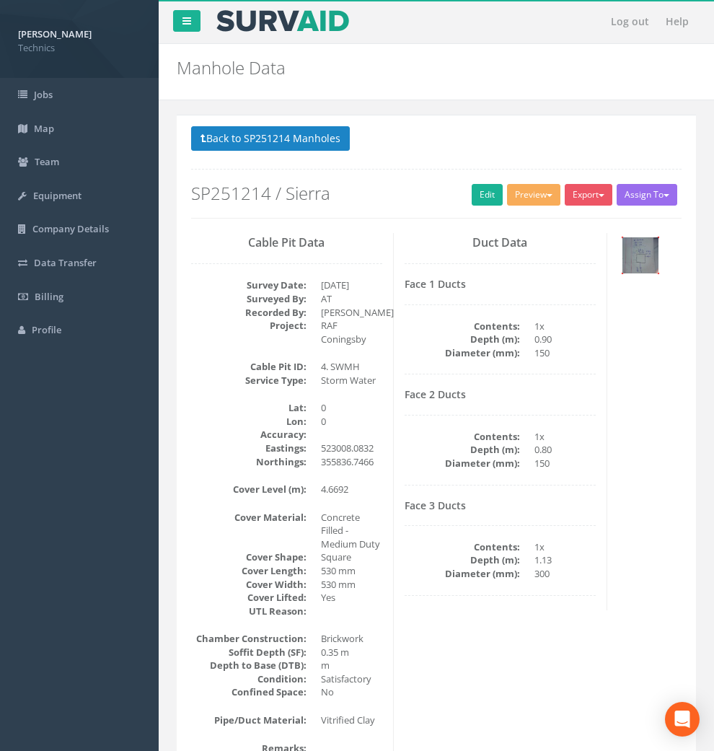
click at [623, 269] on img at bounding box center [641, 255] width 36 height 36
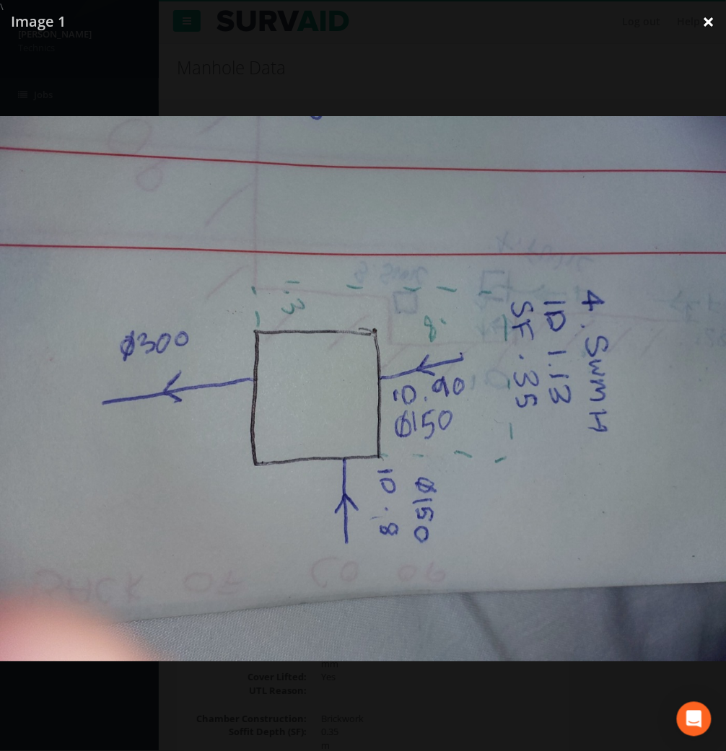
click at [642, 19] on link "×" at bounding box center [709, 21] width 34 height 43
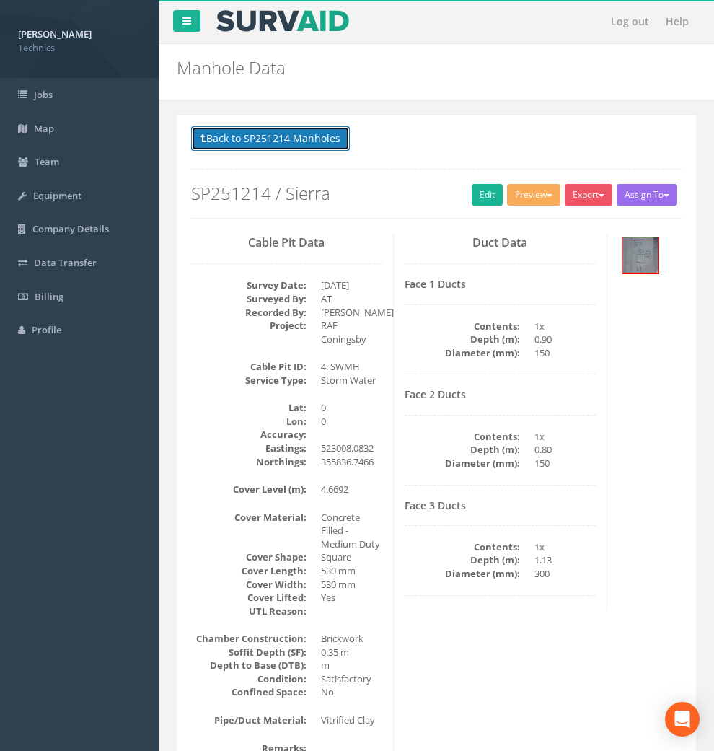
click at [298, 143] on button "Back to SP251214 Manholes" at bounding box center [270, 138] width 159 height 25
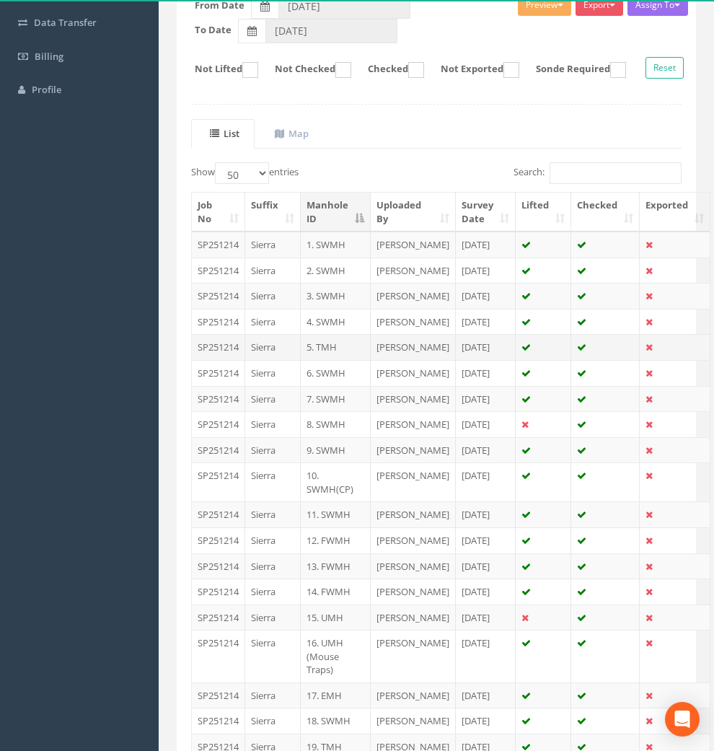
scroll to position [320, 0]
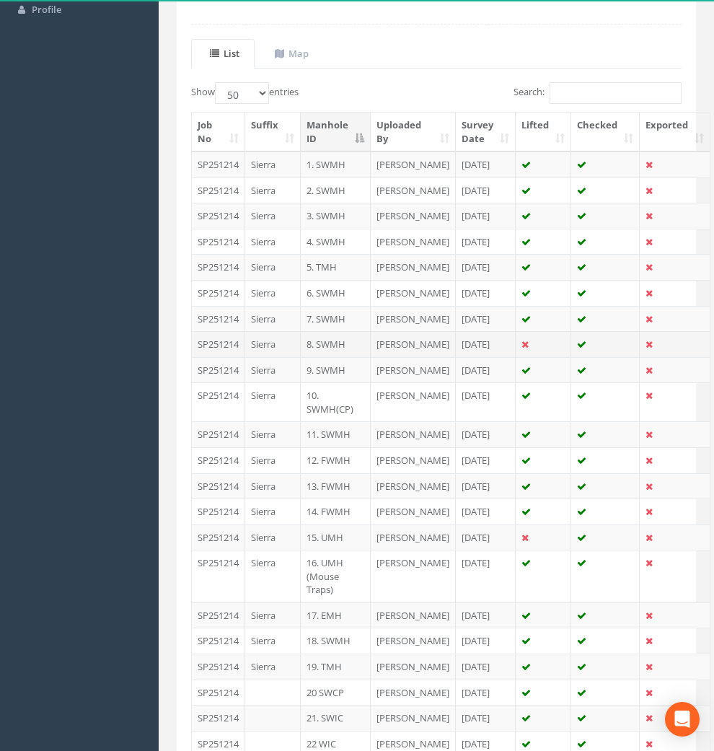
click at [406, 357] on td "[PERSON_NAME]" at bounding box center [413, 344] width 85 height 26
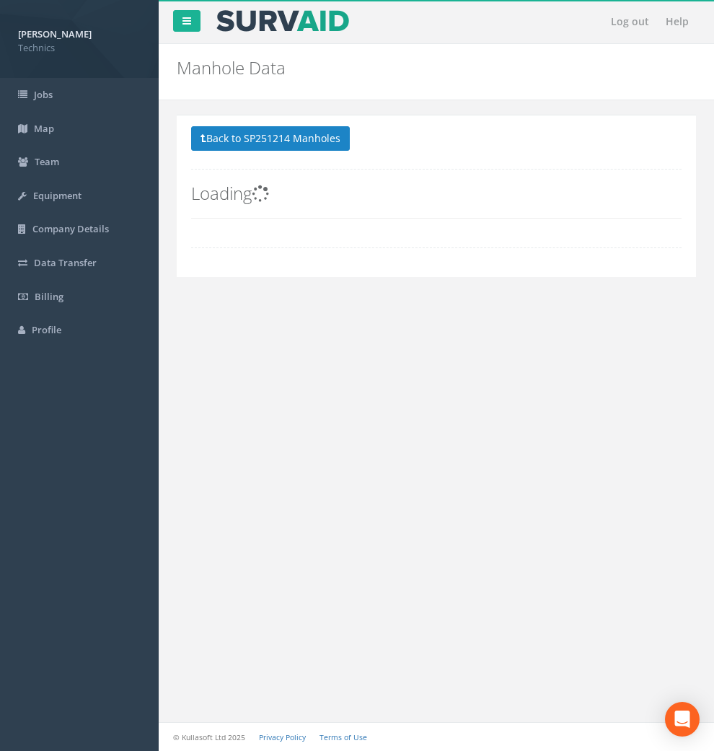
scroll to position [0, 0]
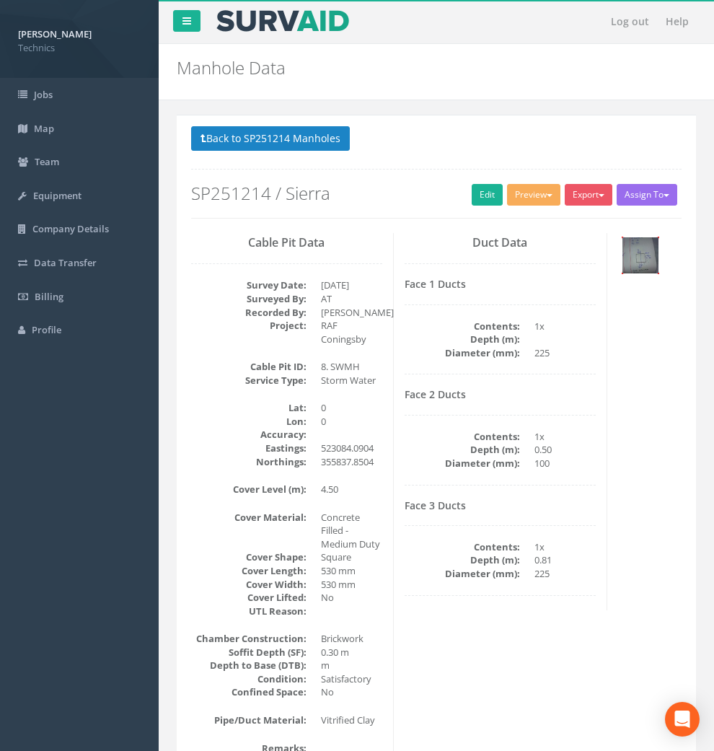
click at [623, 273] on img at bounding box center [641, 255] width 36 height 36
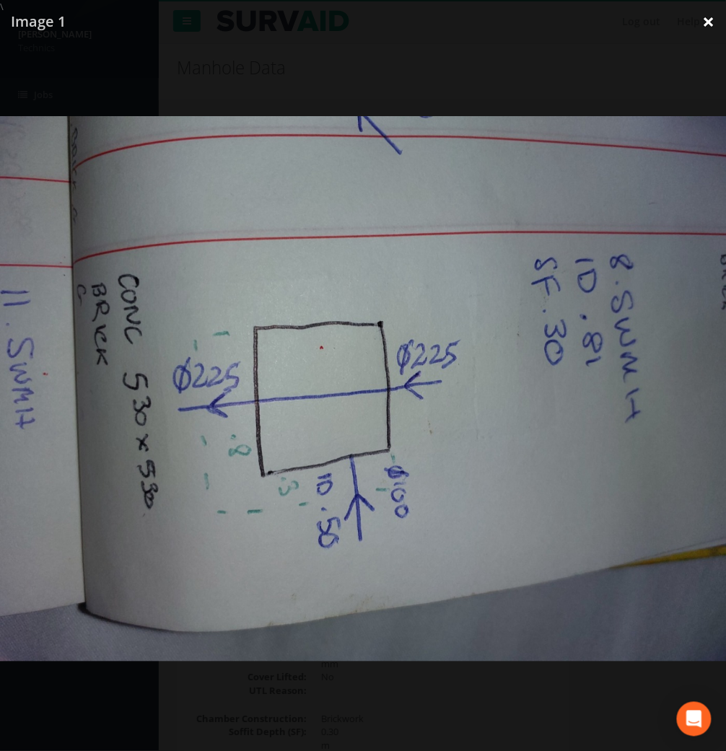
click at [642, 25] on link "×" at bounding box center [709, 21] width 34 height 43
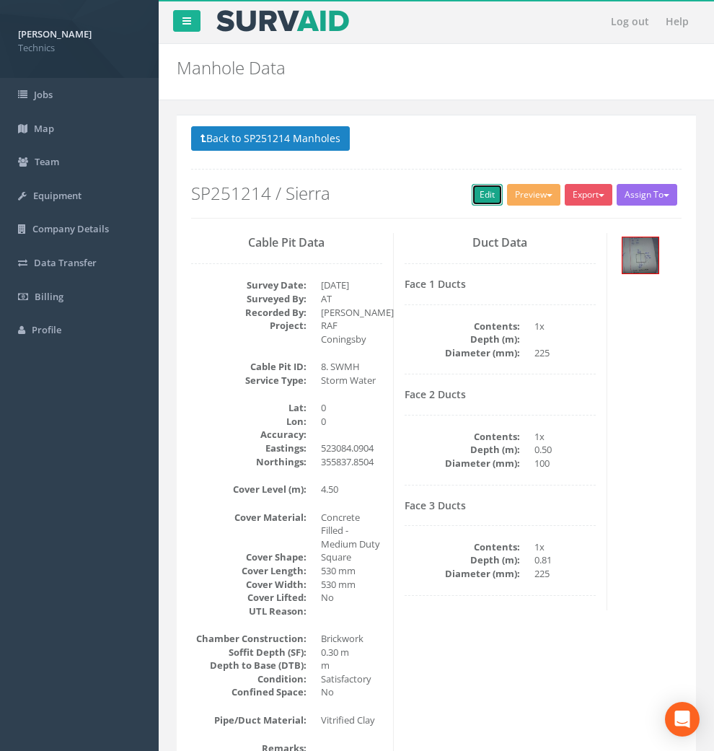
click at [472, 200] on link "Edit" at bounding box center [487, 195] width 31 height 22
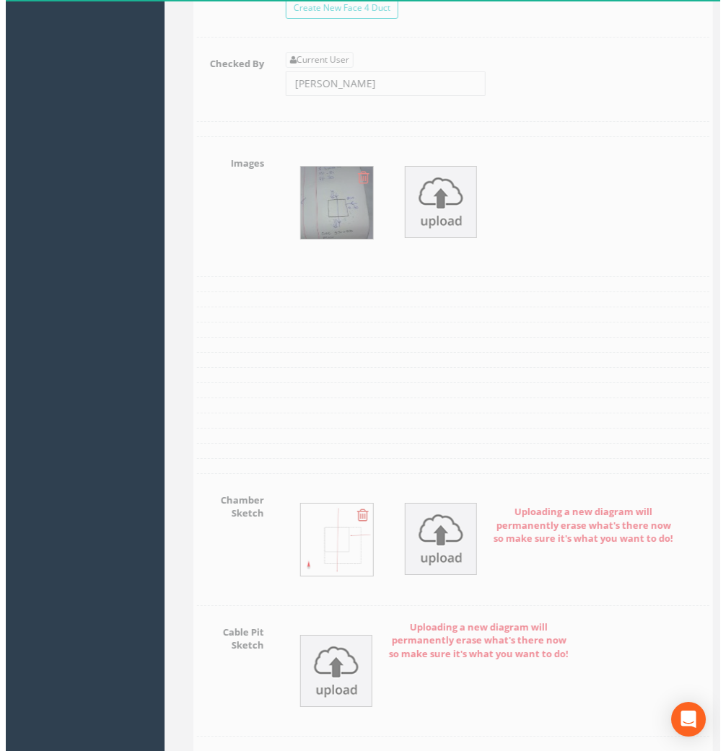
scroll to position [1844, 0]
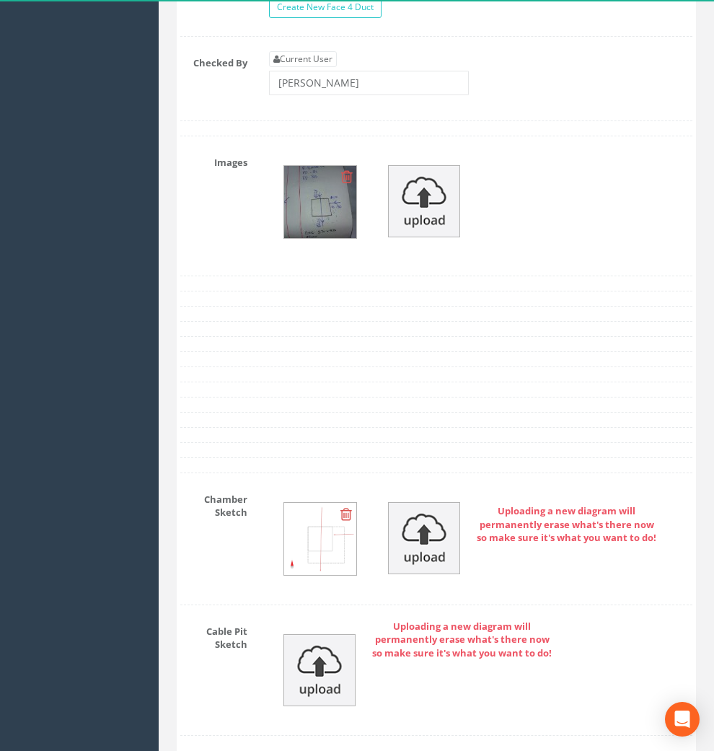
click at [317, 238] on img at bounding box center [320, 202] width 72 height 72
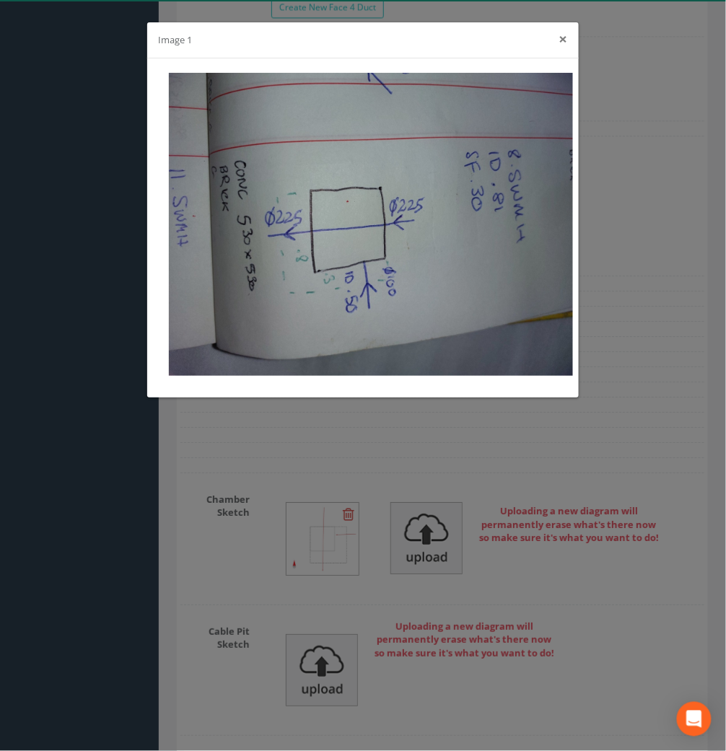
click at [564, 40] on button "×" at bounding box center [563, 39] width 9 height 15
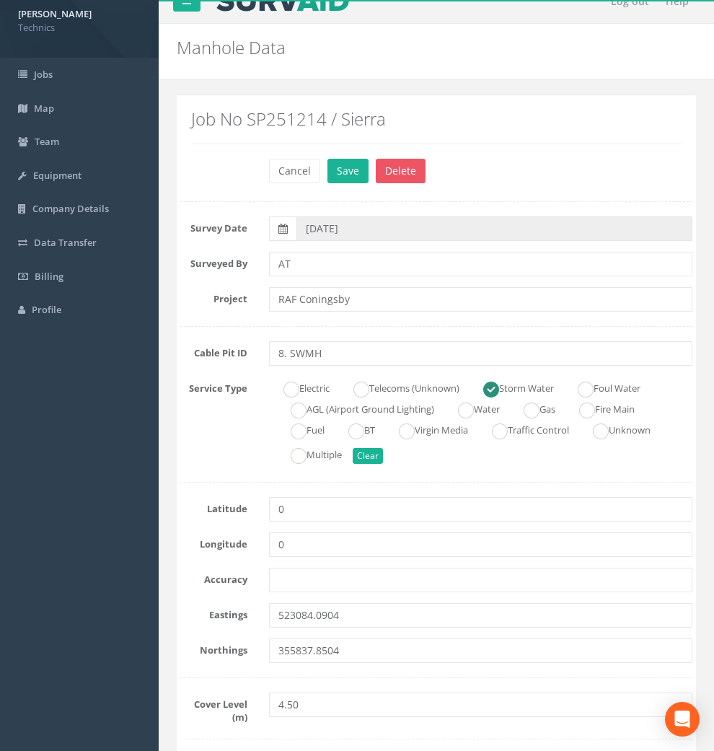
scroll to position [0, 0]
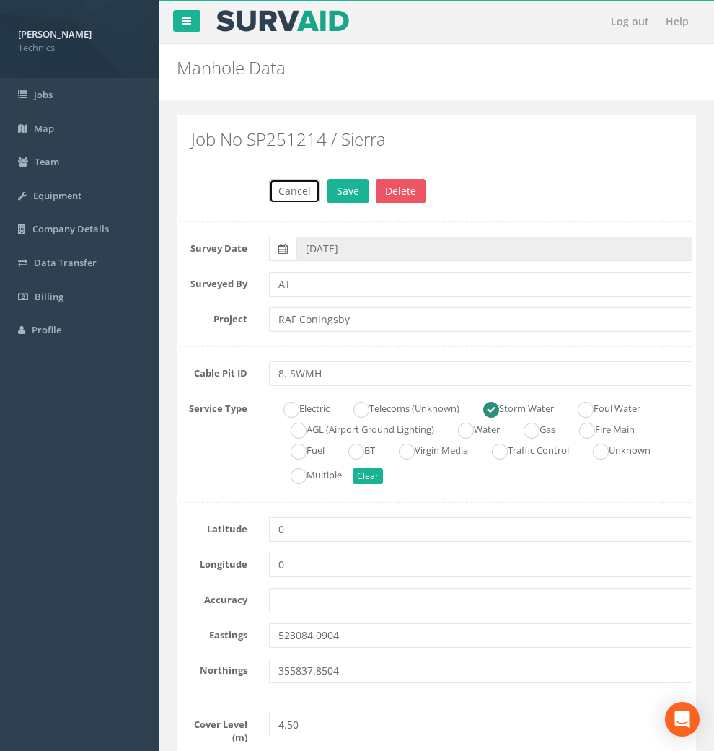
click at [296, 188] on button "Cancel" at bounding box center [294, 191] width 51 height 25
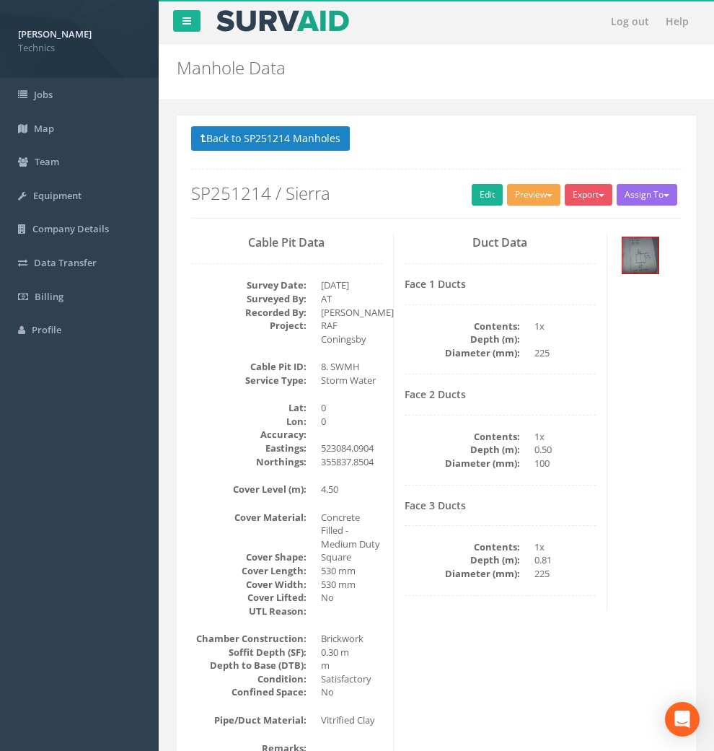
click at [507, 192] on button "Preview" at bounding box center [533, 195] width 53 height 22
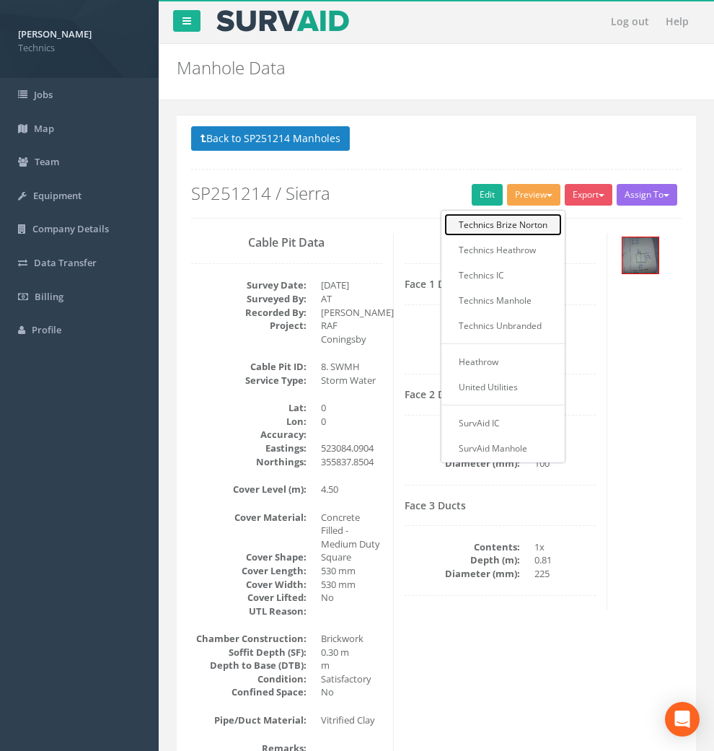
click at [444, 229] on link "Technics Brize Norton" at bounding box center [503, 225] width 118 height 22
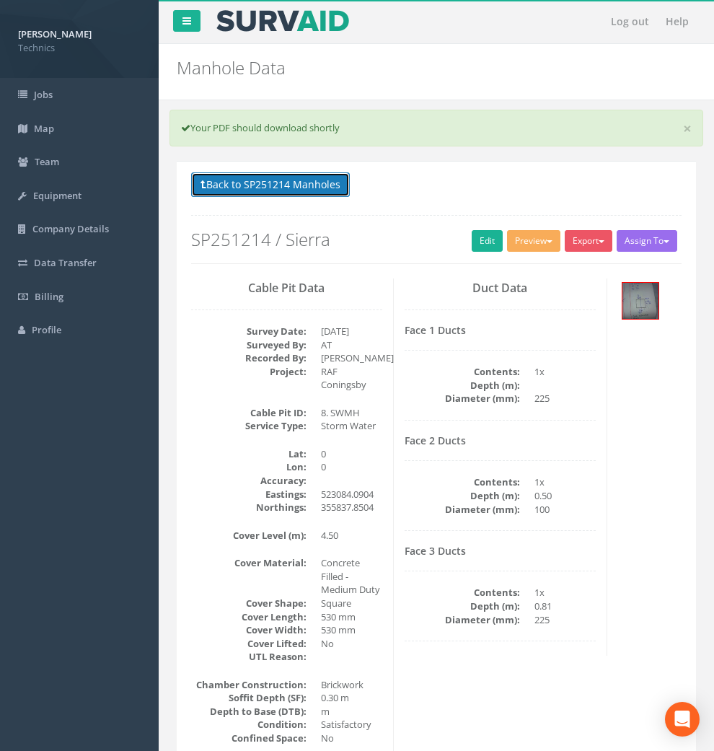
click at [299, 185] on button "Back to SP251214 Manholes" at bounding box center [270, 184] width 159 height 25
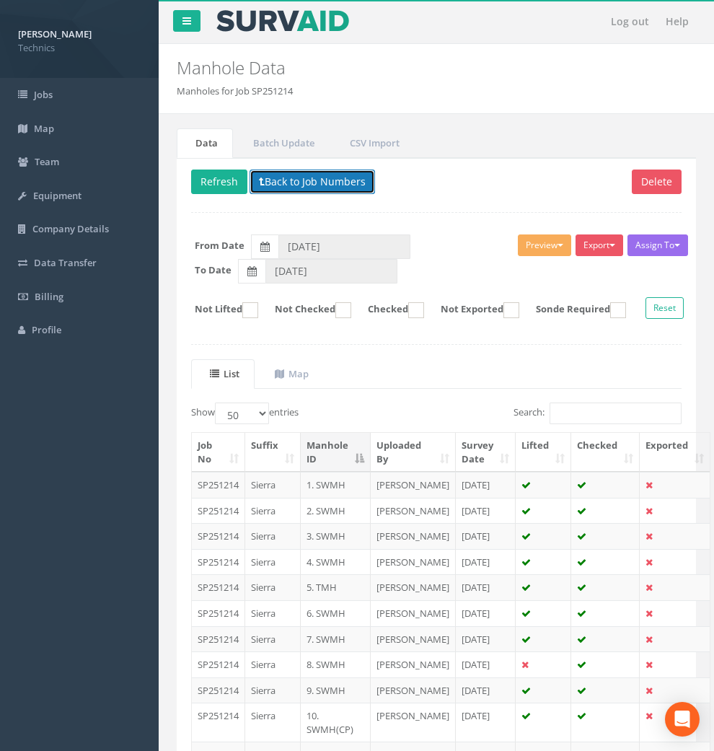
click at [299, 185] on button "Back to Job Numbers" at bounding box center [313, 182] width 126 height 25
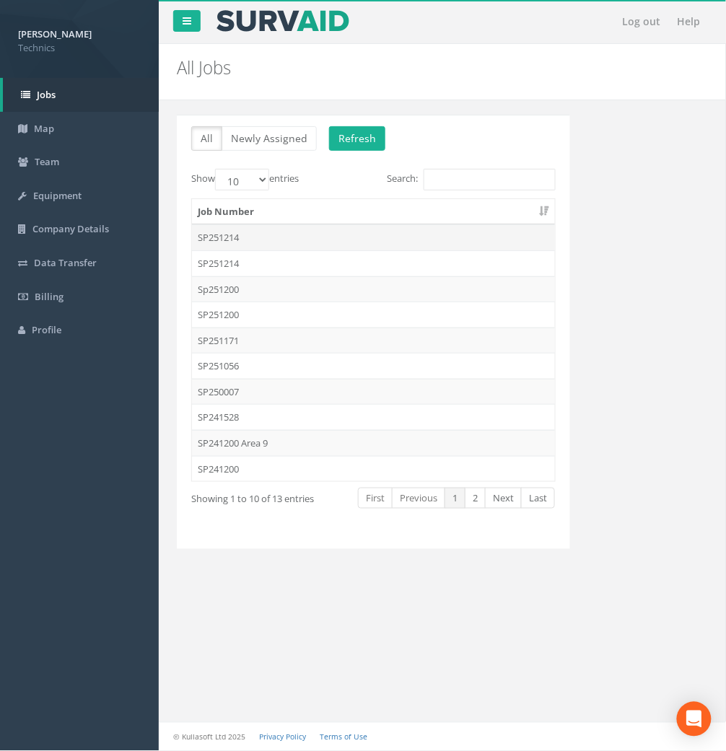
click at [242, 234] on td "SP251214" at bounding box center [373, 237] width 363 height 26
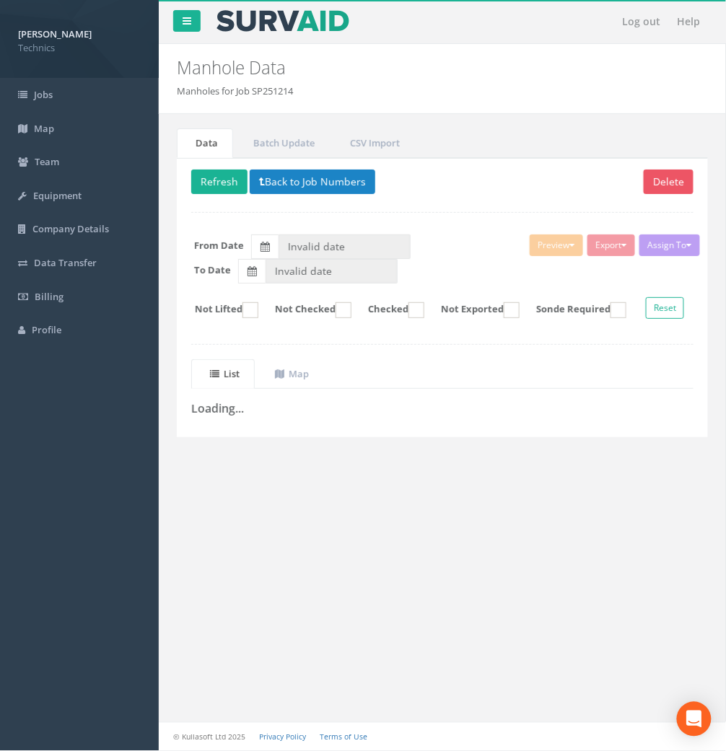
type input "[DATE]"
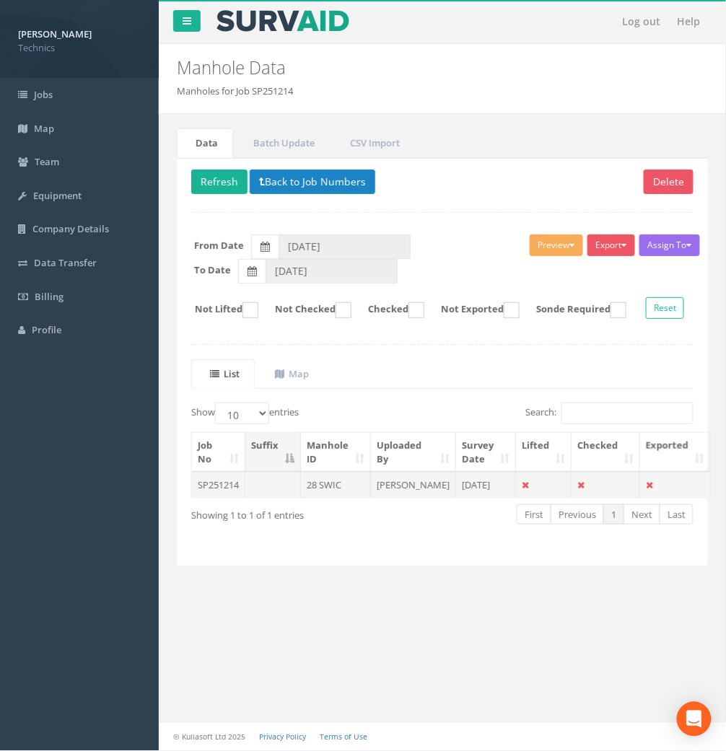
click at [408, 498] on td "[PERSON_NAME]" at bounding box center [413, 485] width 85 height 26
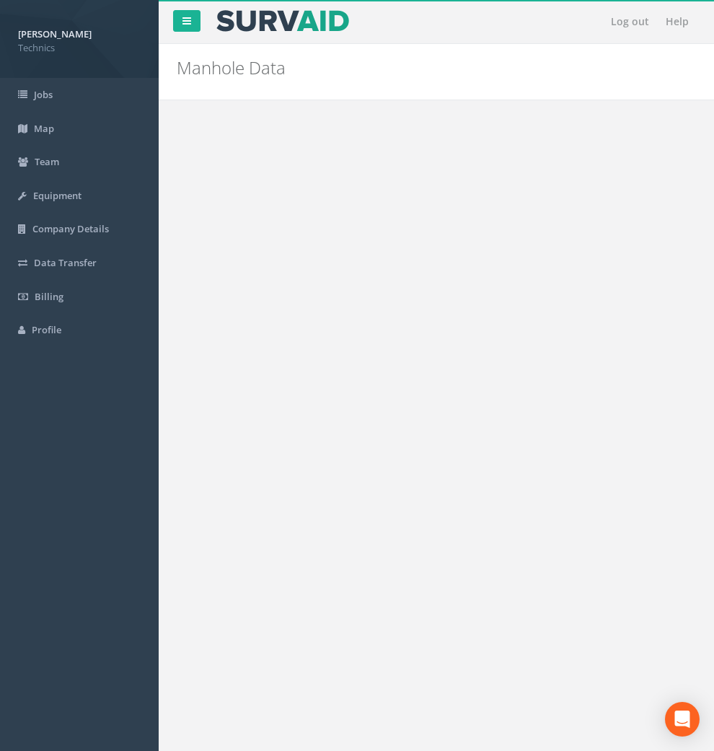
click at [547, 195] on span "button" at bounding box center [550, 195] width 6 height 3
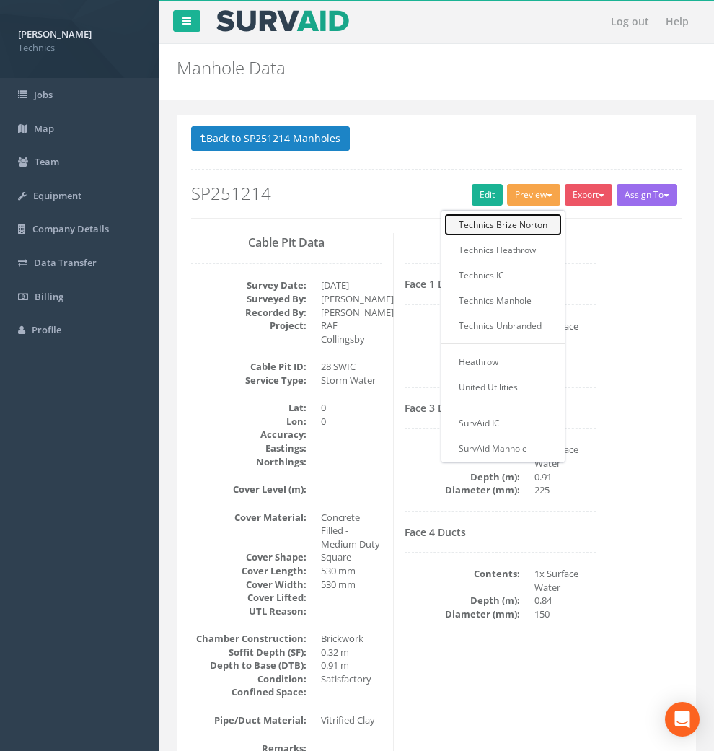
click at [444, 226] on link "Technics Brize Norton" at bounding box center [503, 225] width 118 height 22
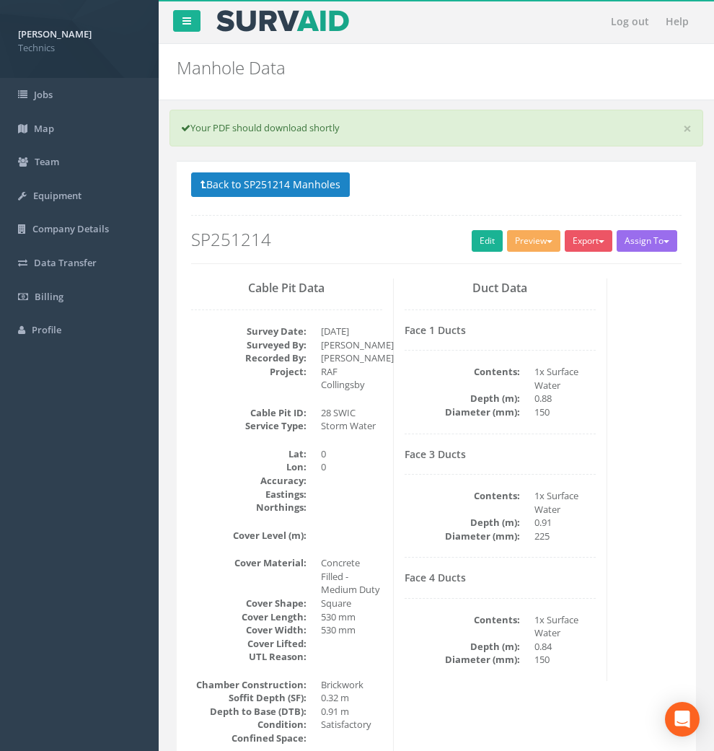
click at [553, 325] on div "Cable Pit Data Survey Date: [DATE] Surveyed By: [PERSON_NAME] Recorded By: [PER…" at bounding box center [436, 561] width 512 height 564
click at [547, 240] on span "button" at bounding box center [550, 241] width 6 height 3
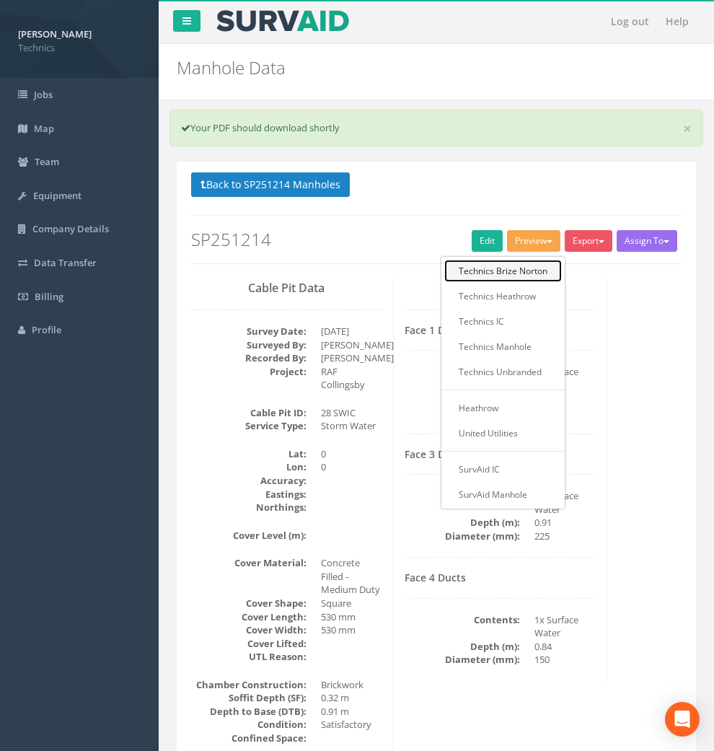
click at [444, 268] on link "Technics Brize Norton" at bounding box center [503, 271] width 118 height 22
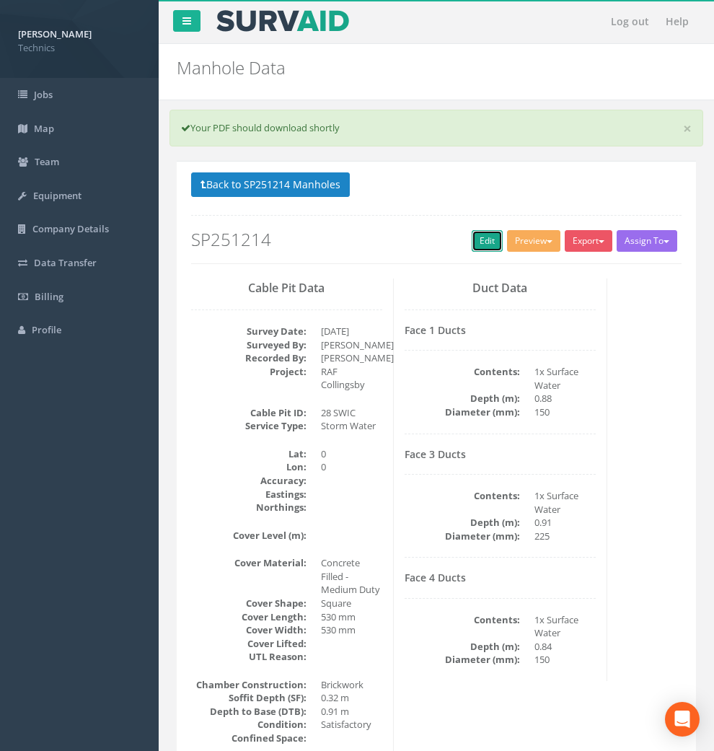
click at [472, 242] on link "Edit" at bounding box center [487, 241] width 31 height 22
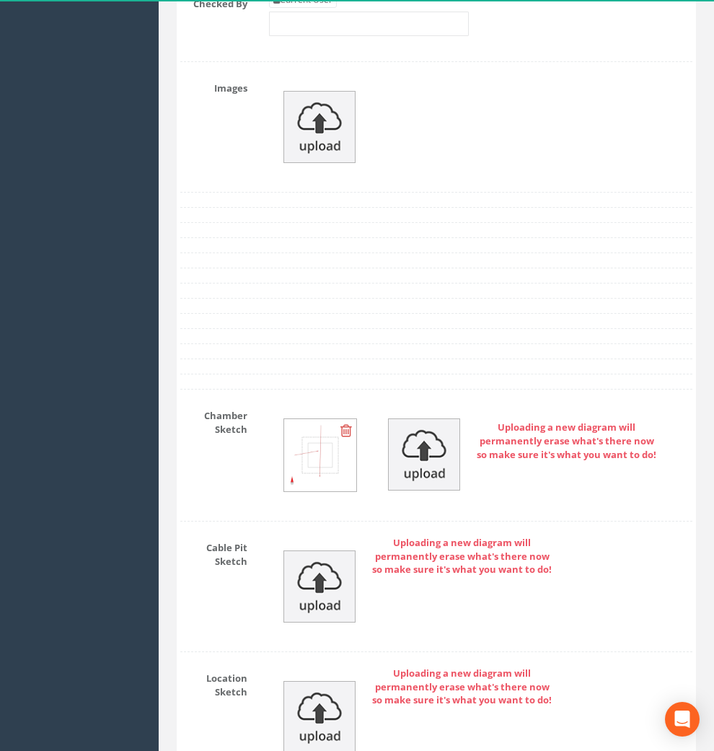
scroll to position [2165, 0]
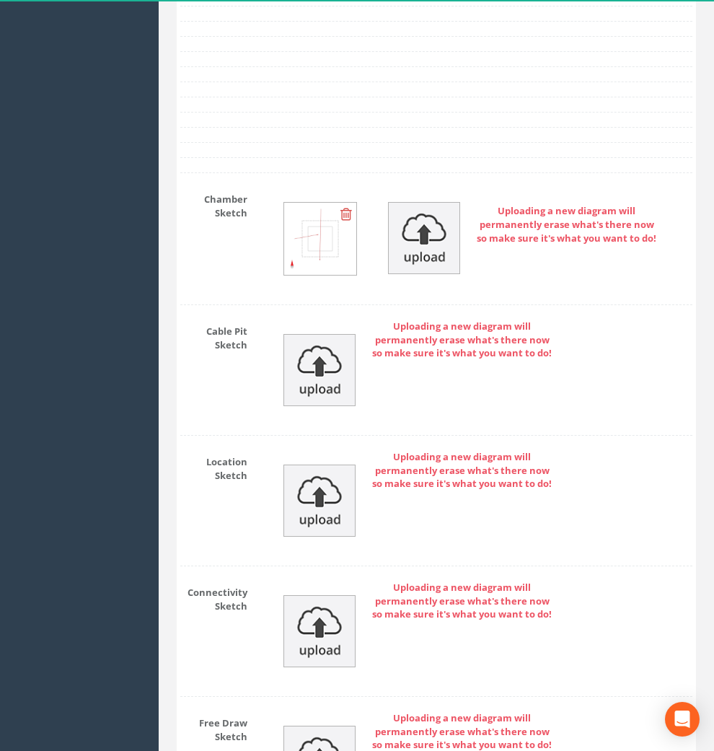
click at [328, 263] on img at bounding box center [320, 239] width 72 height 72
click at [308, 272] on img at bounding box center [320, 239] width 72 height 72
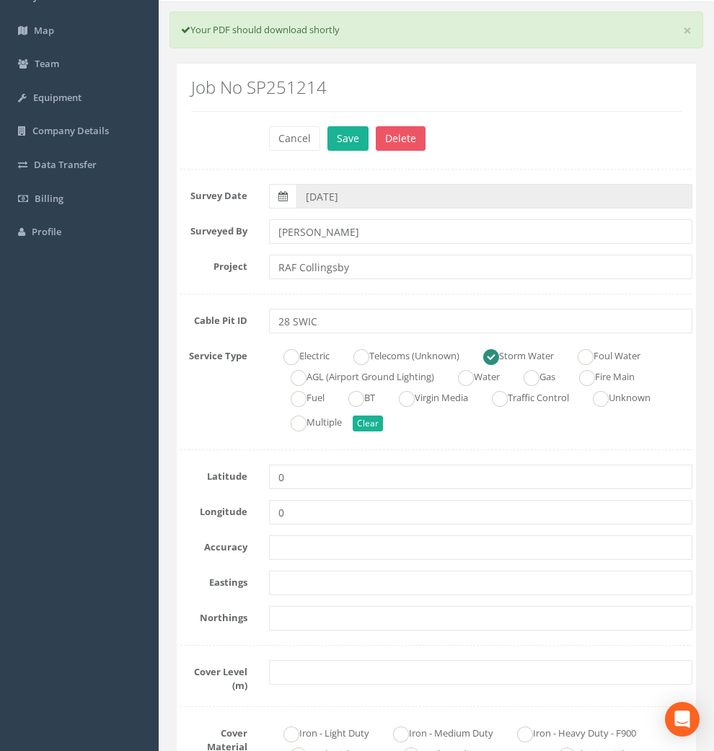
scroll to position [0, 0]
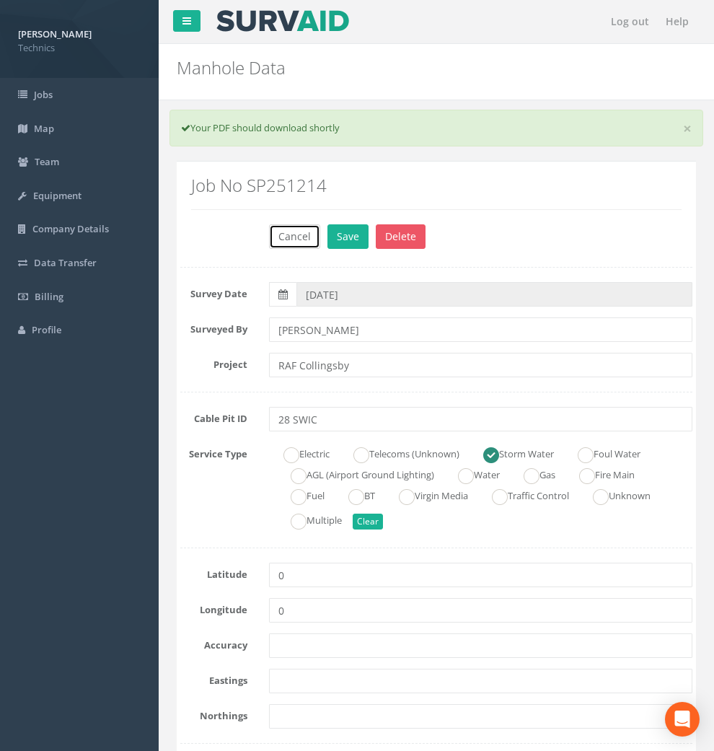
click at [297, 235] on button "Cancel" at bounding box center [294, 236] width 51 height 25
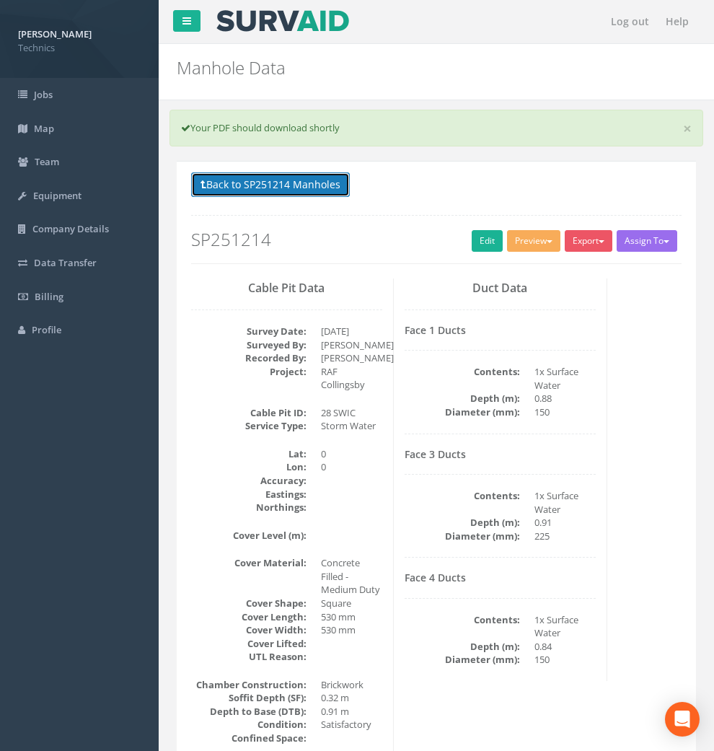
drag, startPoint x: 254, startPoint y: 188, endPoint x: 263, endPoint y: 185, distance: 9.4
click at [255, 188] on button "Back to SP251214 Manholes" at bounding box center [270, 184] width 159 height 25
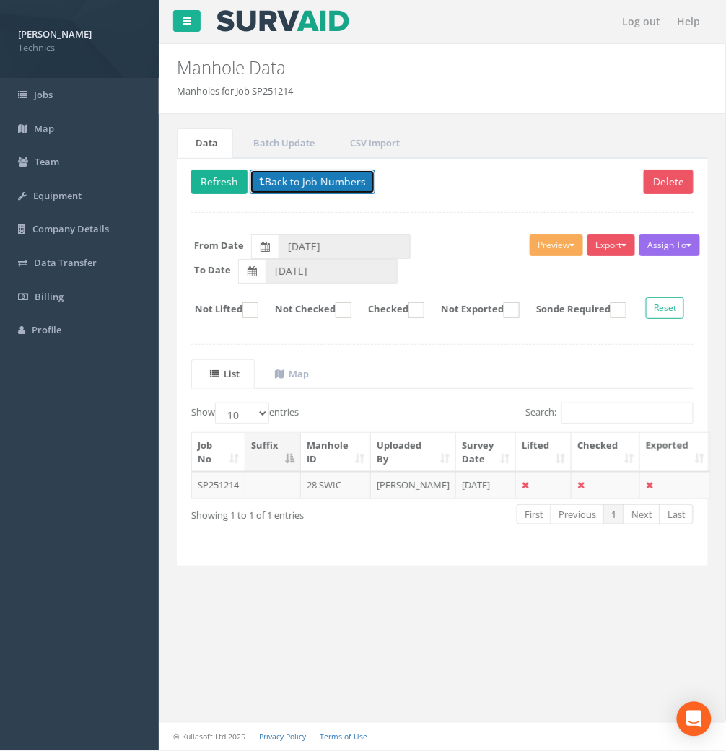
click at [283, 183] on button "Back to Job Numbers" at bounding box center [313, 182] width 126 height 25
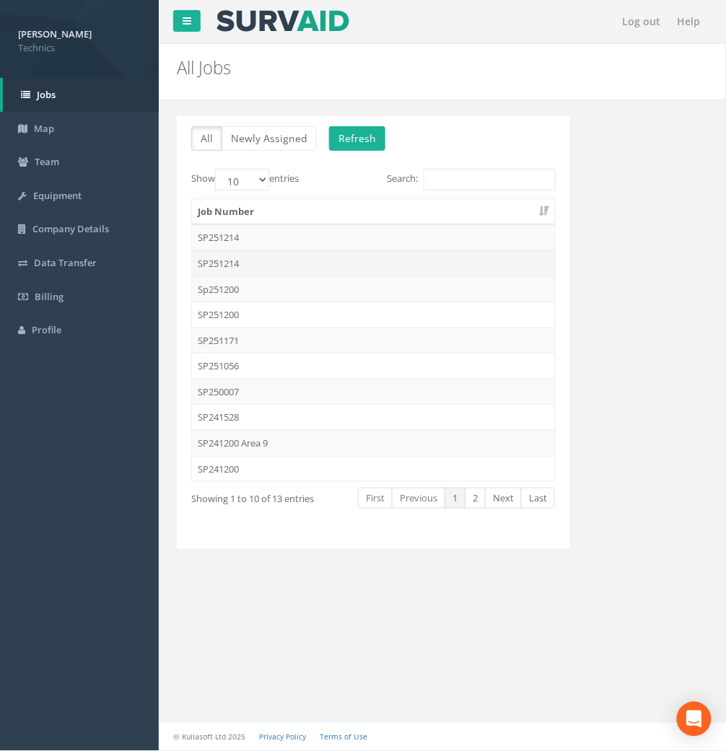
click at [248, 264] on td "SP251214" at bounding box center [373, 263] width 363 height 26
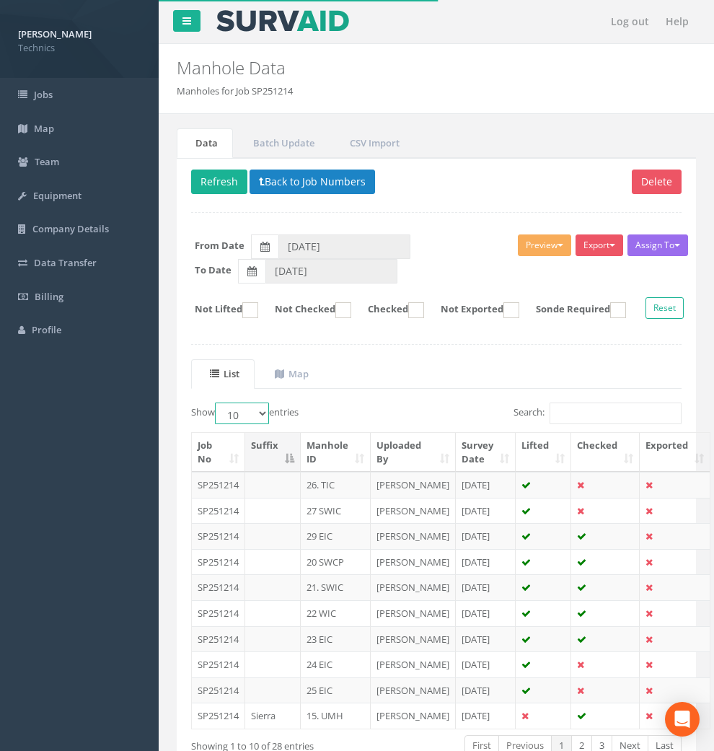
click at [258, 424] on select "10 25 50 100" at bounding box center [242, 414] width 54 height 22
select select "50"
click at [217, 419] on select "10 25 50 100" at bounding box center [242, 414] width 54 height 22
click at [333, 472] on th "Manhole ID" at bounding box center [336, 452] width 70 height 39
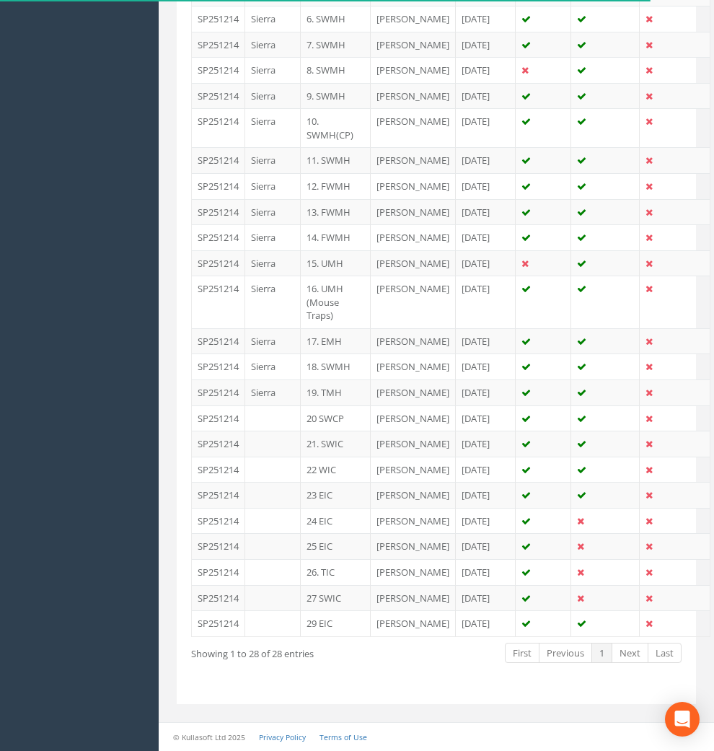
scroll to position [961, 0]
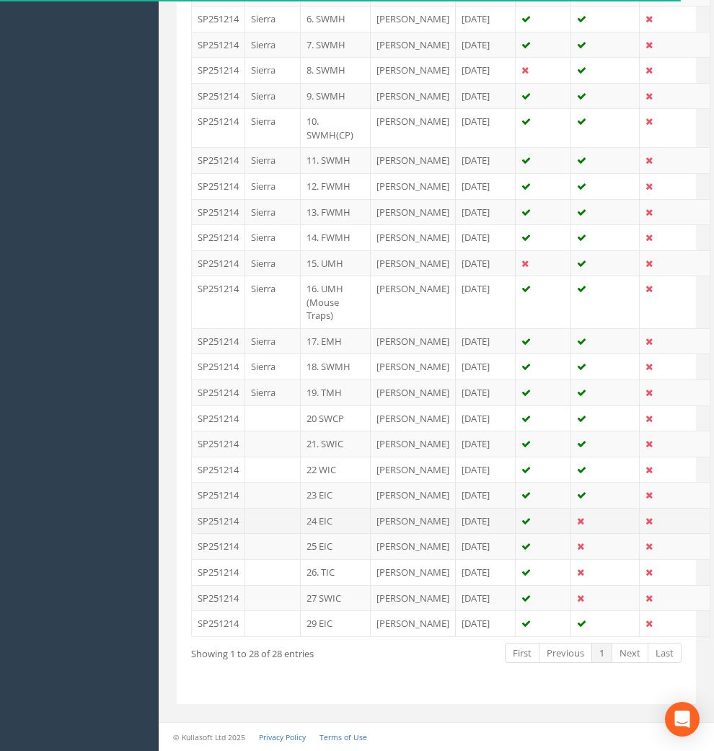
click at [325, 508] on td "24 EIC" at bounding box center [336, 521] width 70 height 26
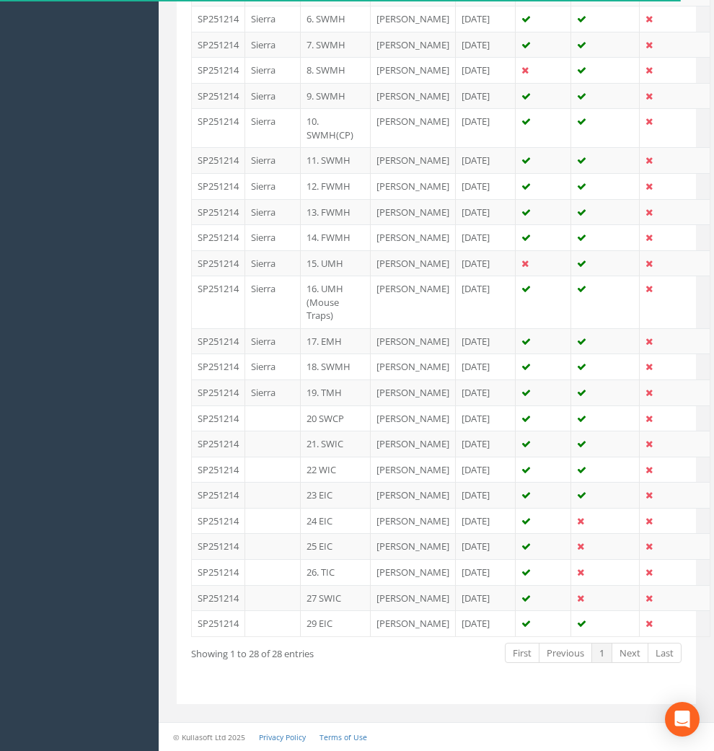
scroll to position [0, 0]
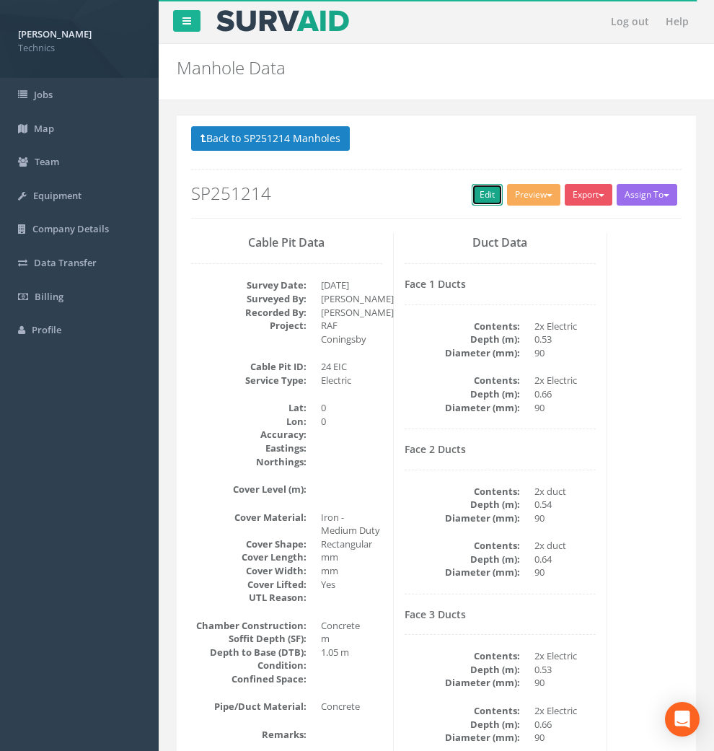
click at [472, 196] on link "Edit" at bounding box center [487, 195] width 31 height 22
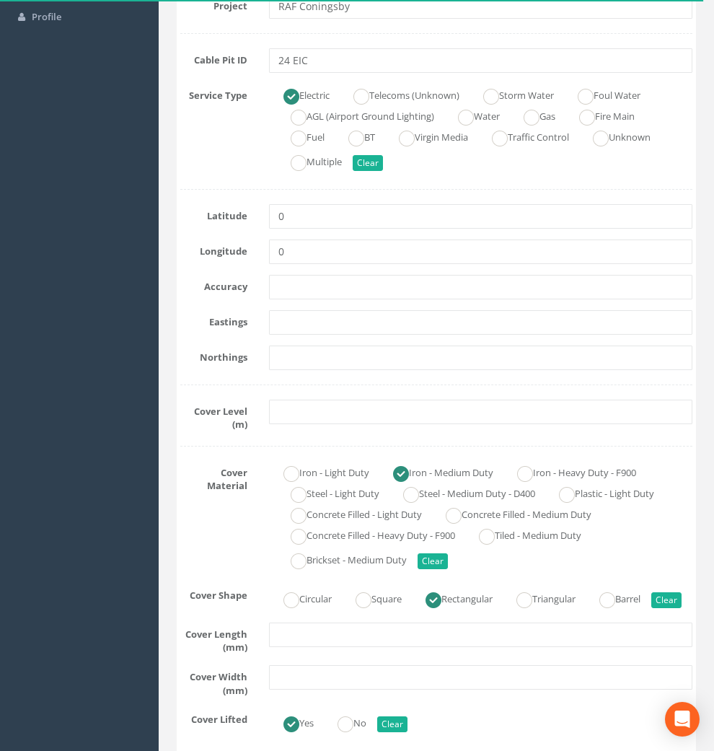
scroll to position [320, 0]
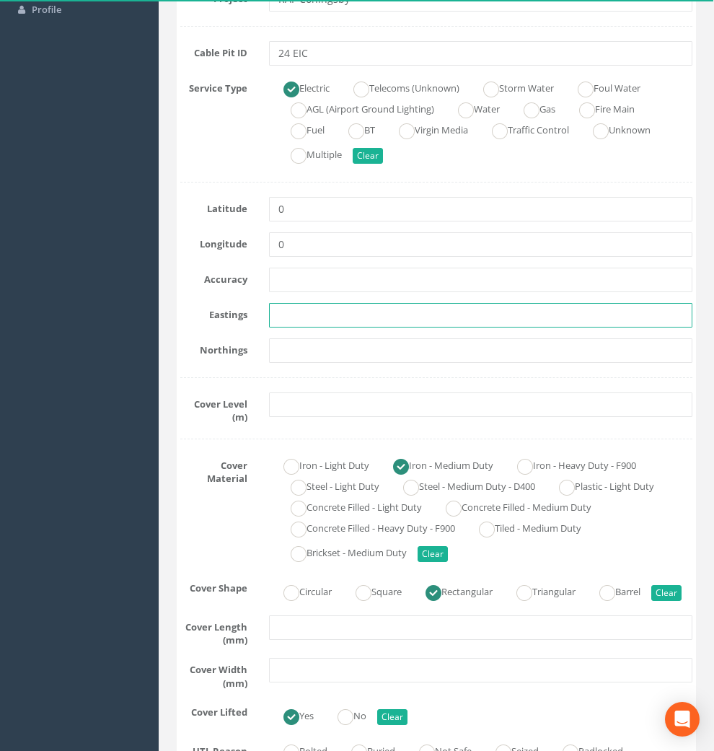
click at [305, 315] on input "text" at bounding box center [481, 315] width 424 height 25
paste input "523029.3404"
type input "523029.3404"
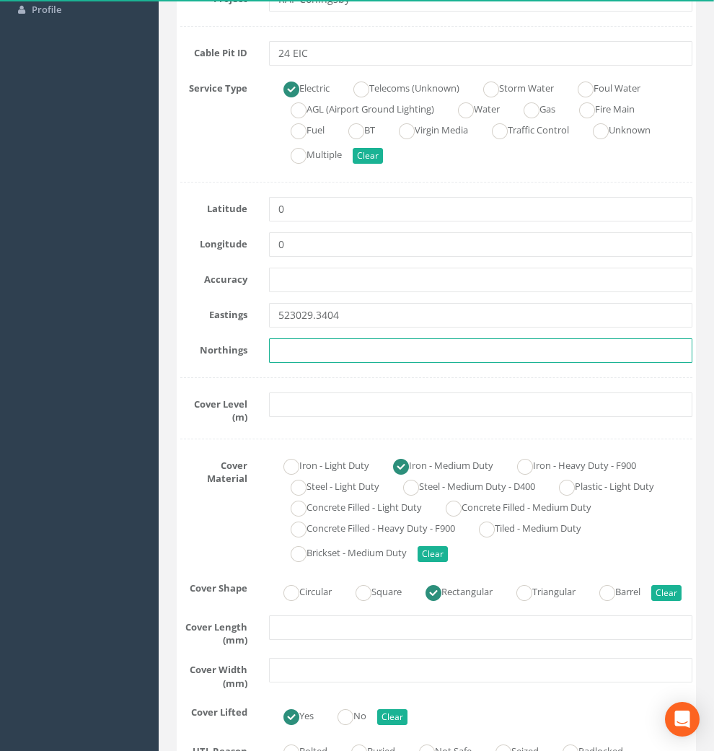
click at [359, 349] on input "text" at bounding box center [481, 350] width 424 height 25
paste input "355950.4814"
type input "355950.4814"
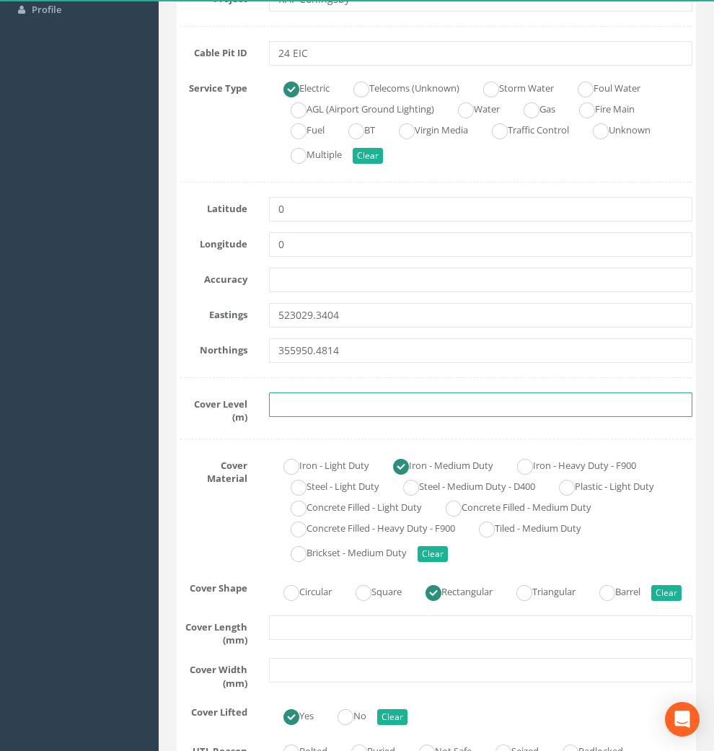
click at [304, 406] on input "text" at bounding box center [481, 405] width 424 height 25
paste input "4.69"
type input "4.69"
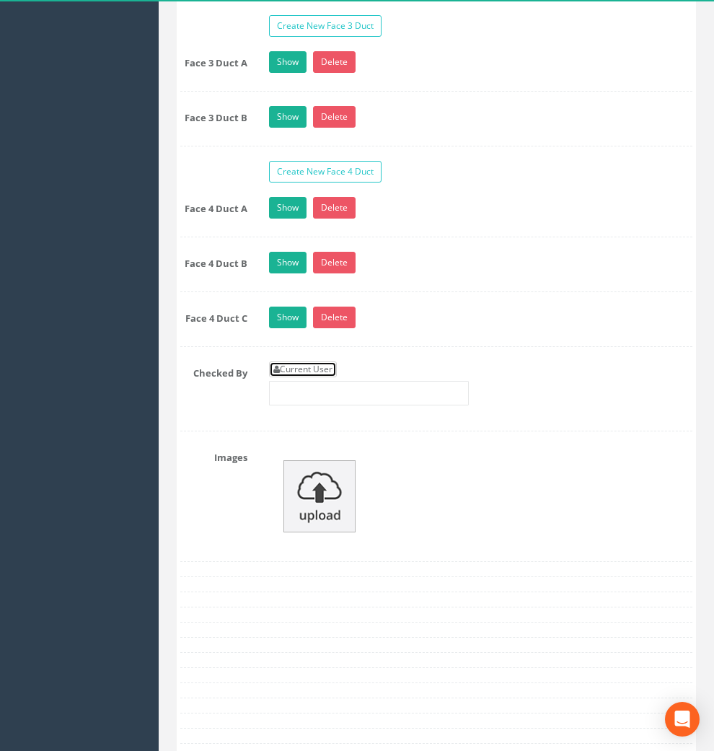
click at [332, 377] on link "Current User" at bounding box center [303, 370] width 68 height 16
type input "[PERSON_NAME]"
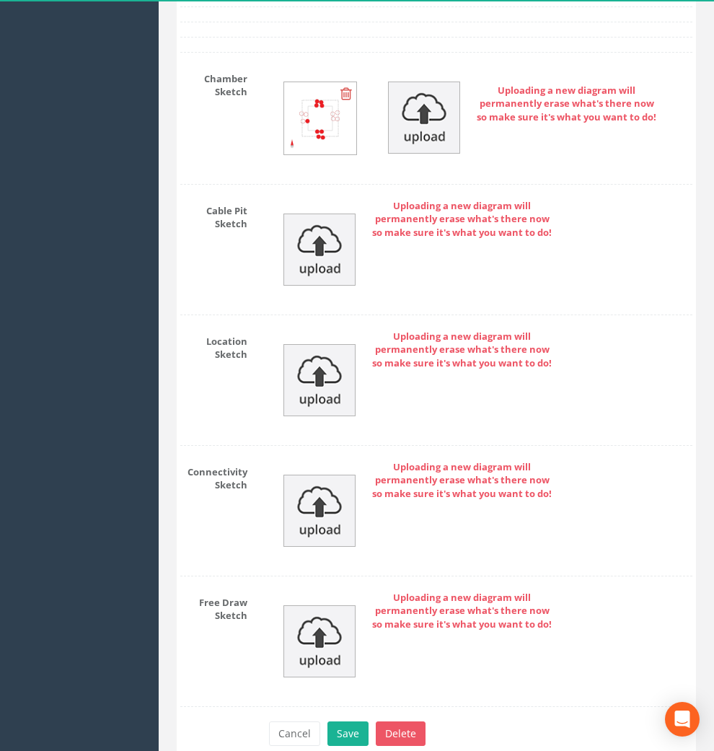
scroll to position [2648, 0]
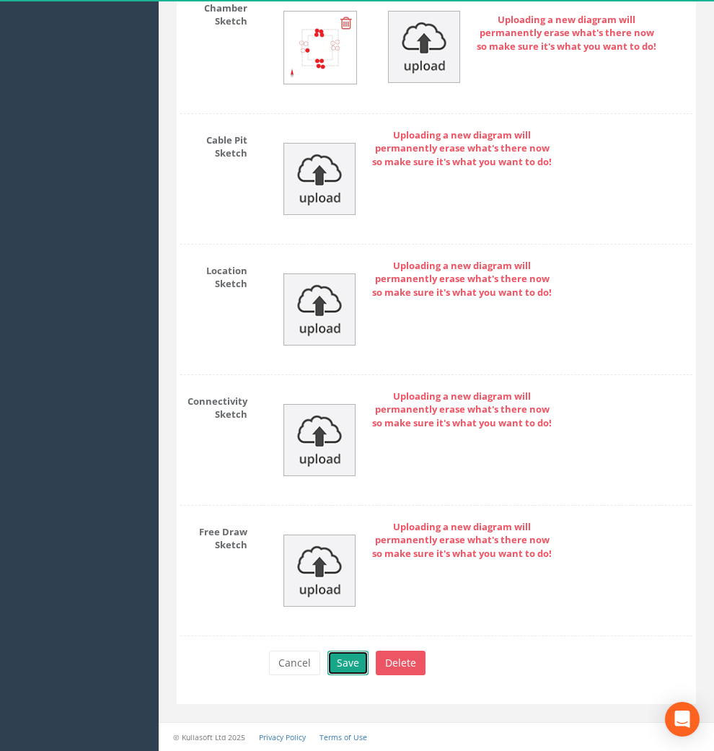
click at [346, 662] on button "Save" at bounding box center [348, 663] width 41 height 25
